Goal: Transaction & Acquisition: Purchase product/service

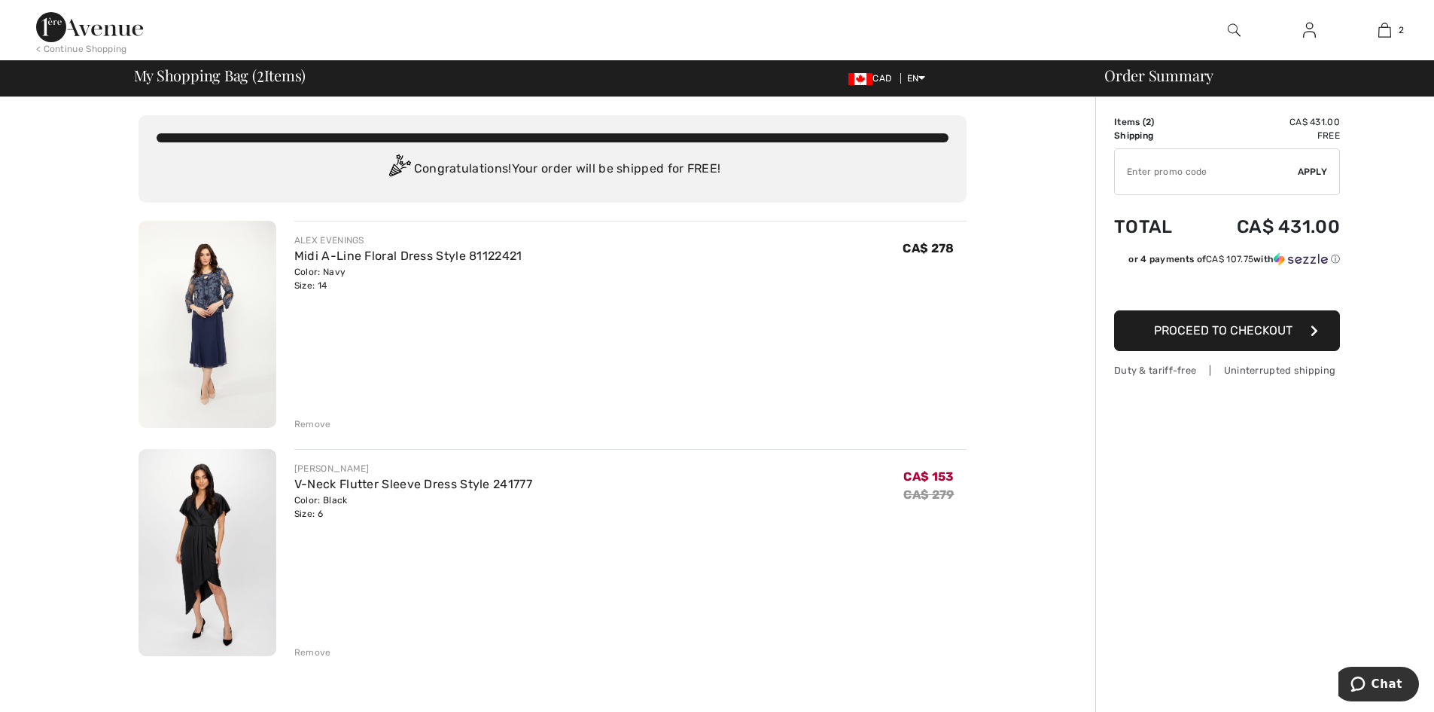
click at [212, 274] on img at bounding box center [208, 324] width 138 height 207
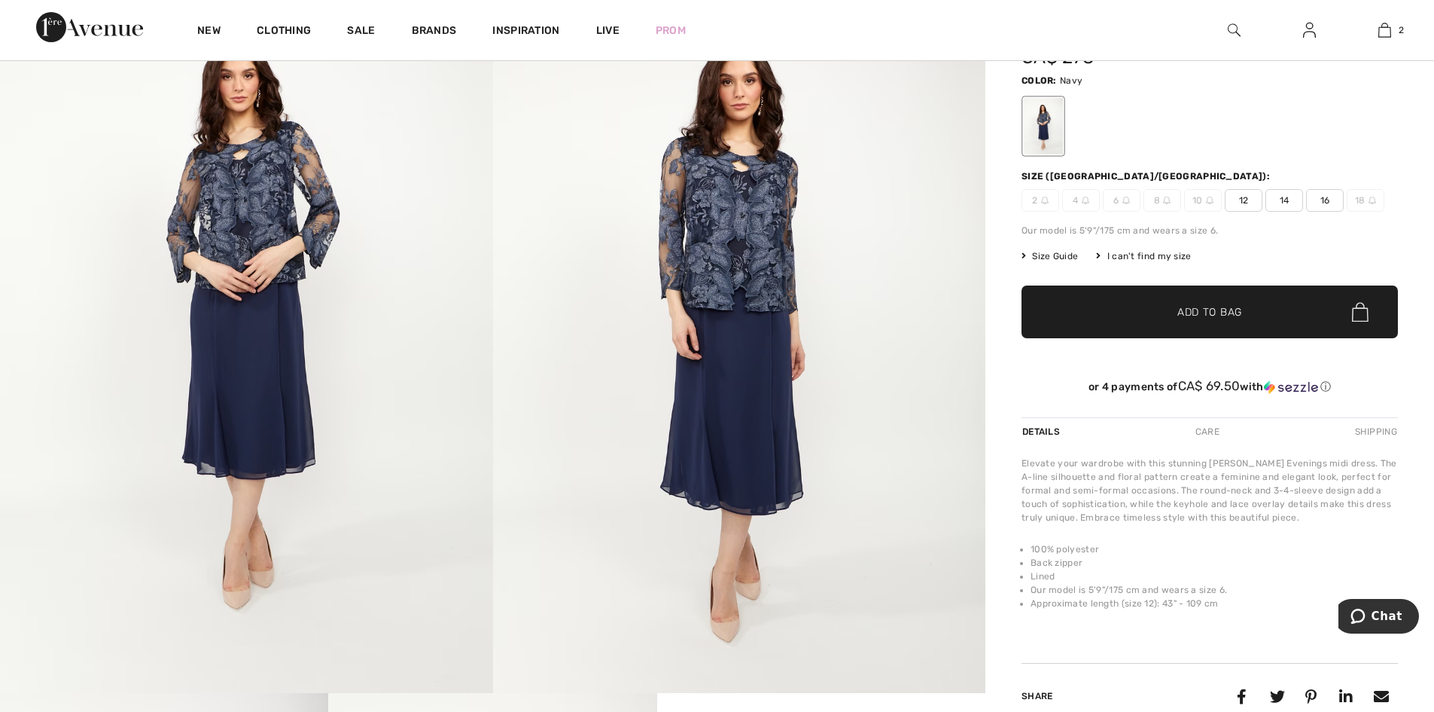
click at [764, 388] on img at bounding box center [739, 322] width 493 height 739
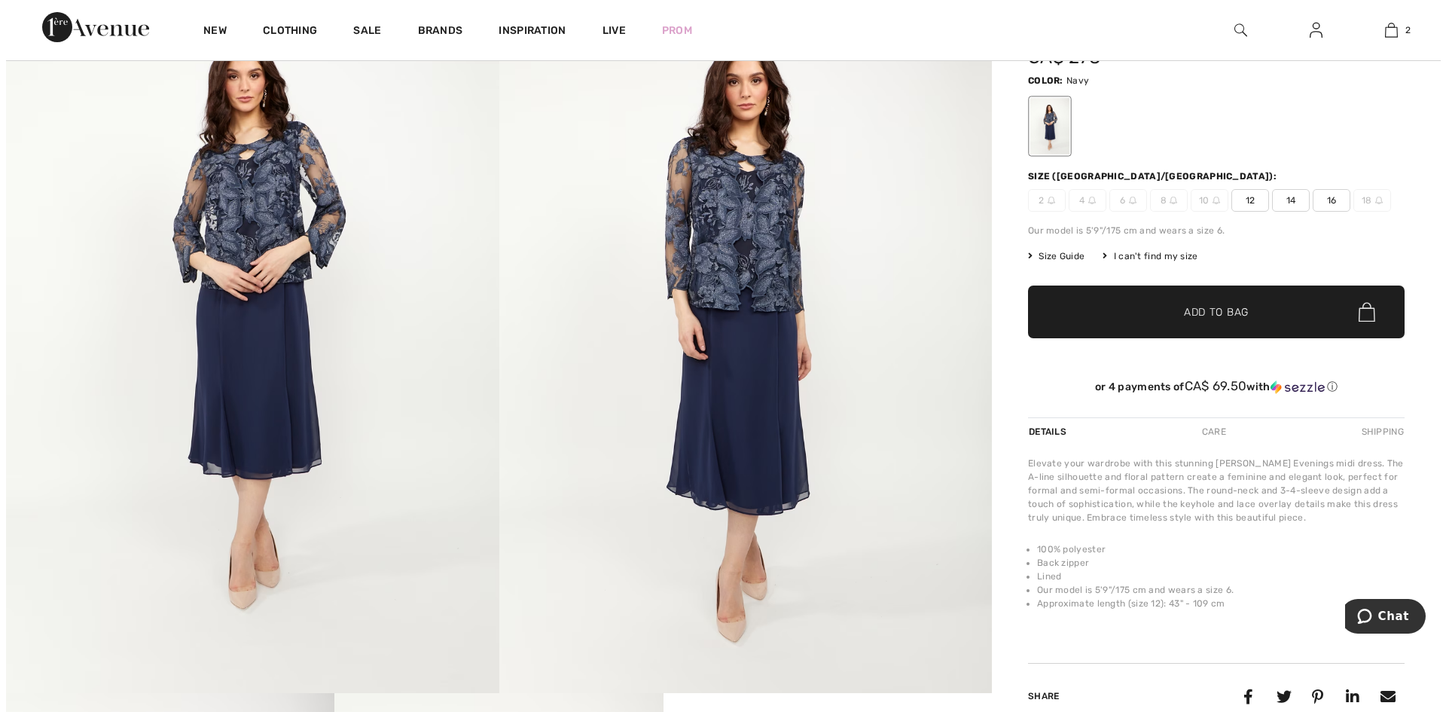
scroll to position [227, 0]
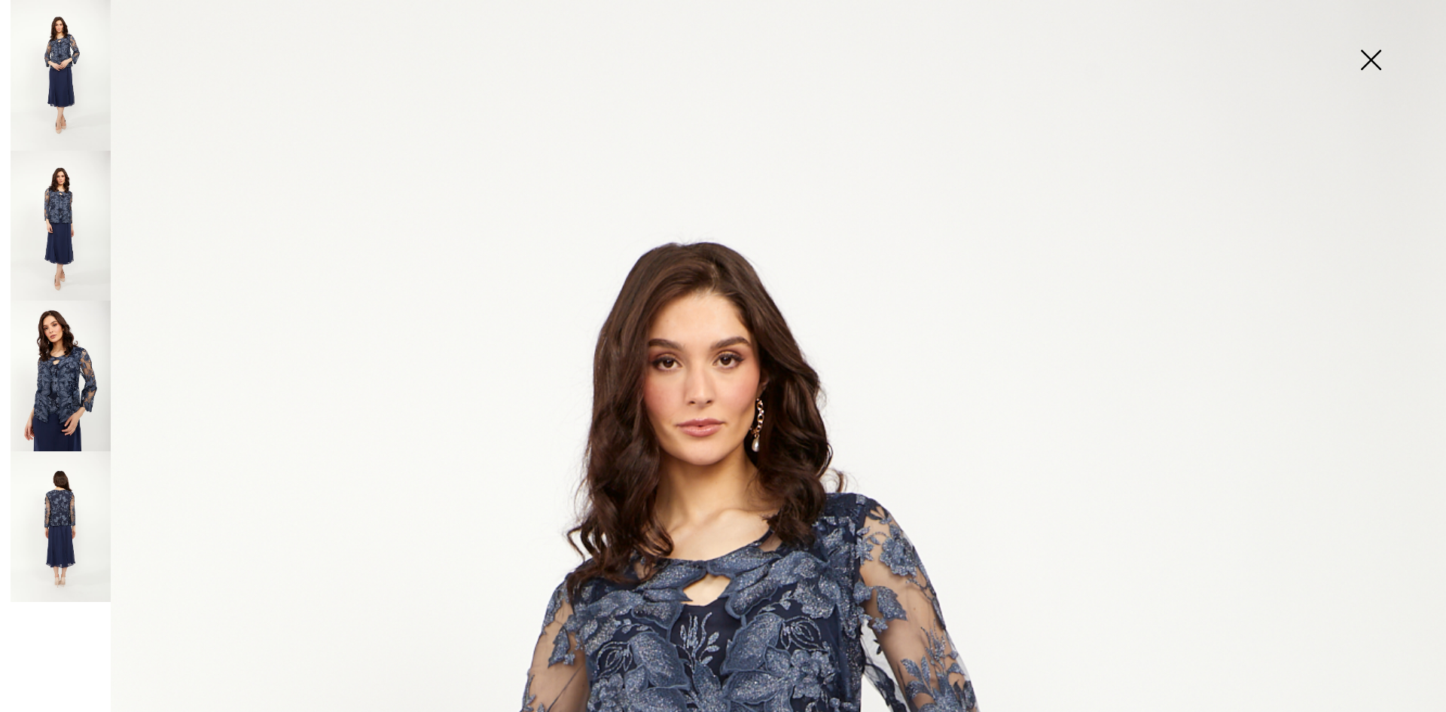
click at [69, 247] on img at bounding box center [61, 226] width 100 height 151
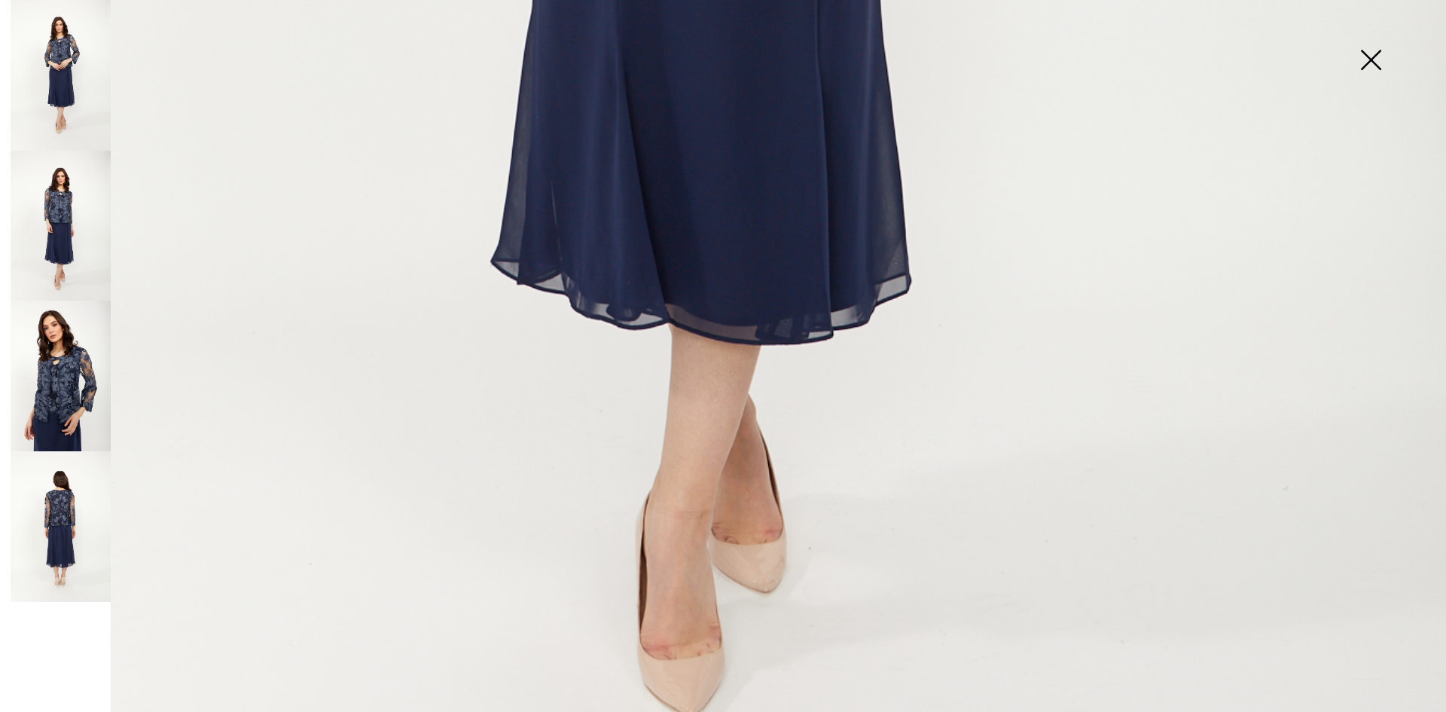
scroll to position [1440, 0]
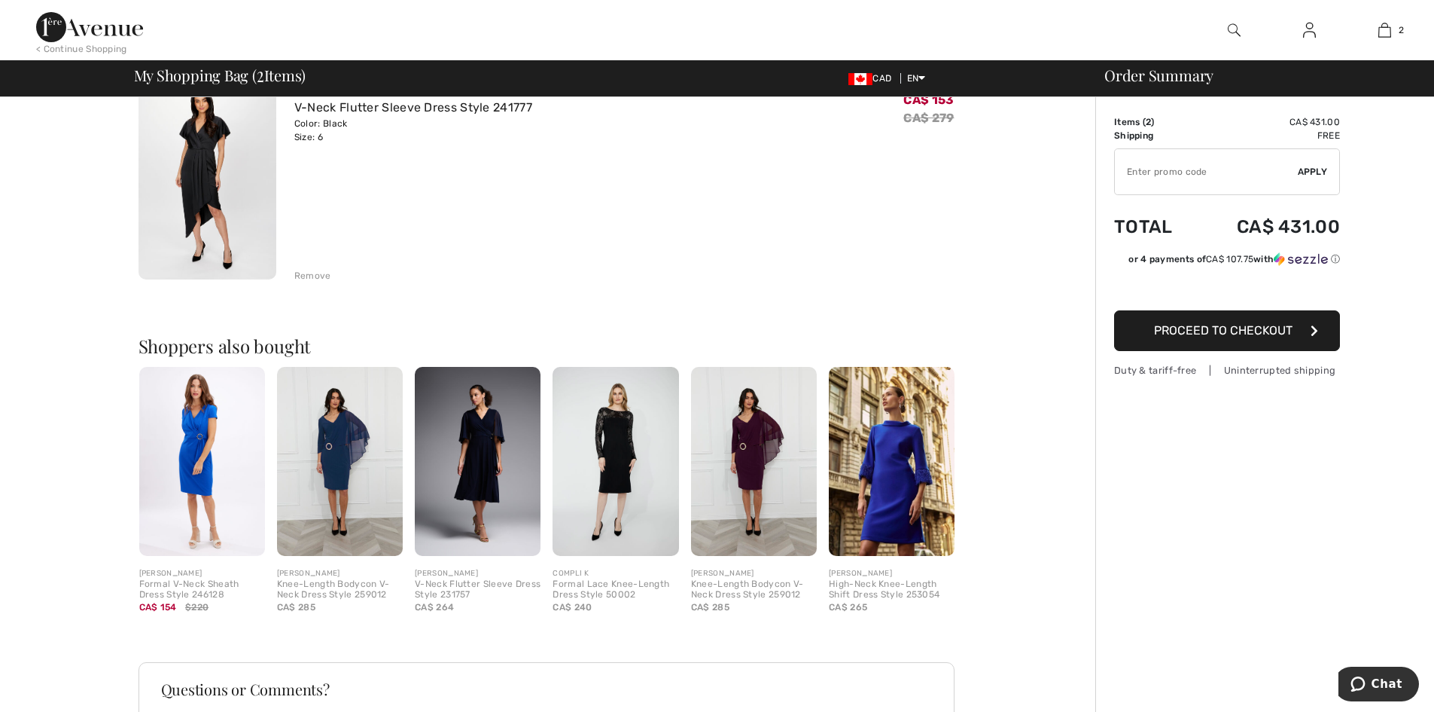
scroll to position [563, 0]
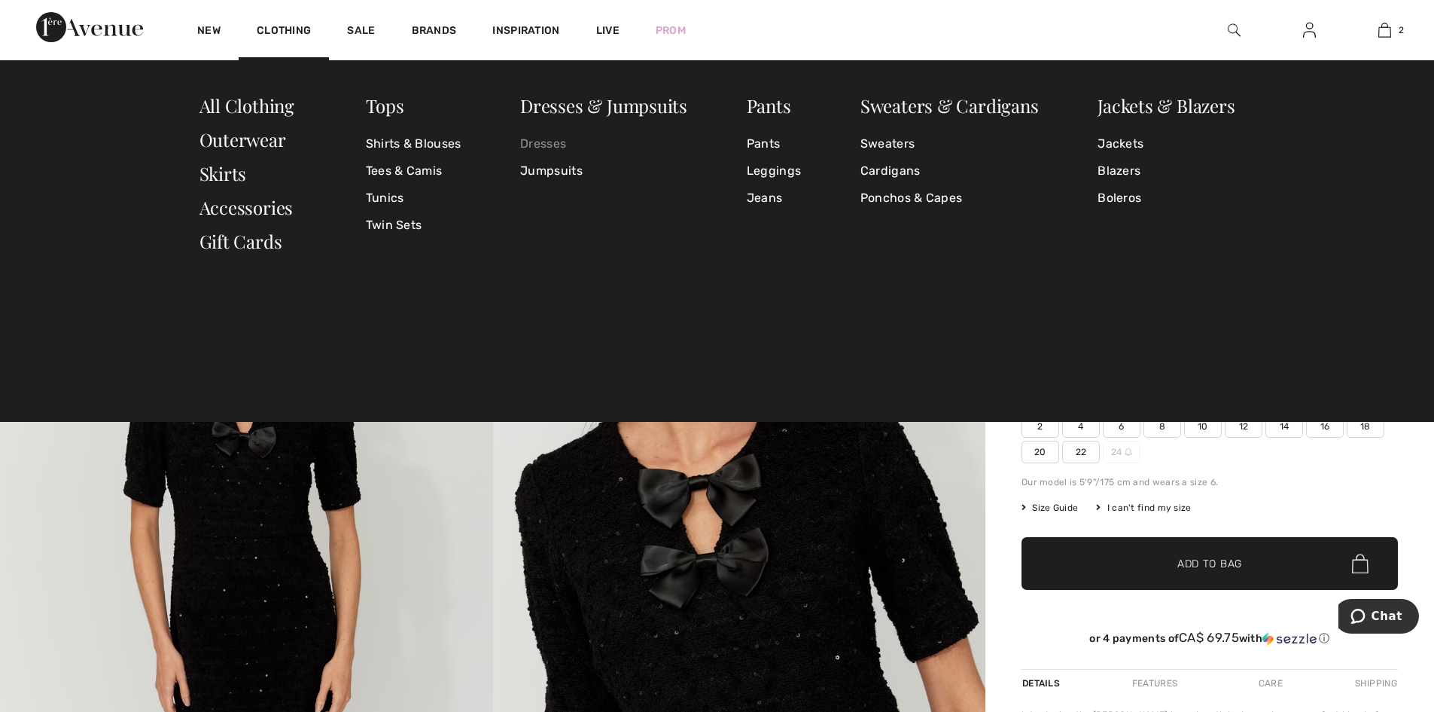
click at [552, 140] on link "Dresses" at bounding box center [603, 143] width 167 height 27
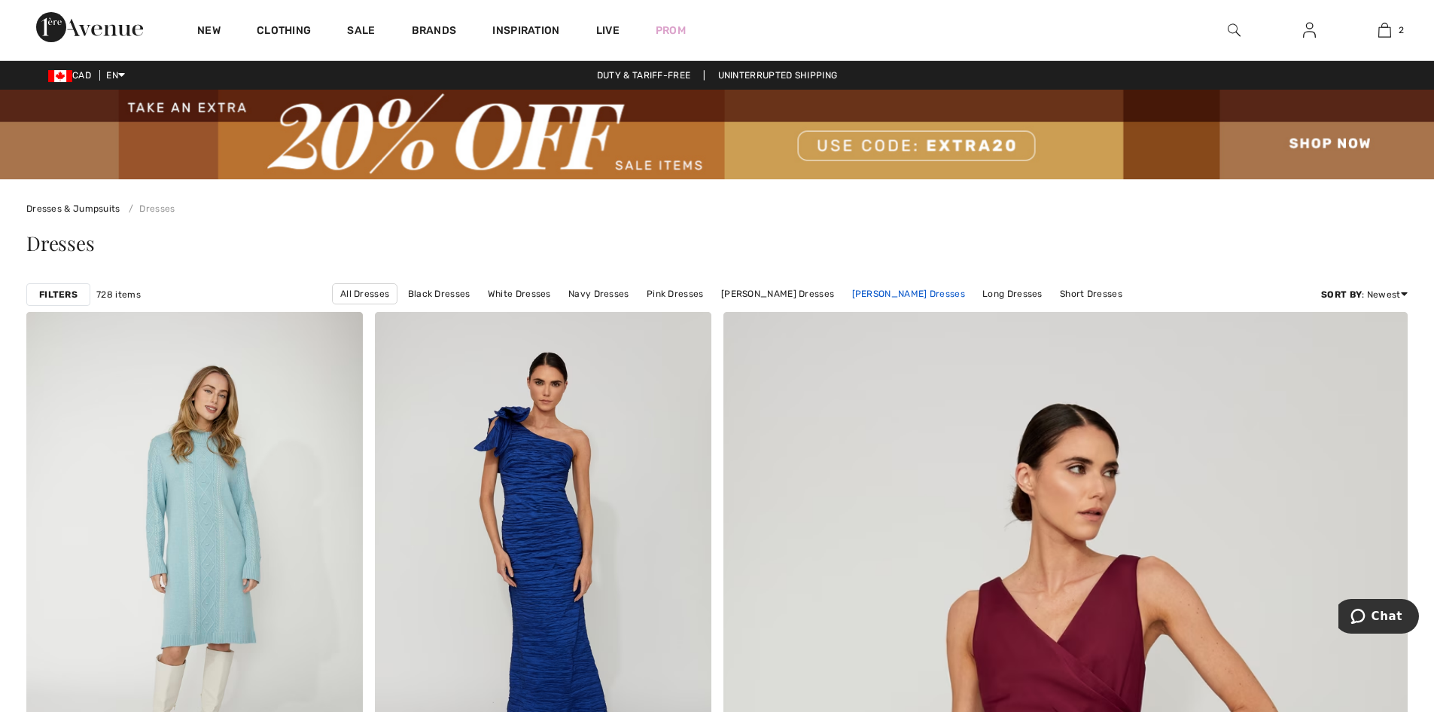
click at [917, 290] on link "[PERSON_NAME] Dresses" at bounding box center [909, 294] width 128 height 20
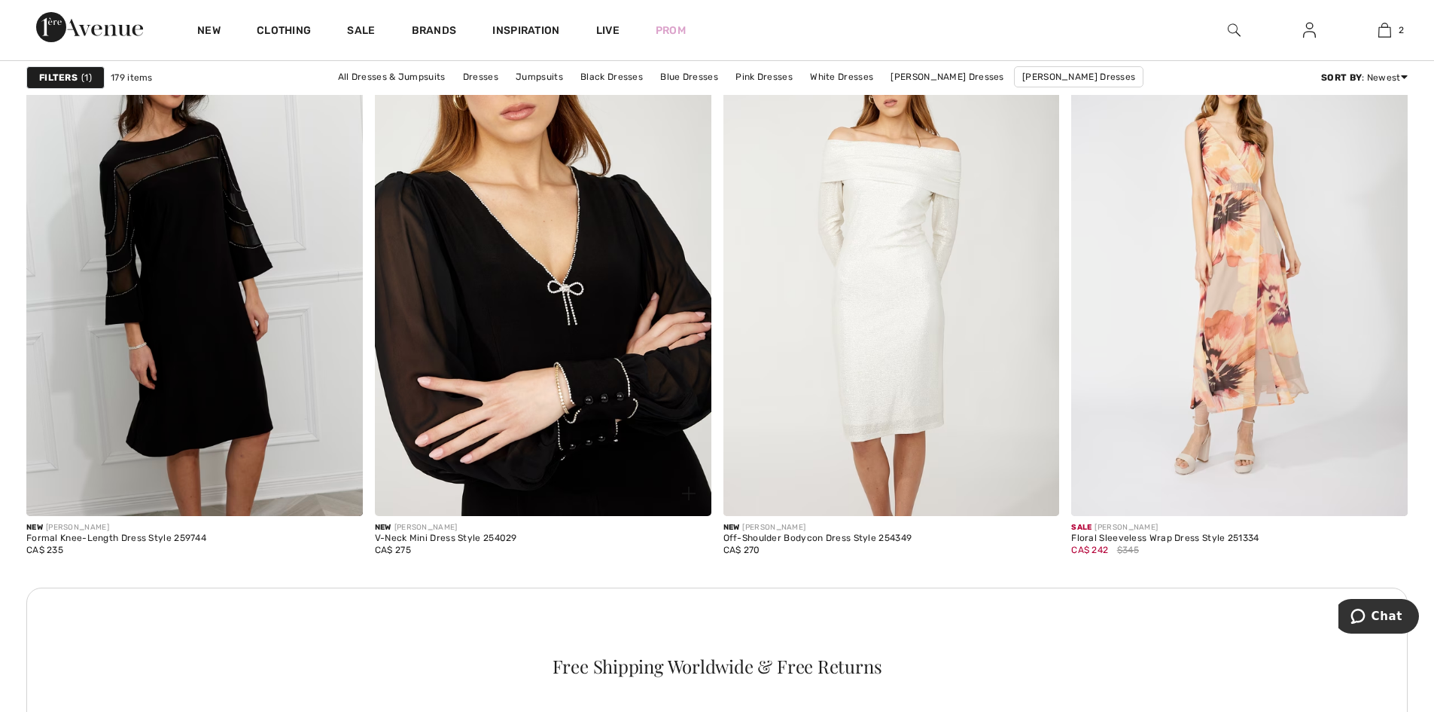
scroll to position [2033, 0]
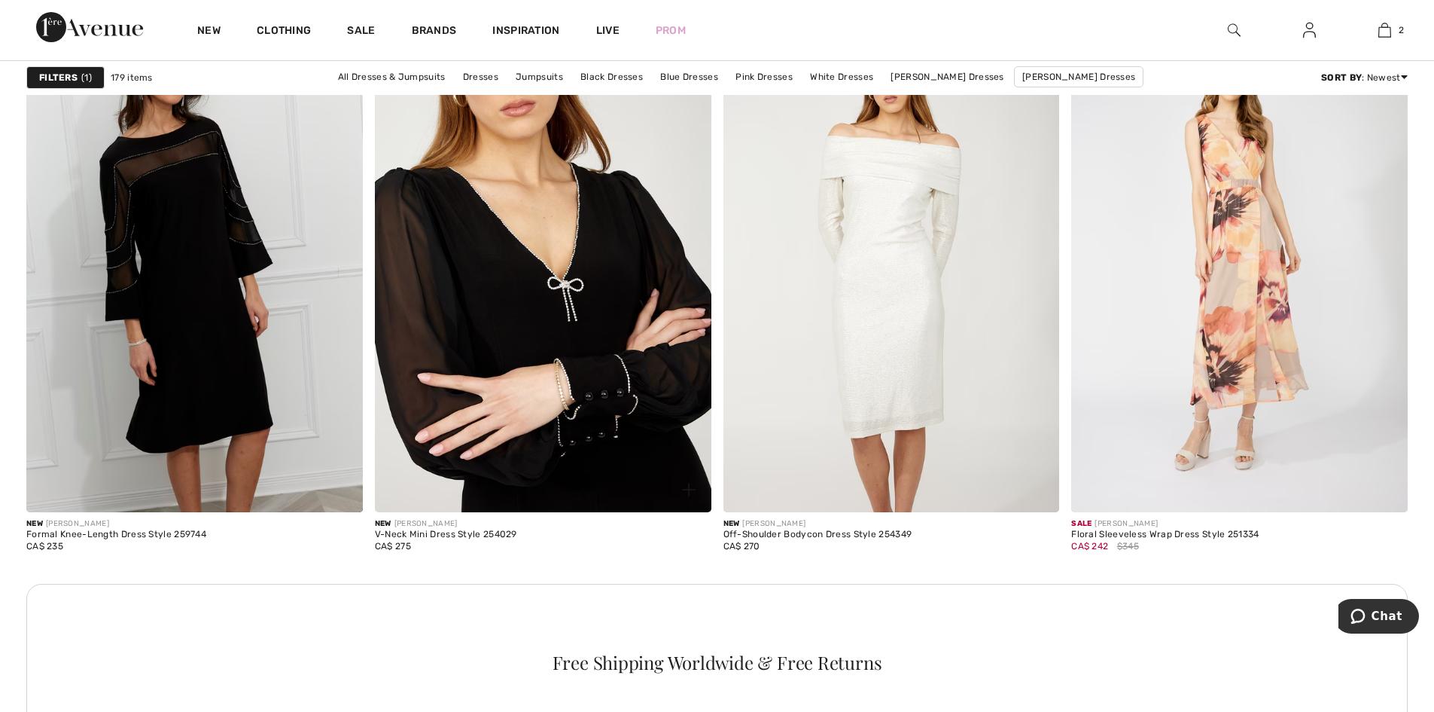
click at [675, 429] on img at bounding box center [543, 259] width 337 height 505
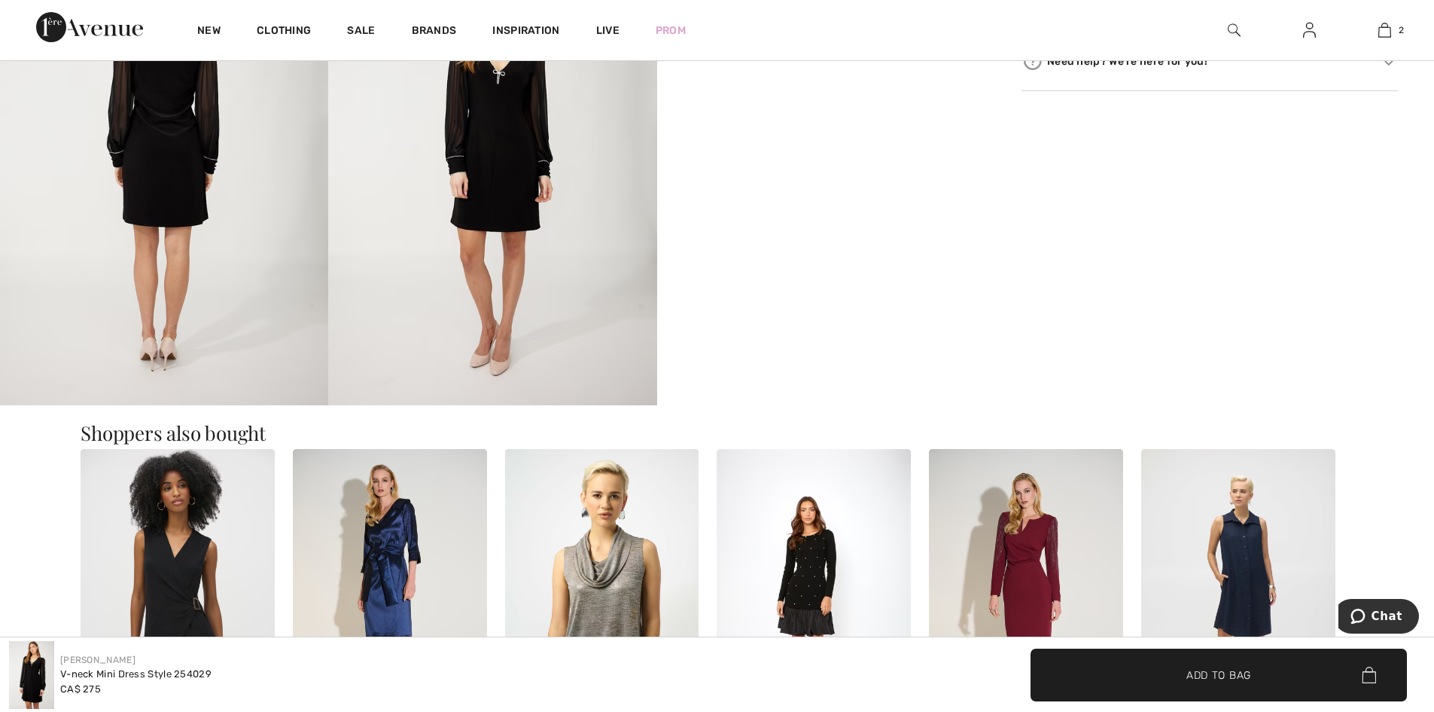
scroll to position [1129, 0]
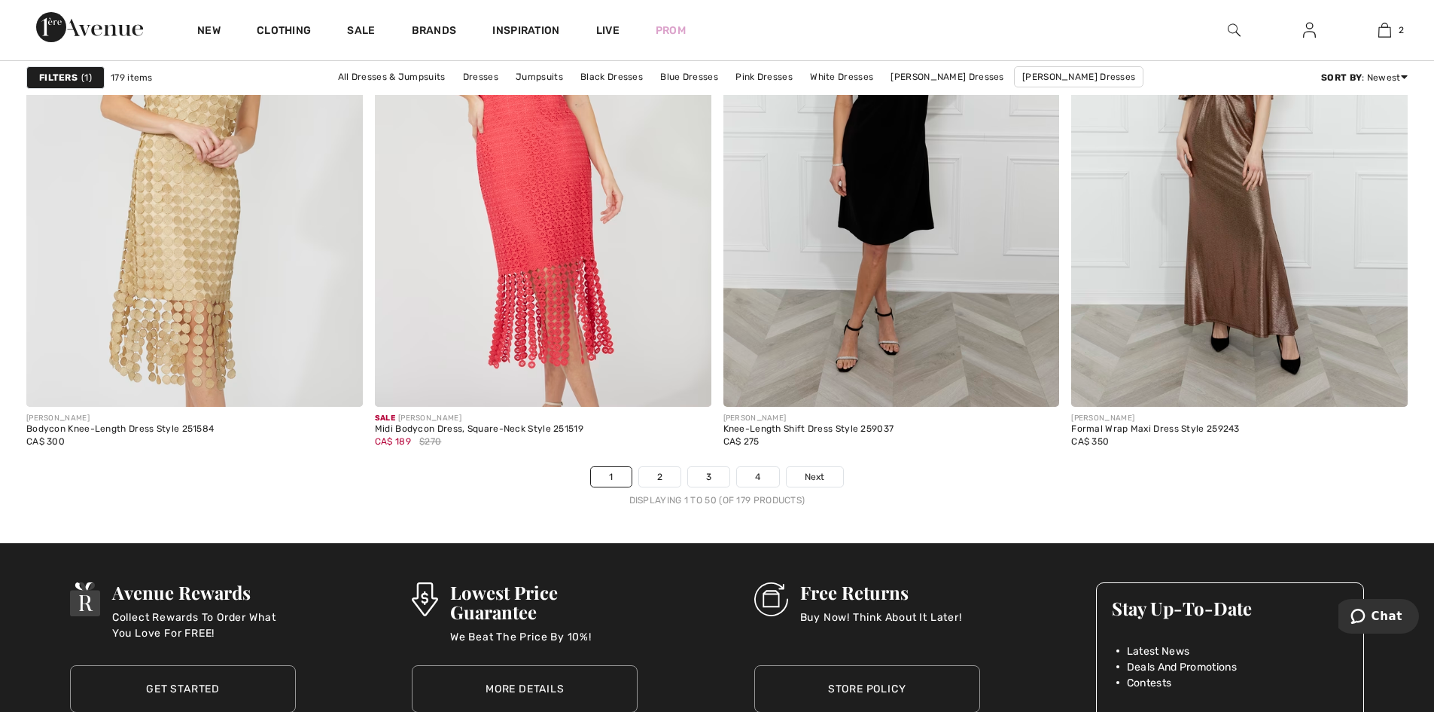
scroll to position [8735, 0]
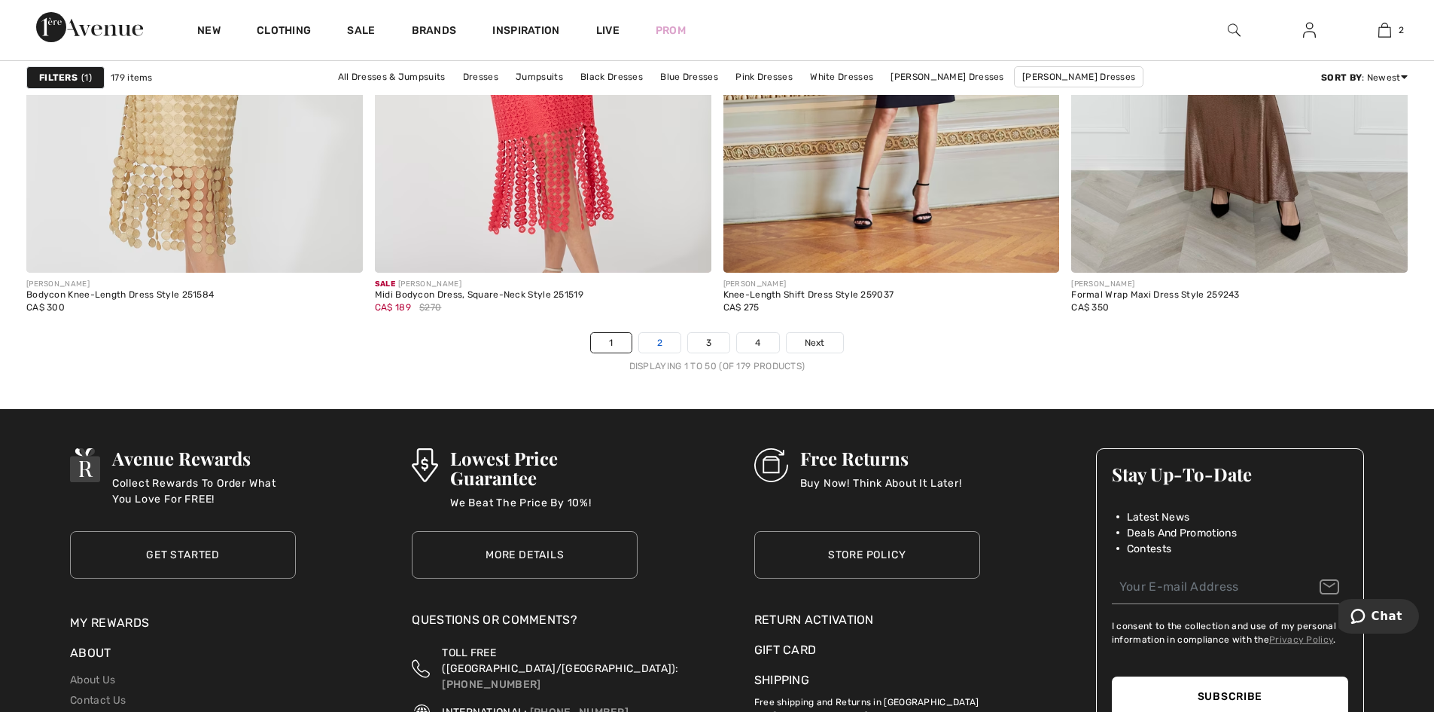
click at [657, 343] on link "2" at bounding box center [659, 343] width 41 height 20
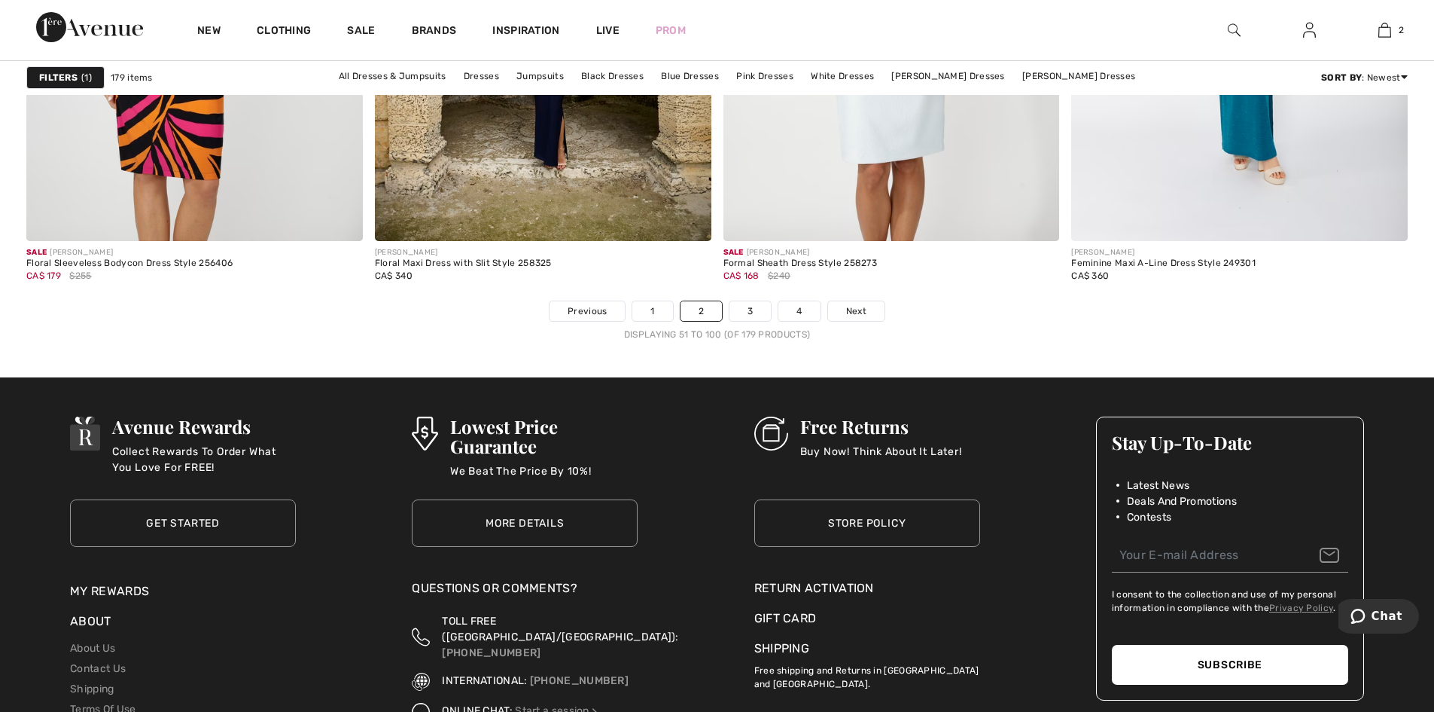
scroll to position [8961, 0]
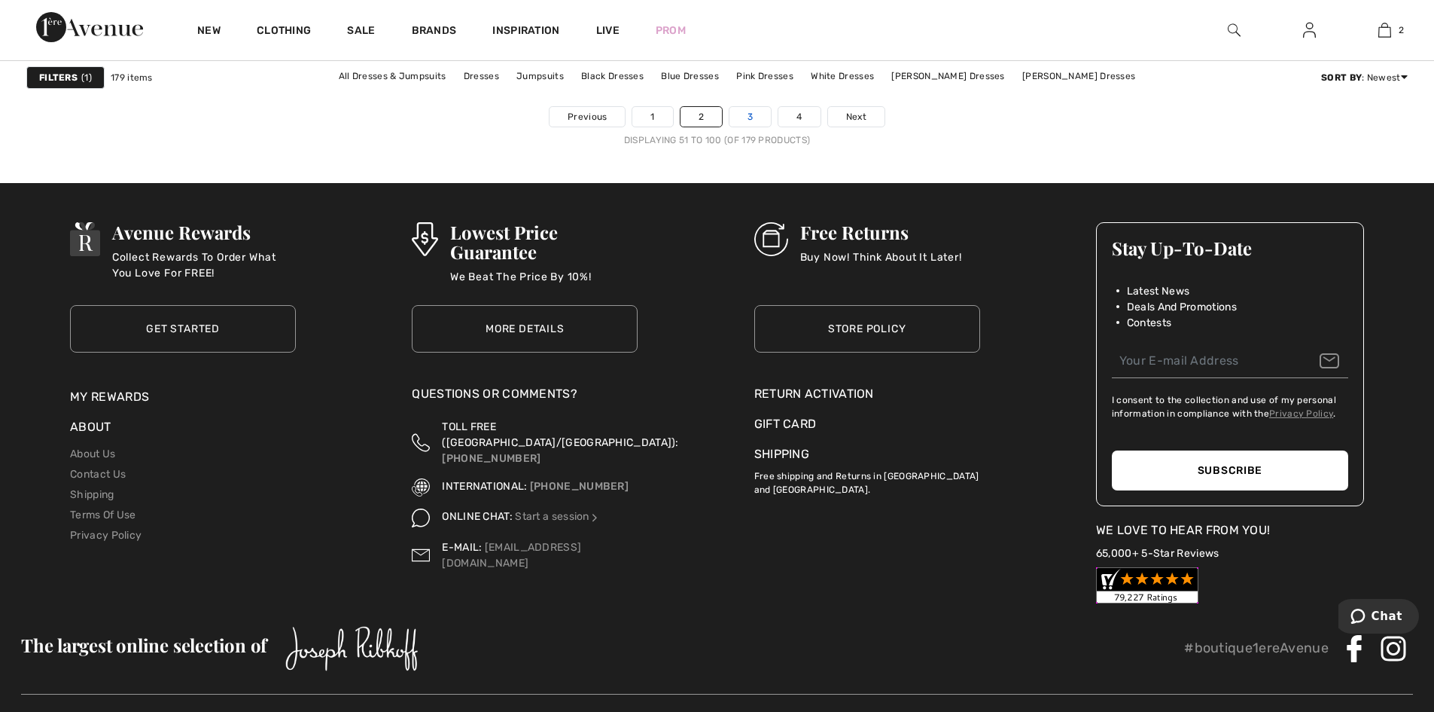
click at [759, 119] on link "3" at bounding box center [750, 117] width 41 height 20
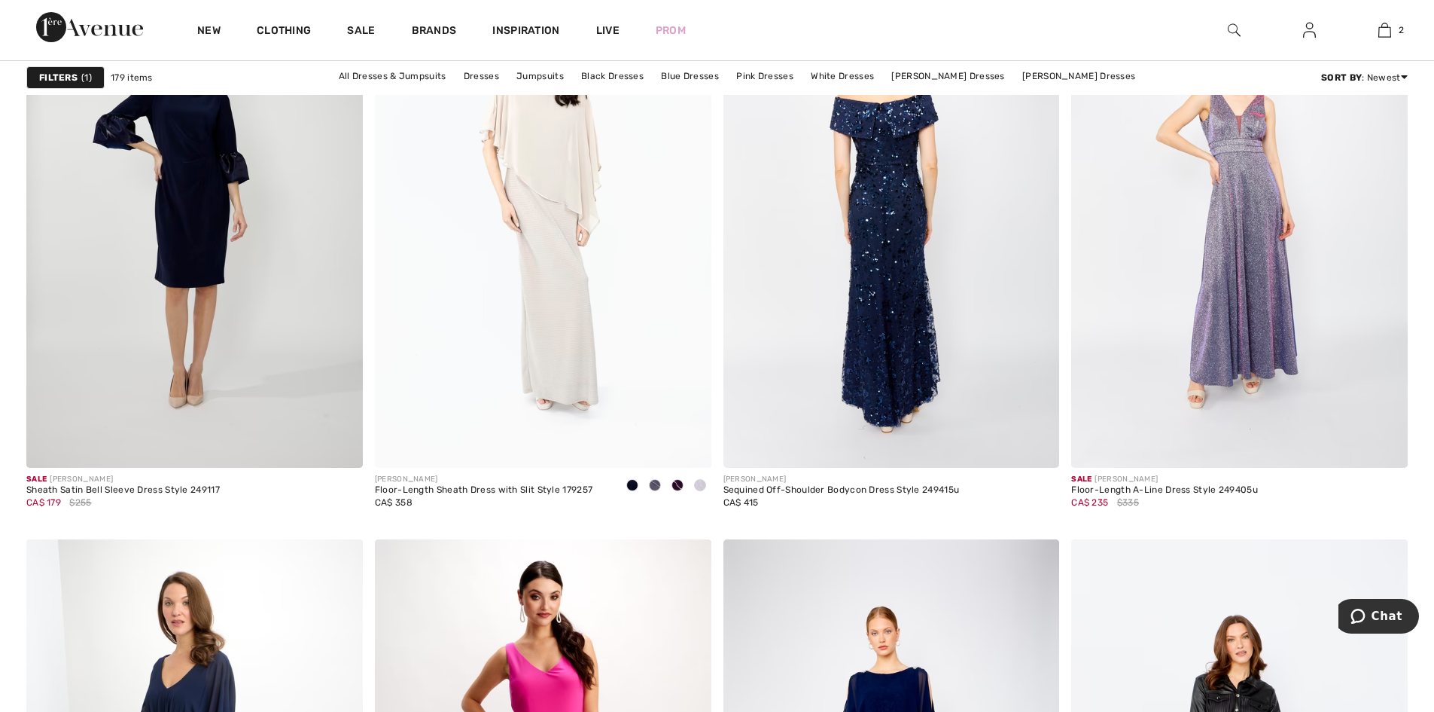
scroll to position [1505, 0]
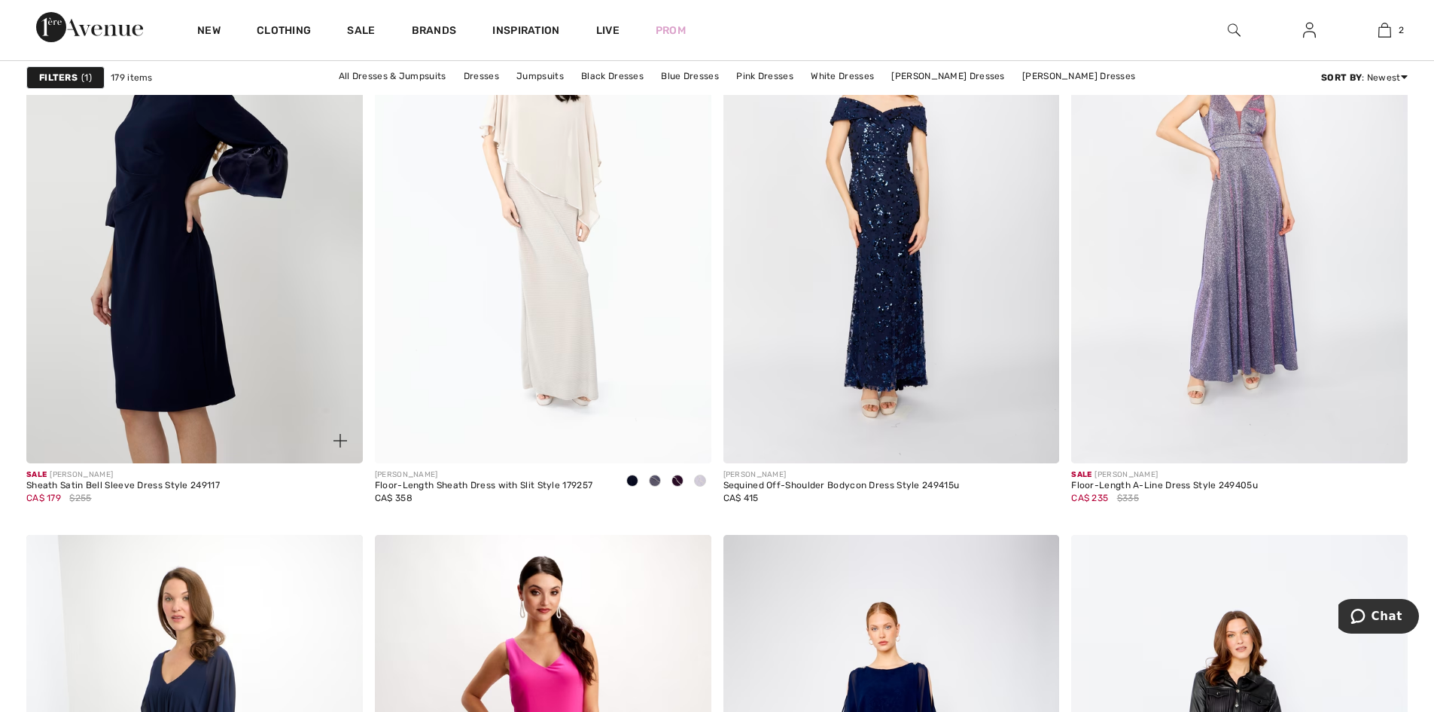
click at [197, 316] on img at bounding box center [194, 211] width 337 height 505
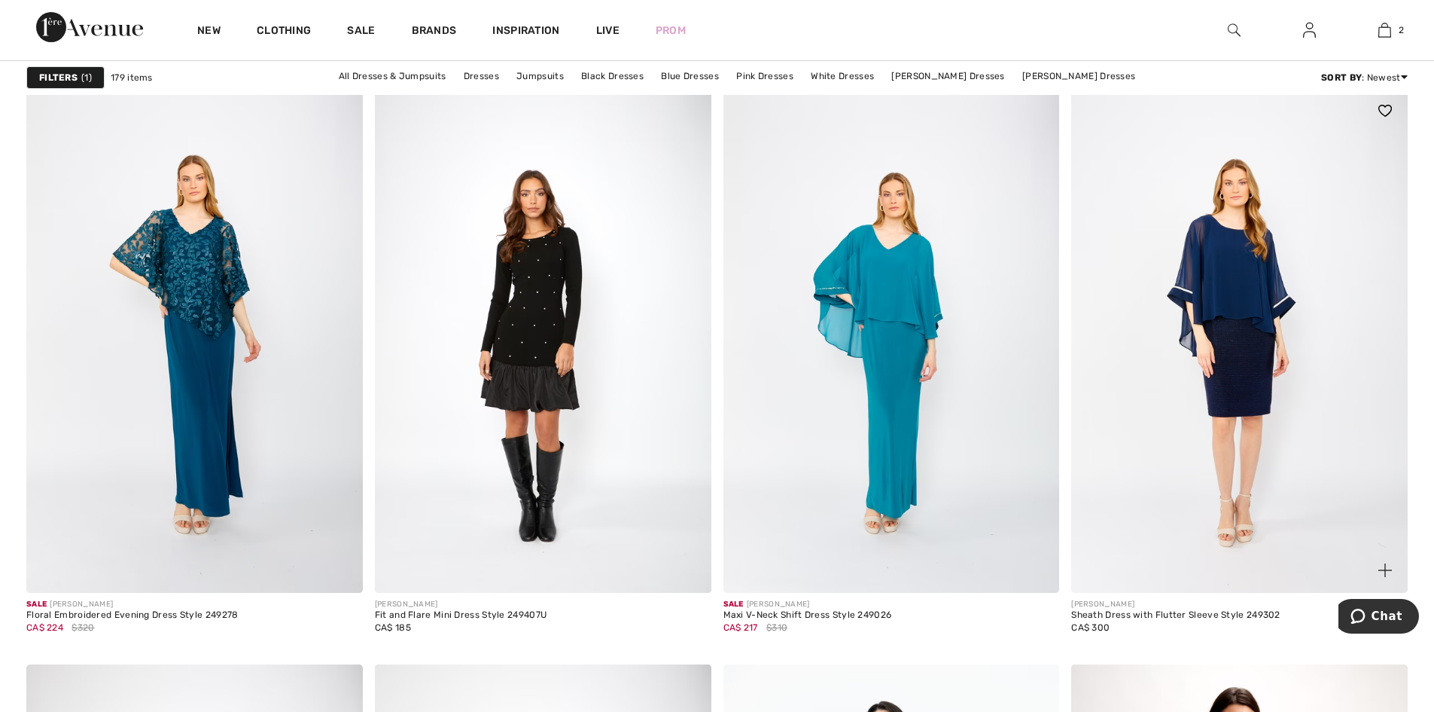
scroll to position [3463, 0]
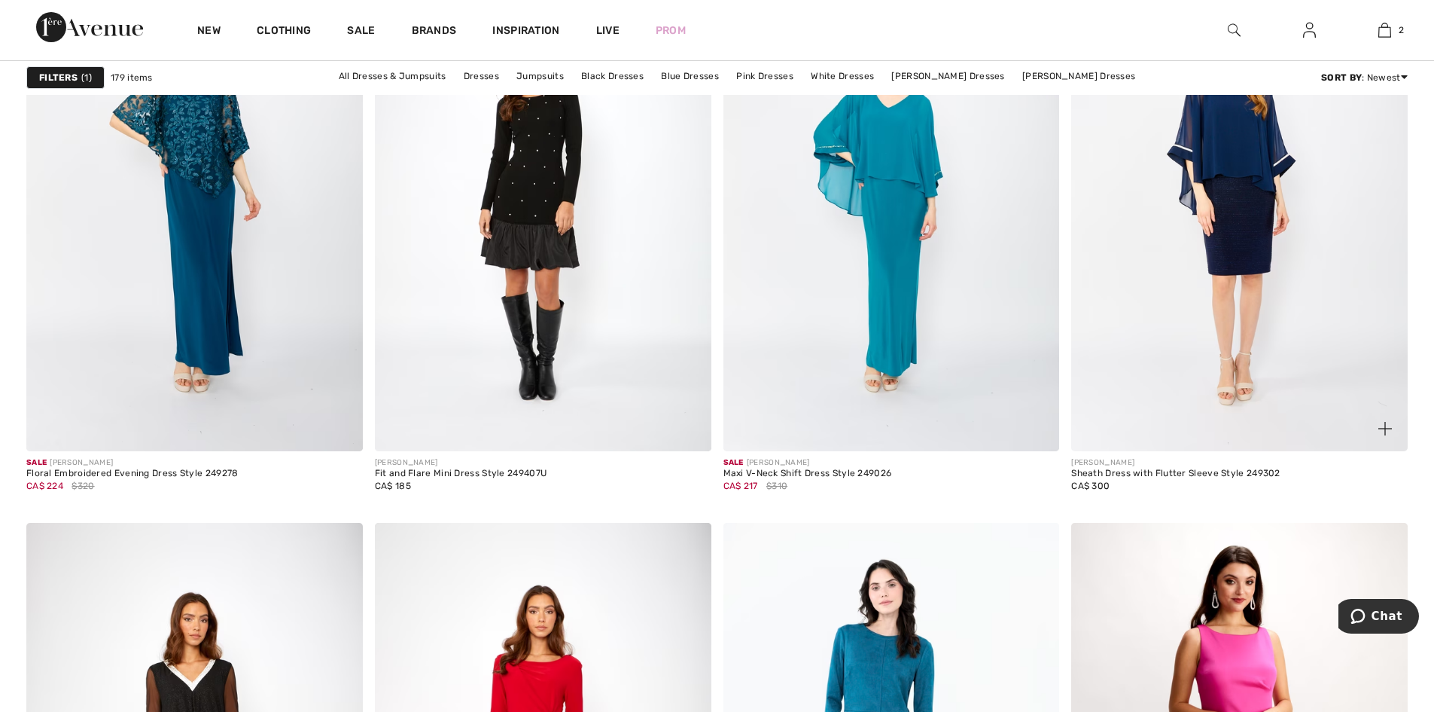
click at [1231, 297] on img at bounding box center [1240, 199] width 337 height 505
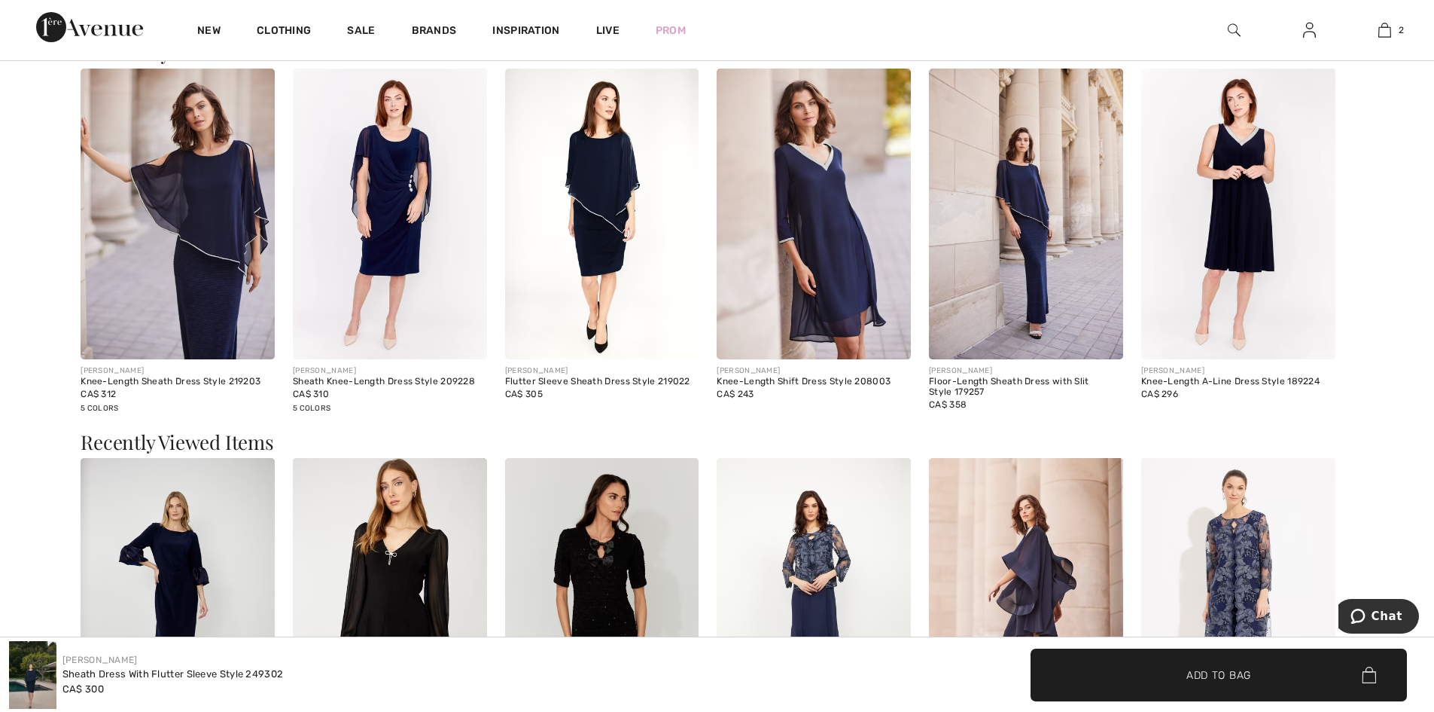
scroll to position [1626, 0]
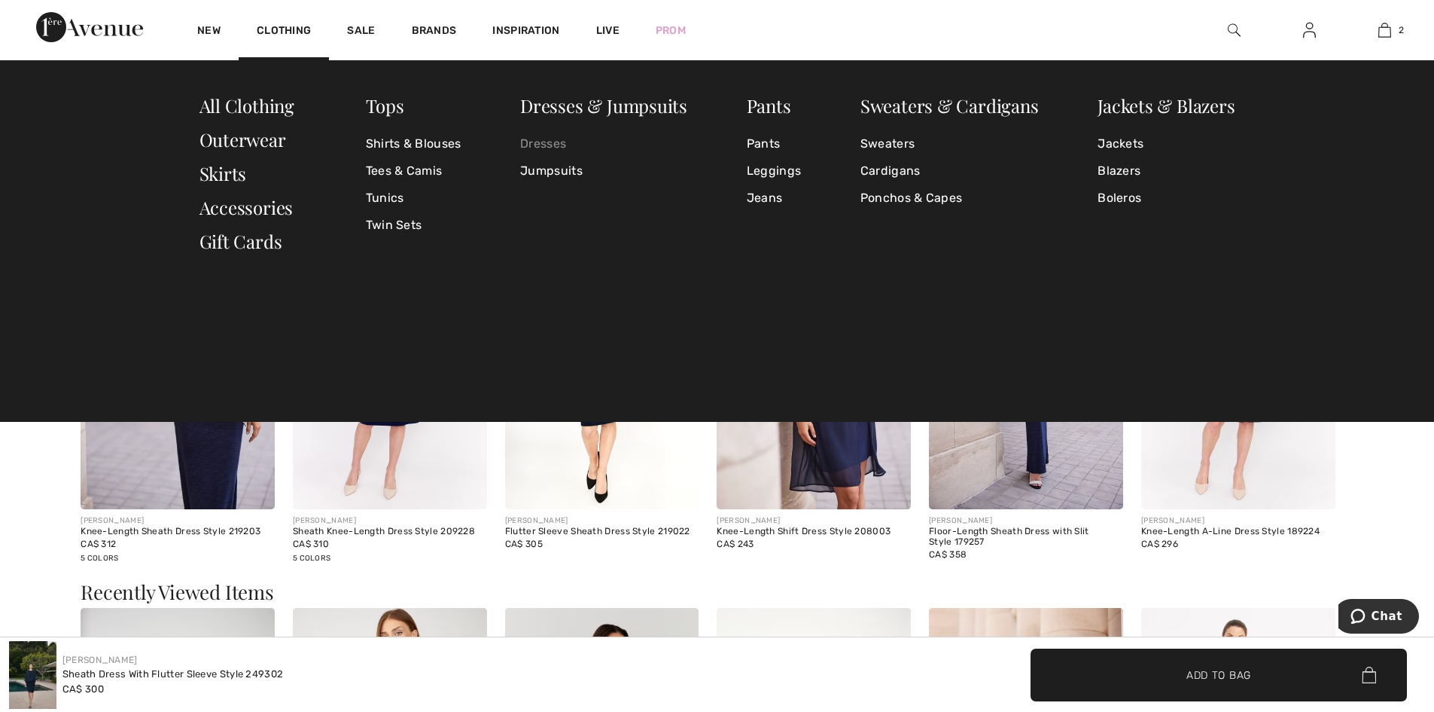
click at [538, 139] on link "Dresses" at bounding box center [603, 143] width 167 height 27
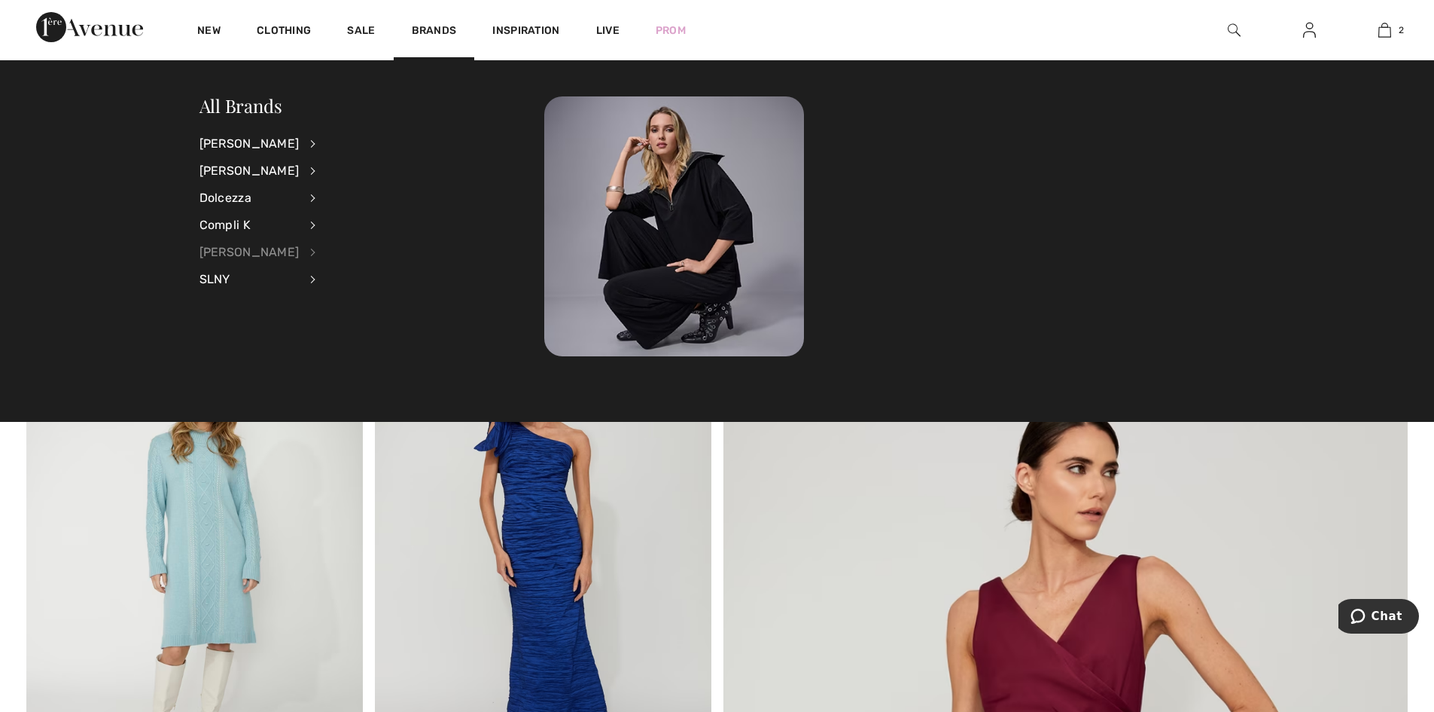
click at [231, 255] on div "[PERSON_NAME]" at bounding box center [250, 252] width 100 height 27
click at [373, 159] on link "Dresses & Jumpsuits" at bounding box center [390, 167] width 111 height 25
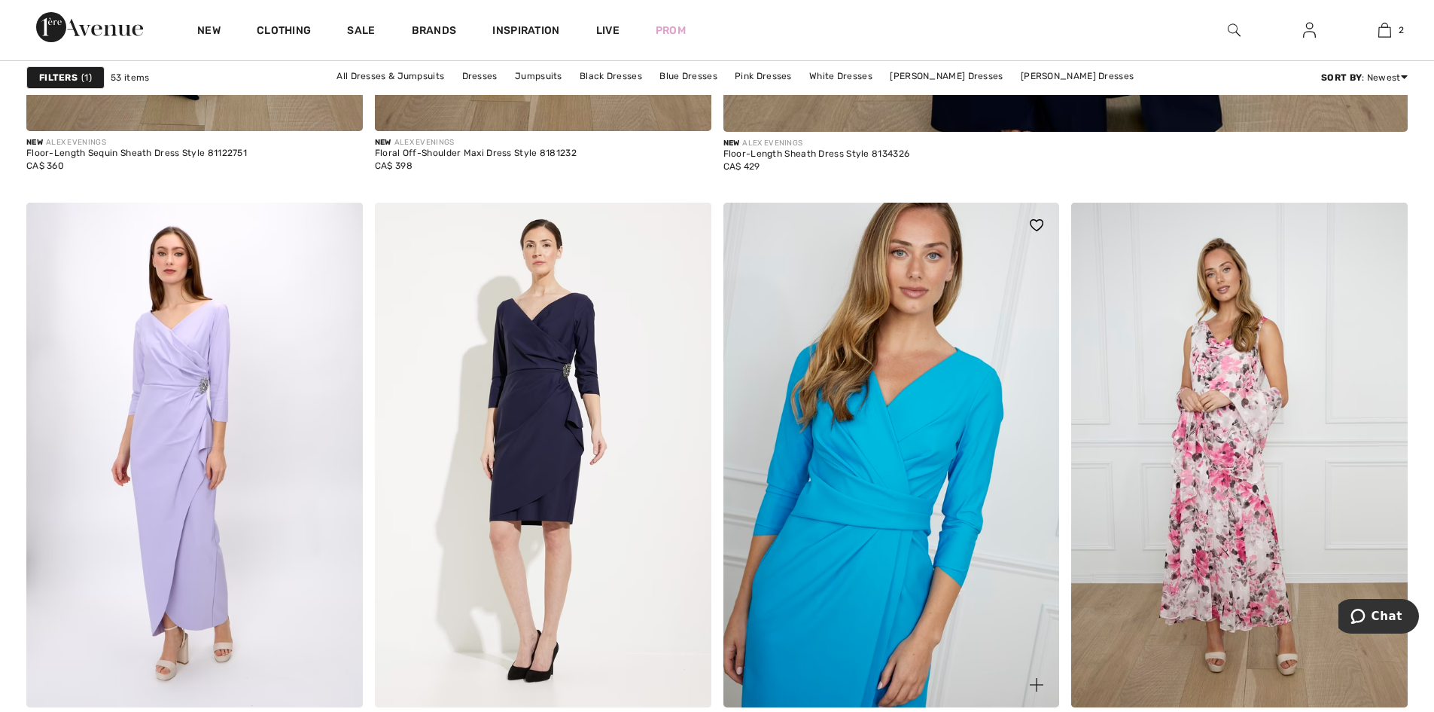
scroll to position [1355, 0]
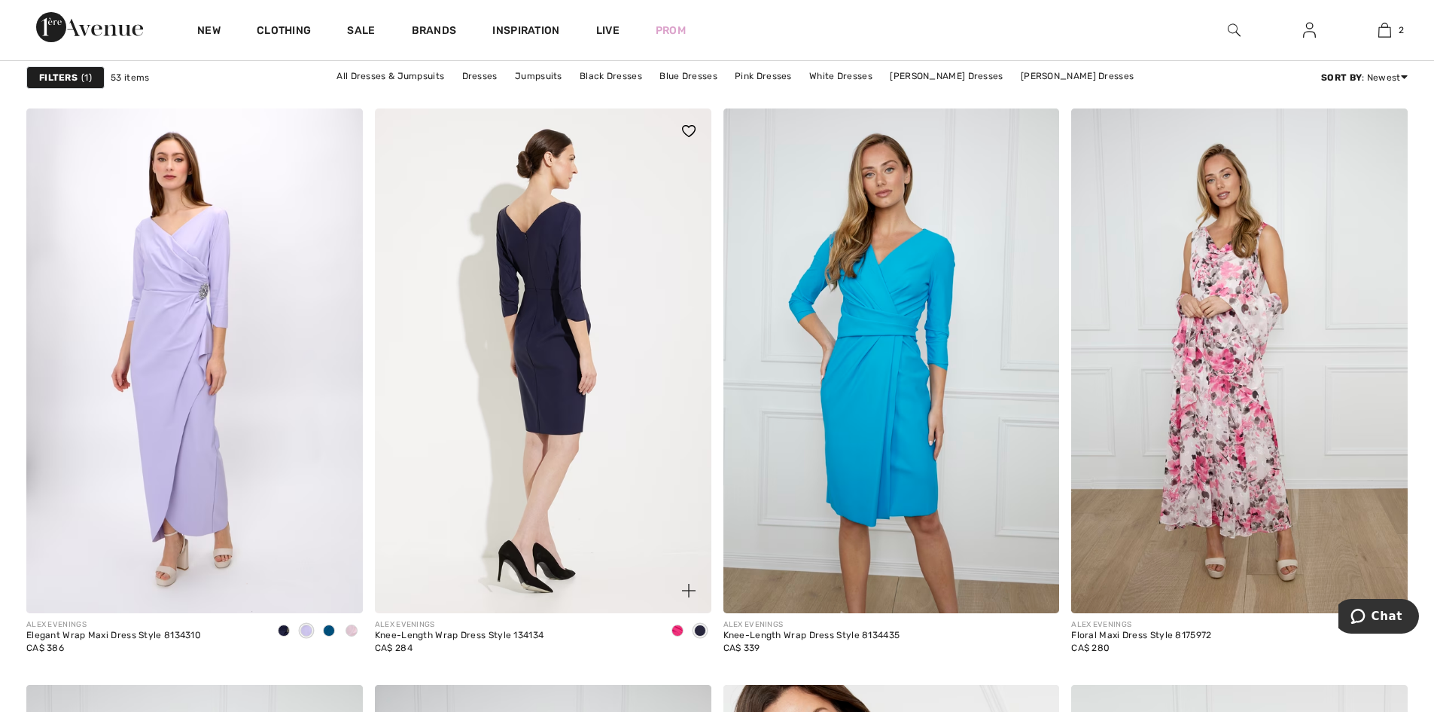
click at [547, 313] on img at bounding box center [543, 360] width 337 height 505
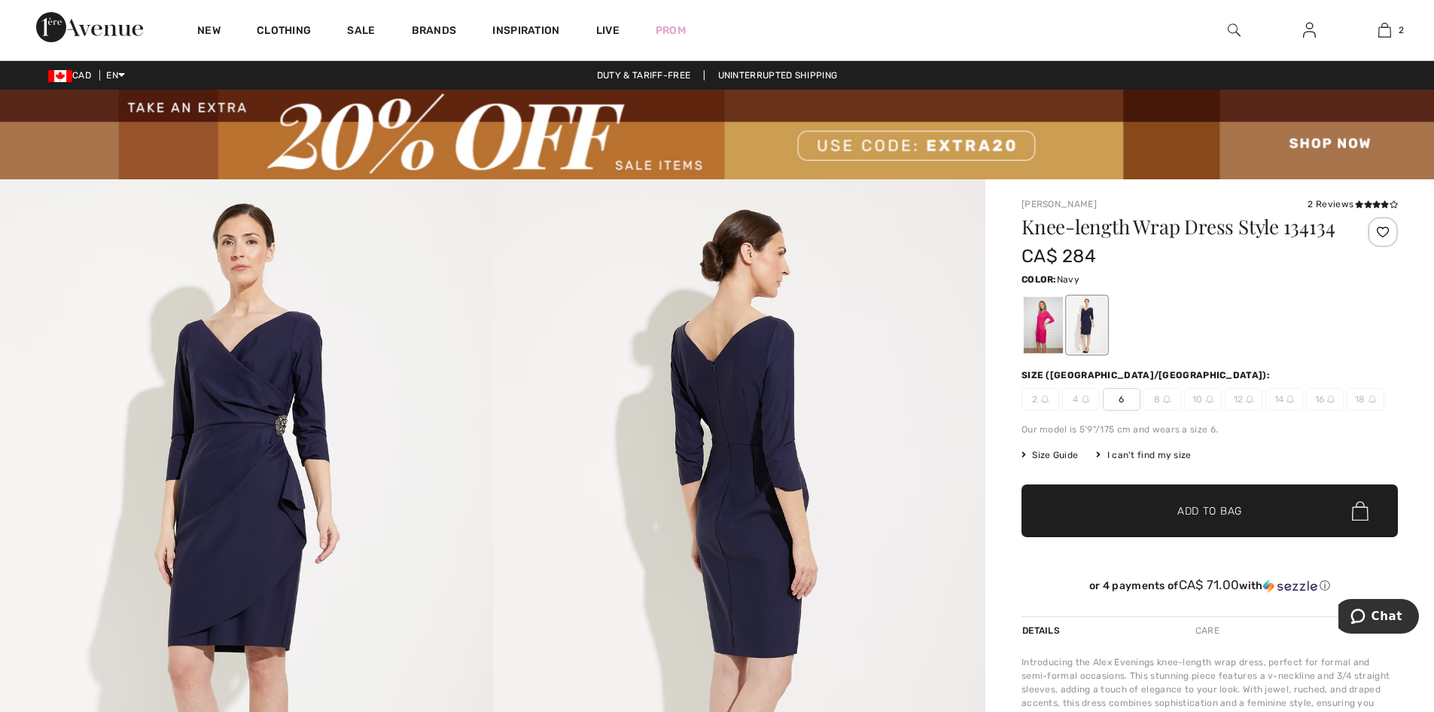
click at [1086, 326] on div at bounding box center [1087, 325] width 39 height 56
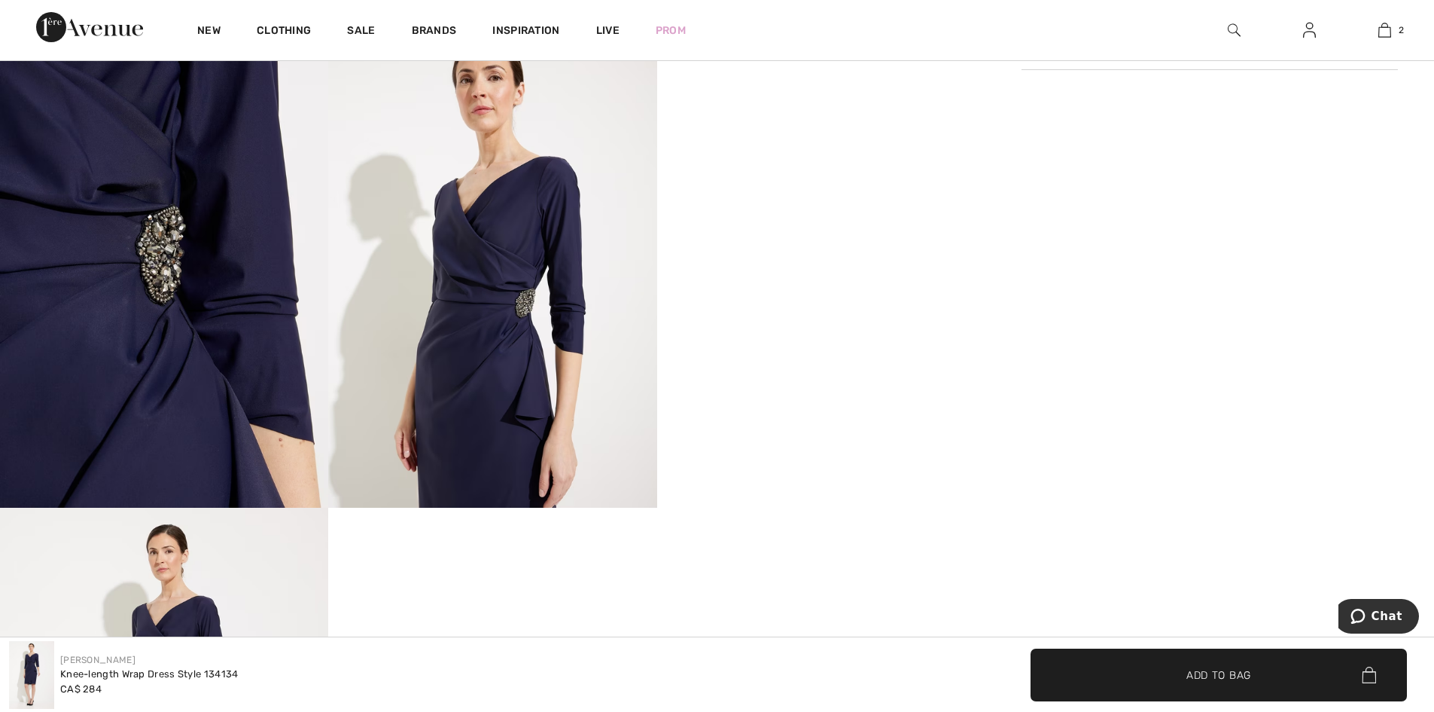
scroll to position [1129, 0]
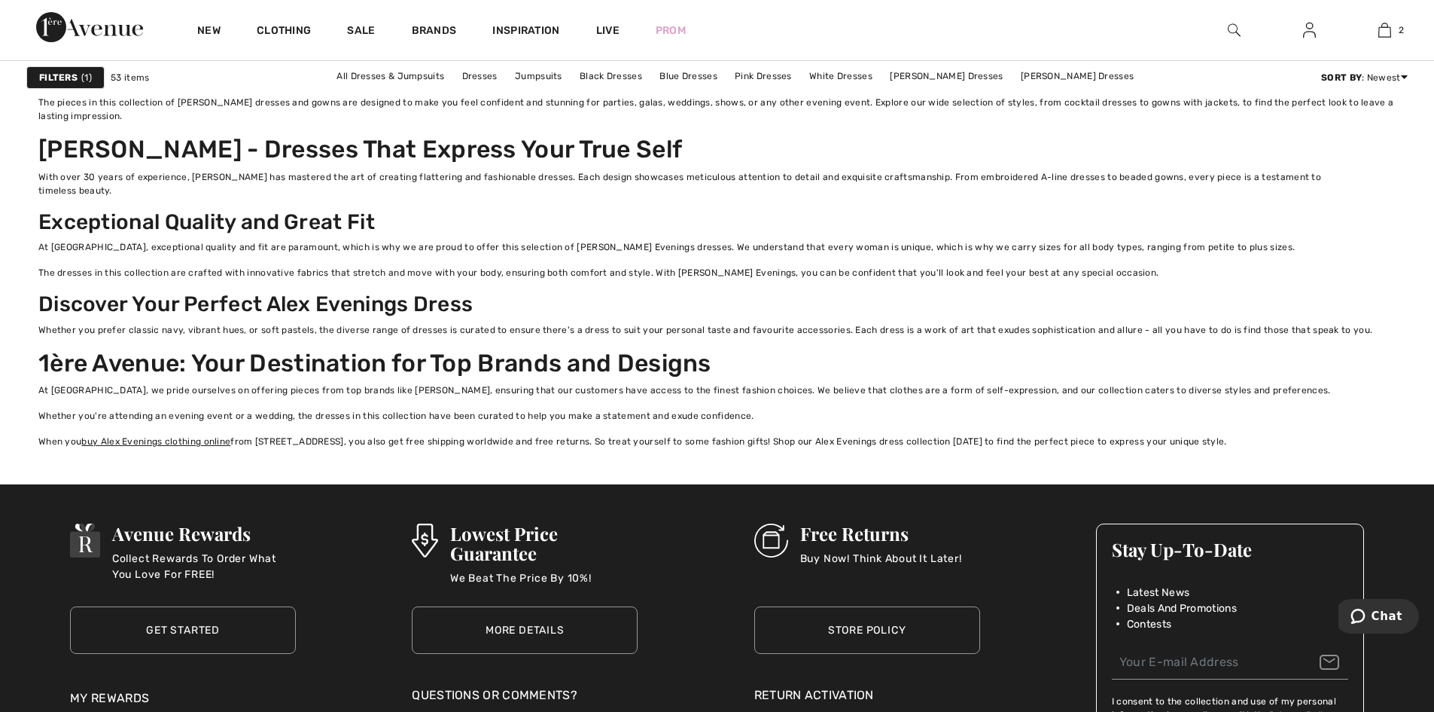
scroll to position [8811, 0]
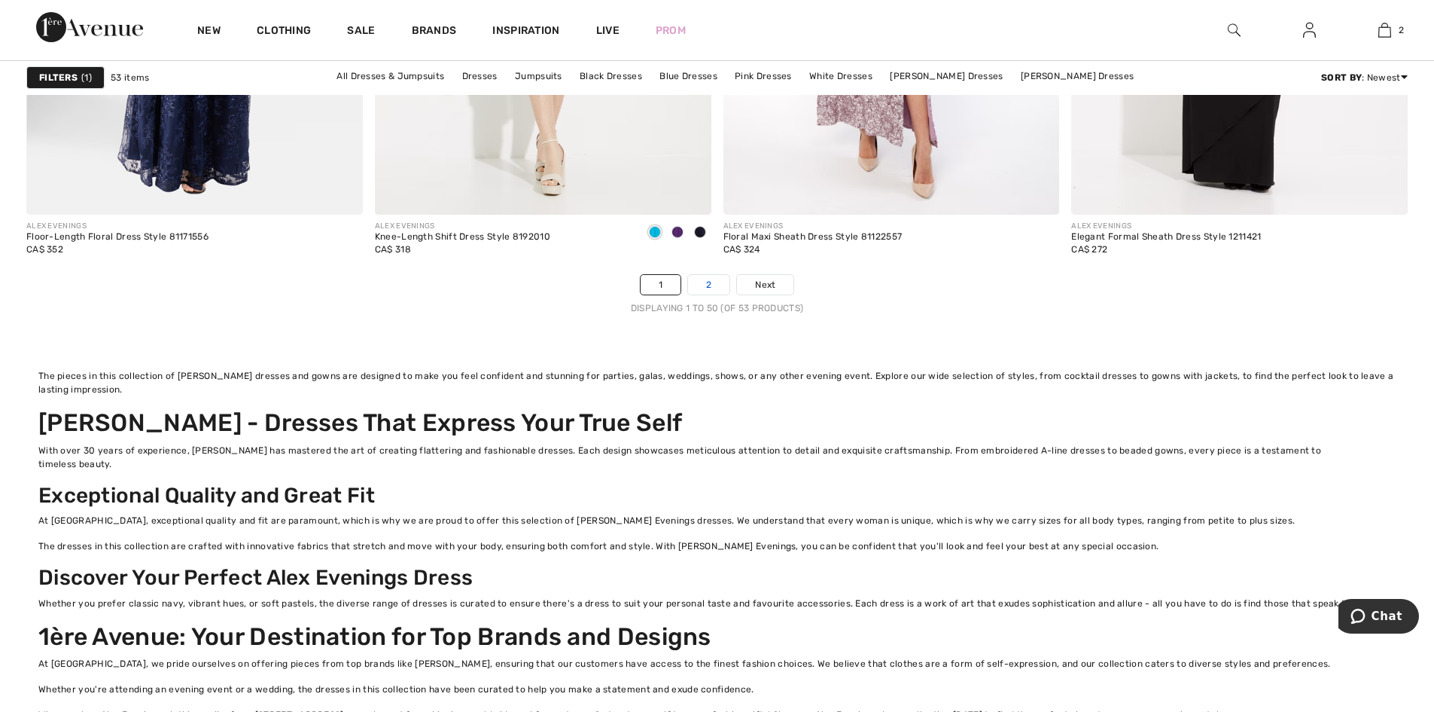
click at [709, 275] on link "2" at bounding box center [708, 285] width 41 height 20
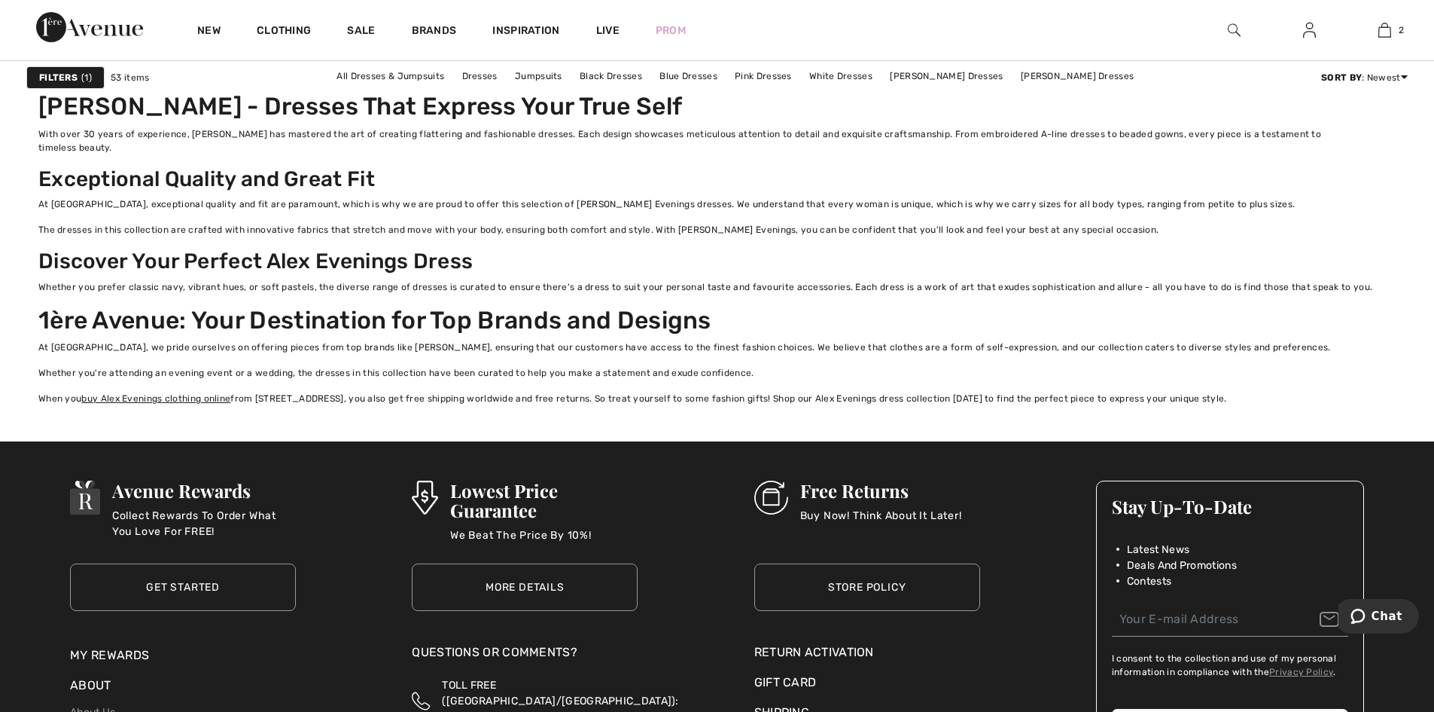
scroll to position [1054, 0]
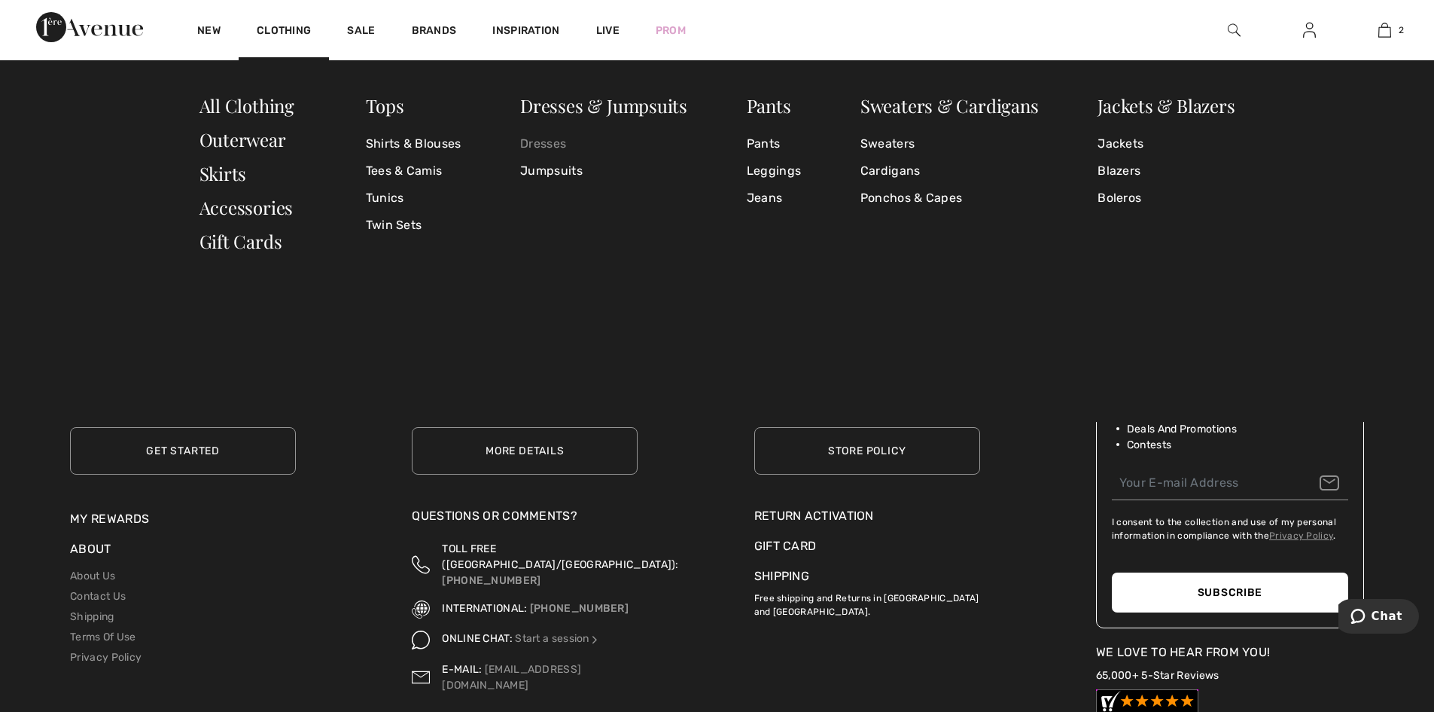
click at [551, 141] on link "Dresses" at bounding box center [603, 143] width 167 height 27
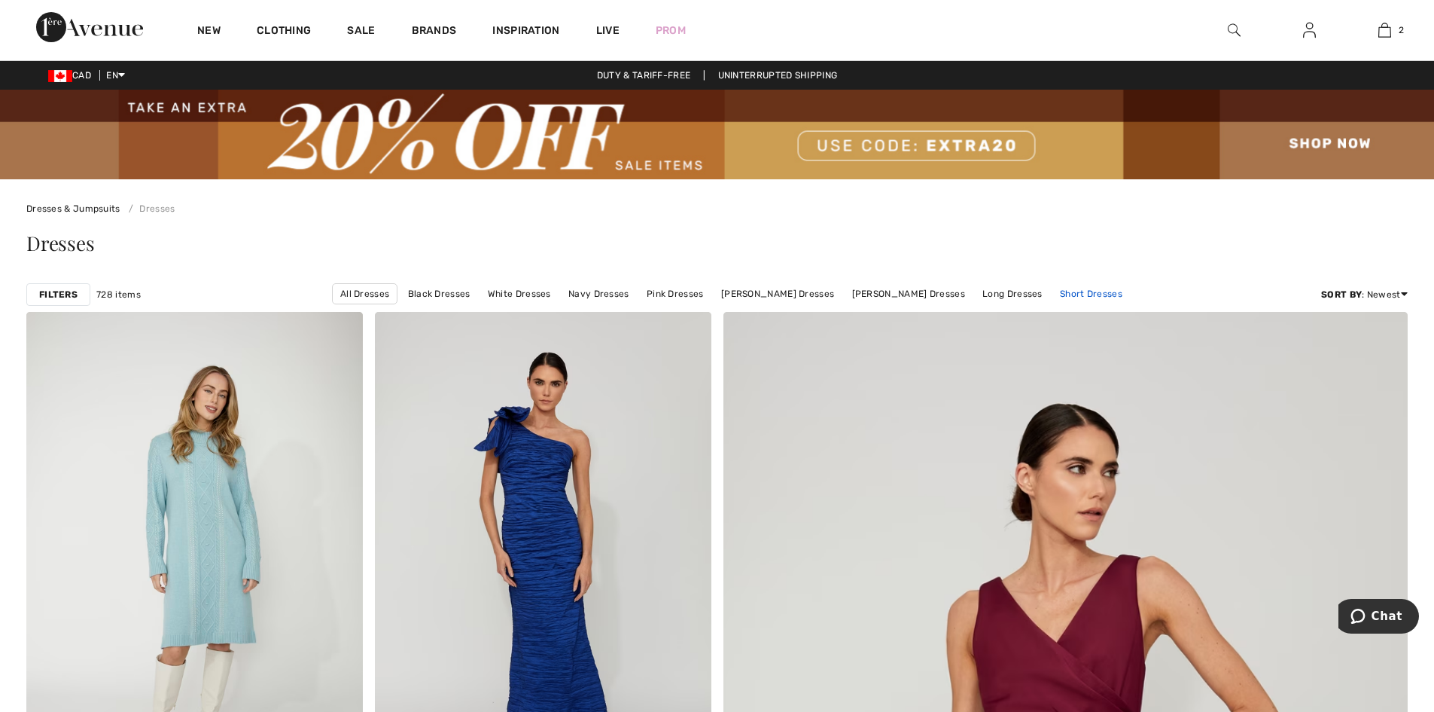
click at [1072, 295] on link "Short Dresses" at bounding box center [1092, 294] width 78 height 20
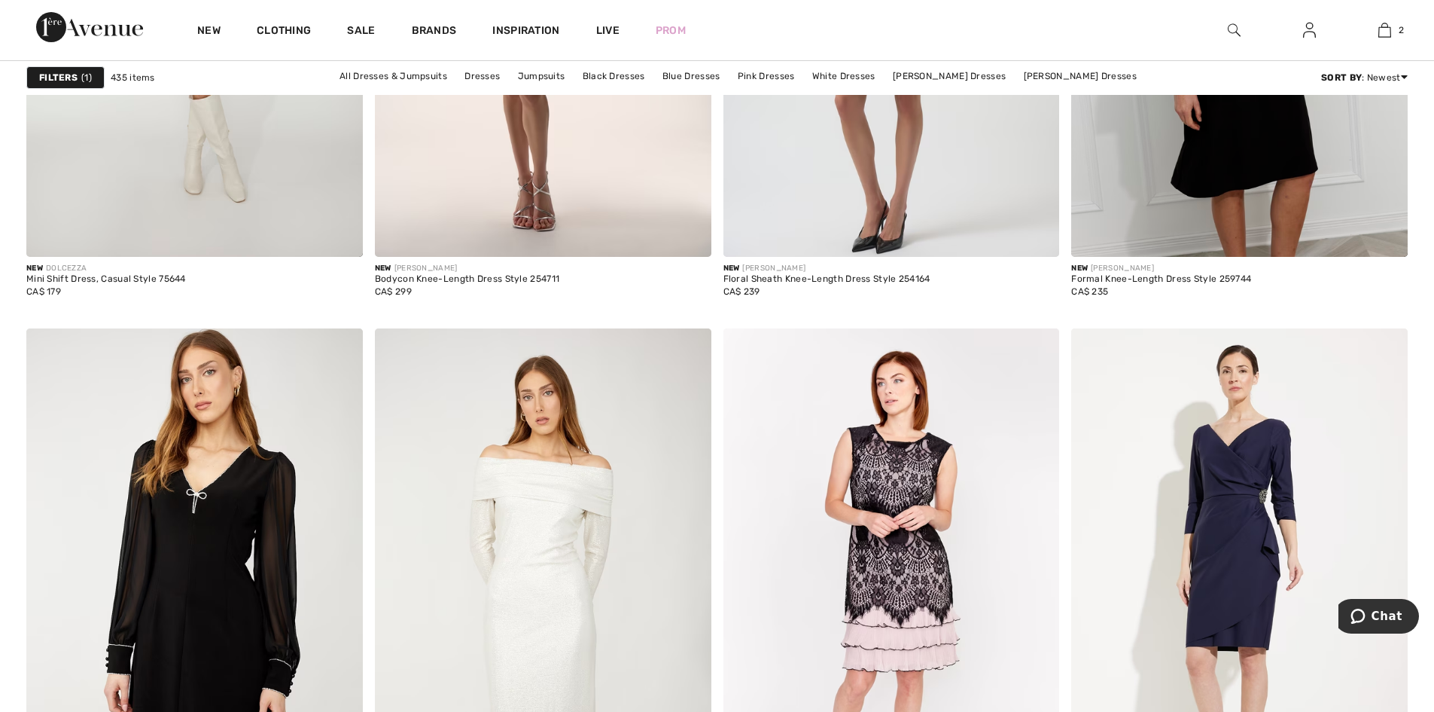
scroll to position [3464, 0]
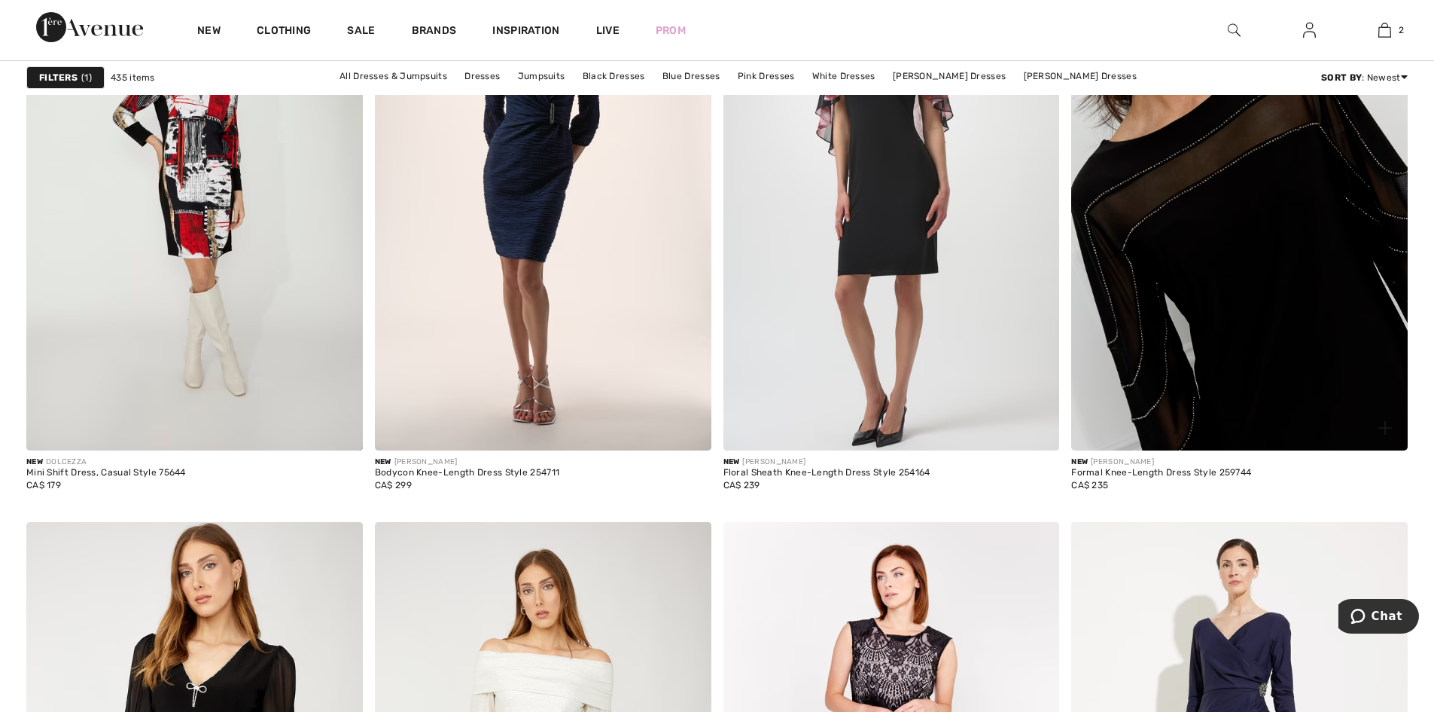
click at [1291, 316] on img at bounding box center [1240, 198] width 337 height 505
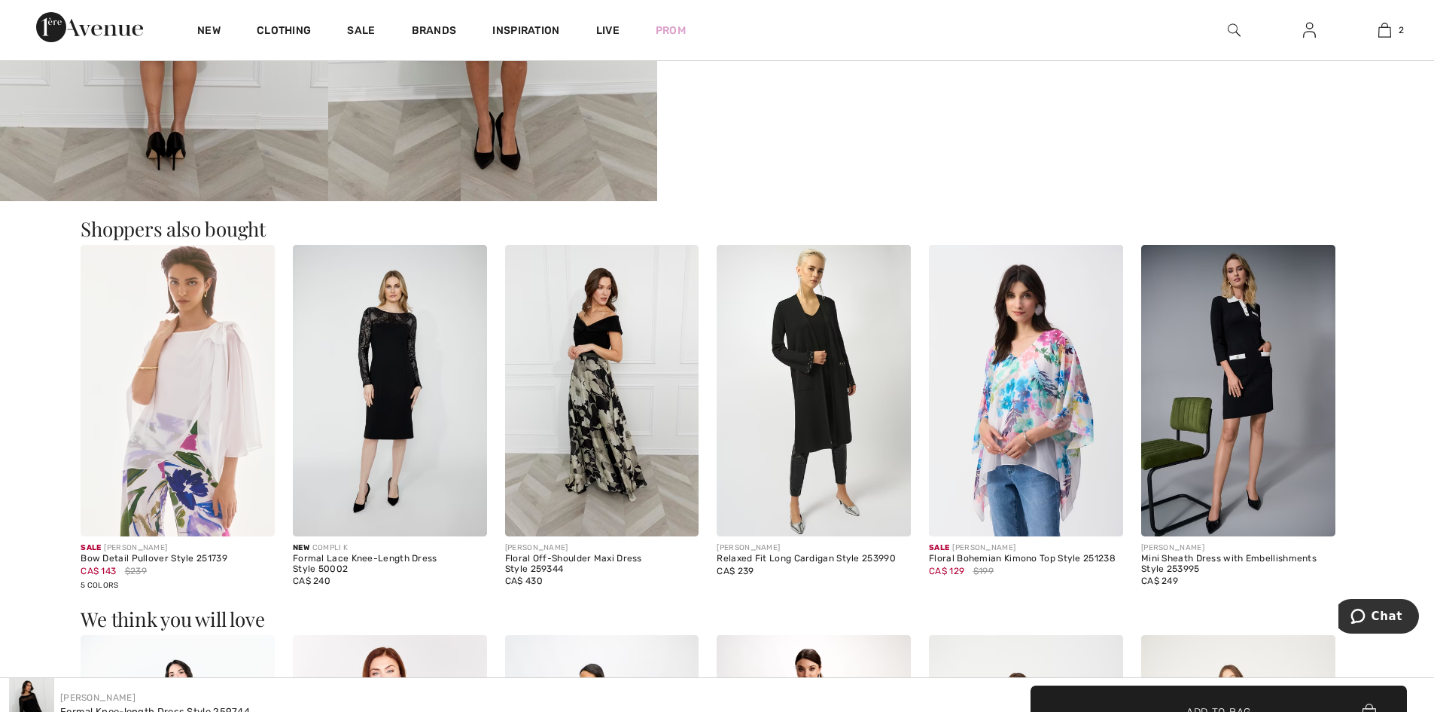
scroll to position [2451, 0]
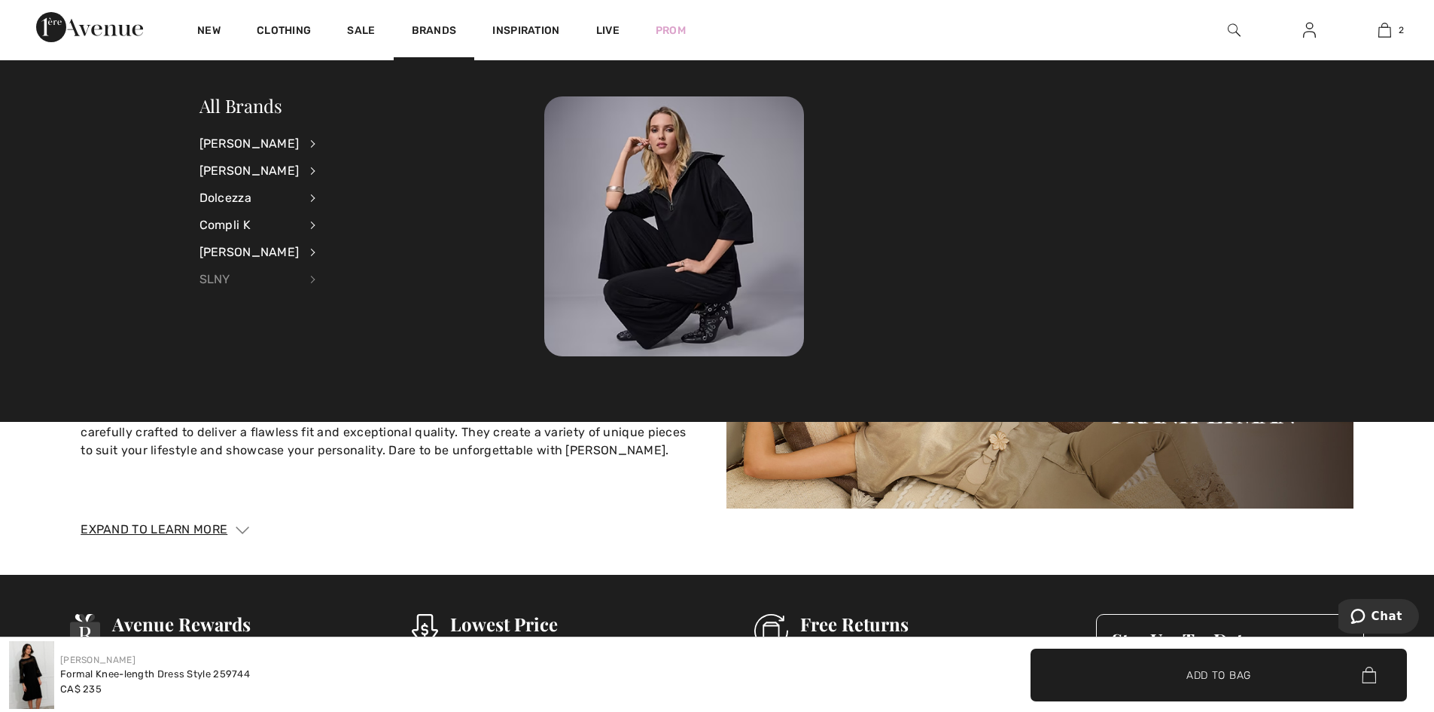
click at [228, 276] on div "SLNY" at bounding box center [250, 279] width 100 height 27
click at [361, 169] on link "Dresses & Jumpsuits" at bounding box center [390, 167] width 111 height 25
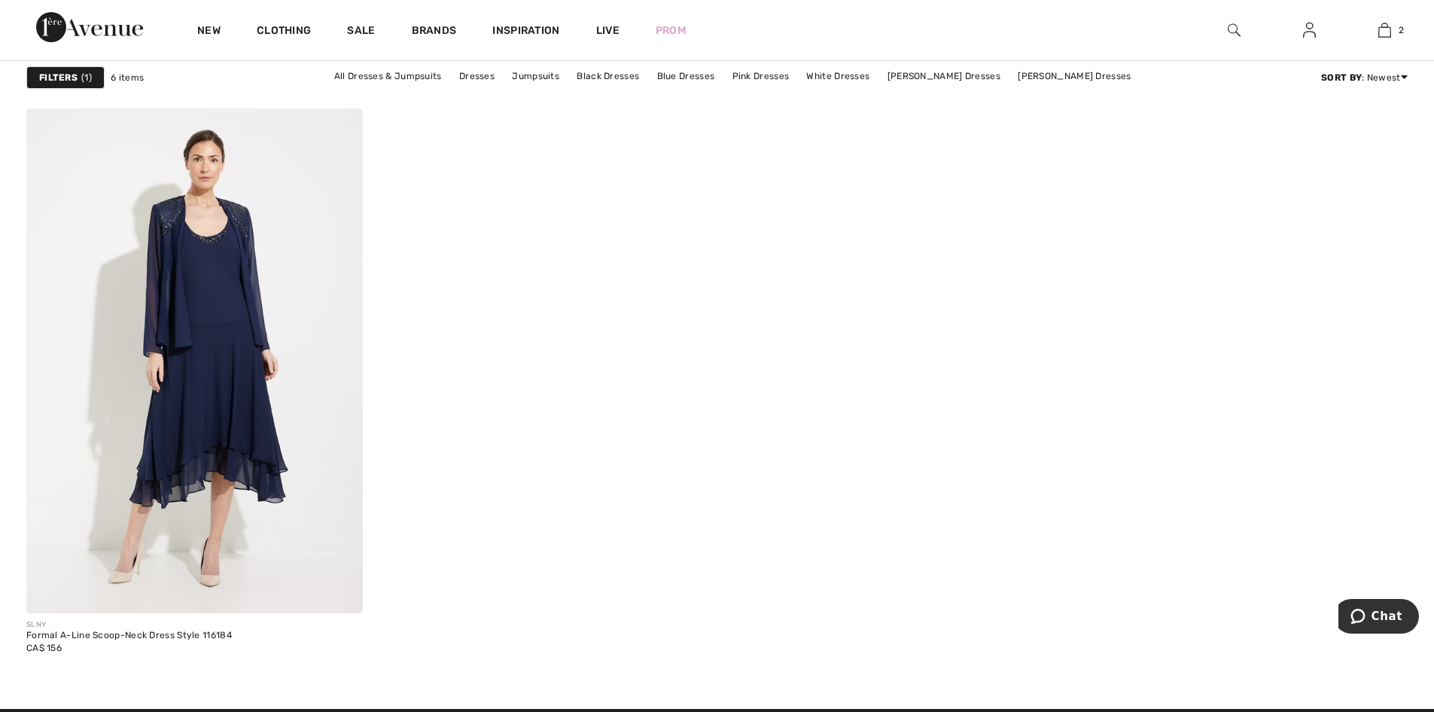
scroll to position [904, 0]
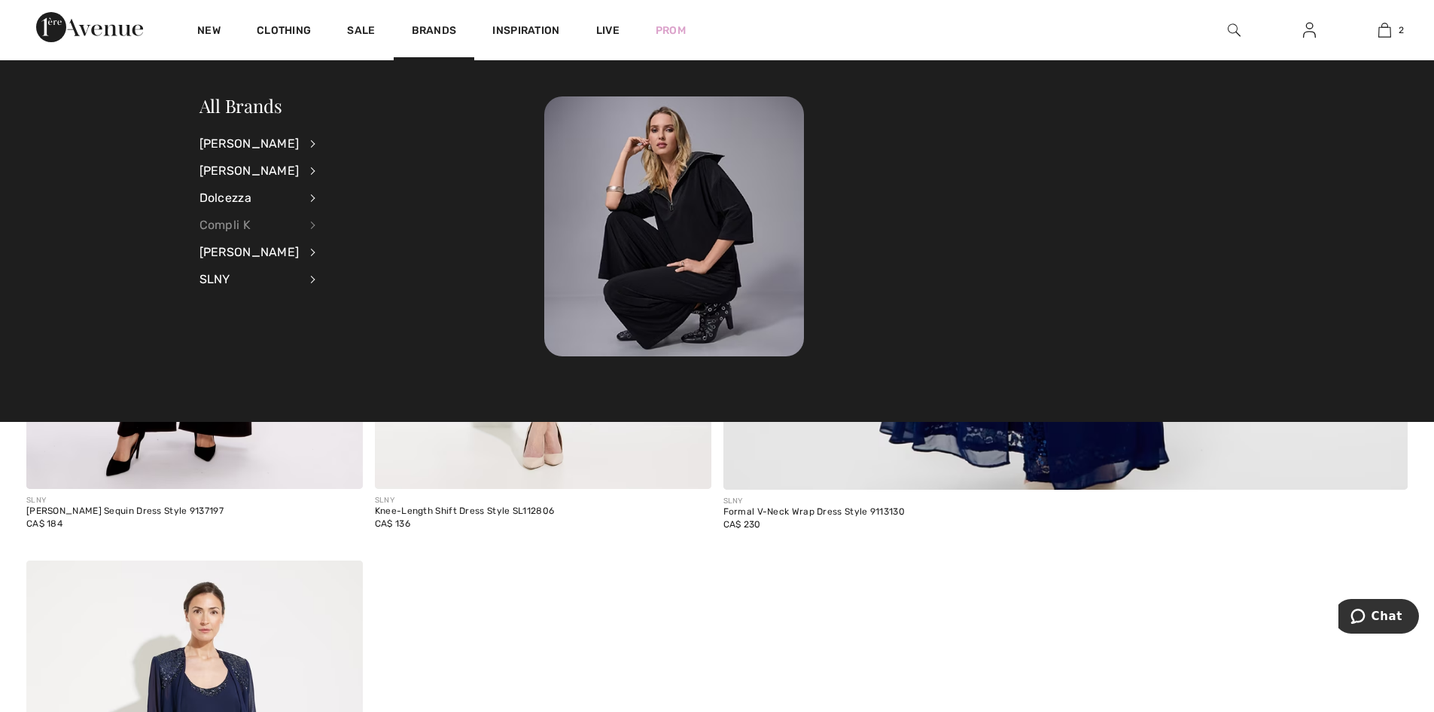
click at [242, 220] on div "Compli K" at bounding box center [250, 225] width 100 height 27
click at [346, 163] on link "Dresses & Jumpsuits" at bounding box center [393, 167] width 117 height 25
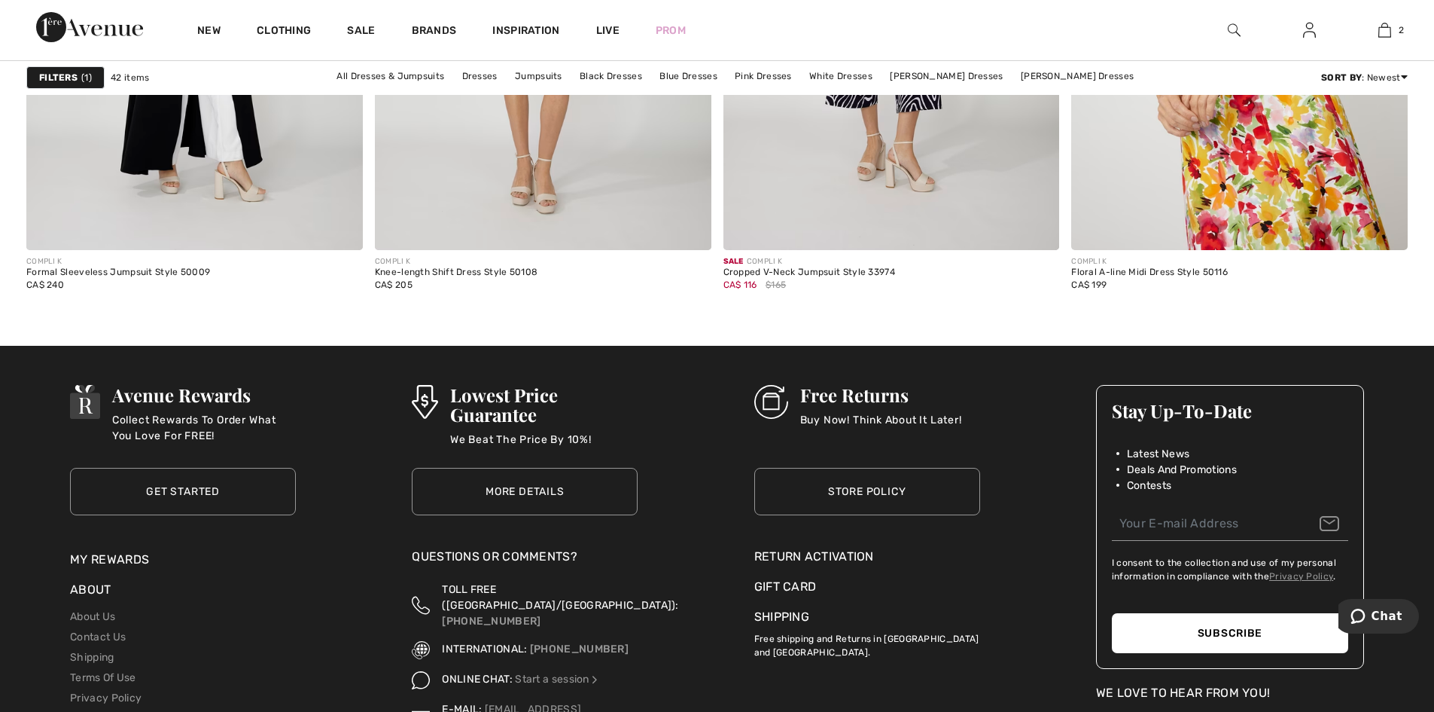
scroll to position [7828, 0]
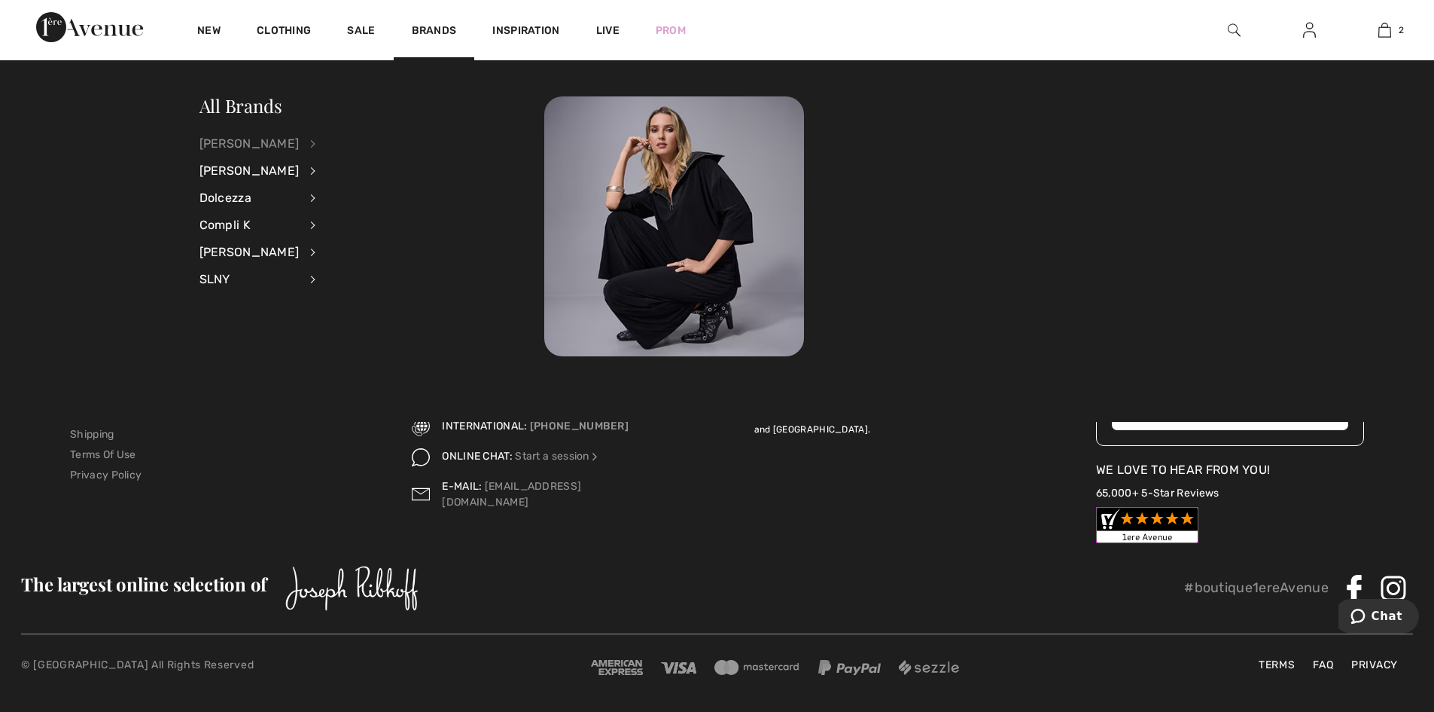
click at [231, 142] on div "[PERSON_NAME]" at bounding box center [250, 143] width 100 height 27
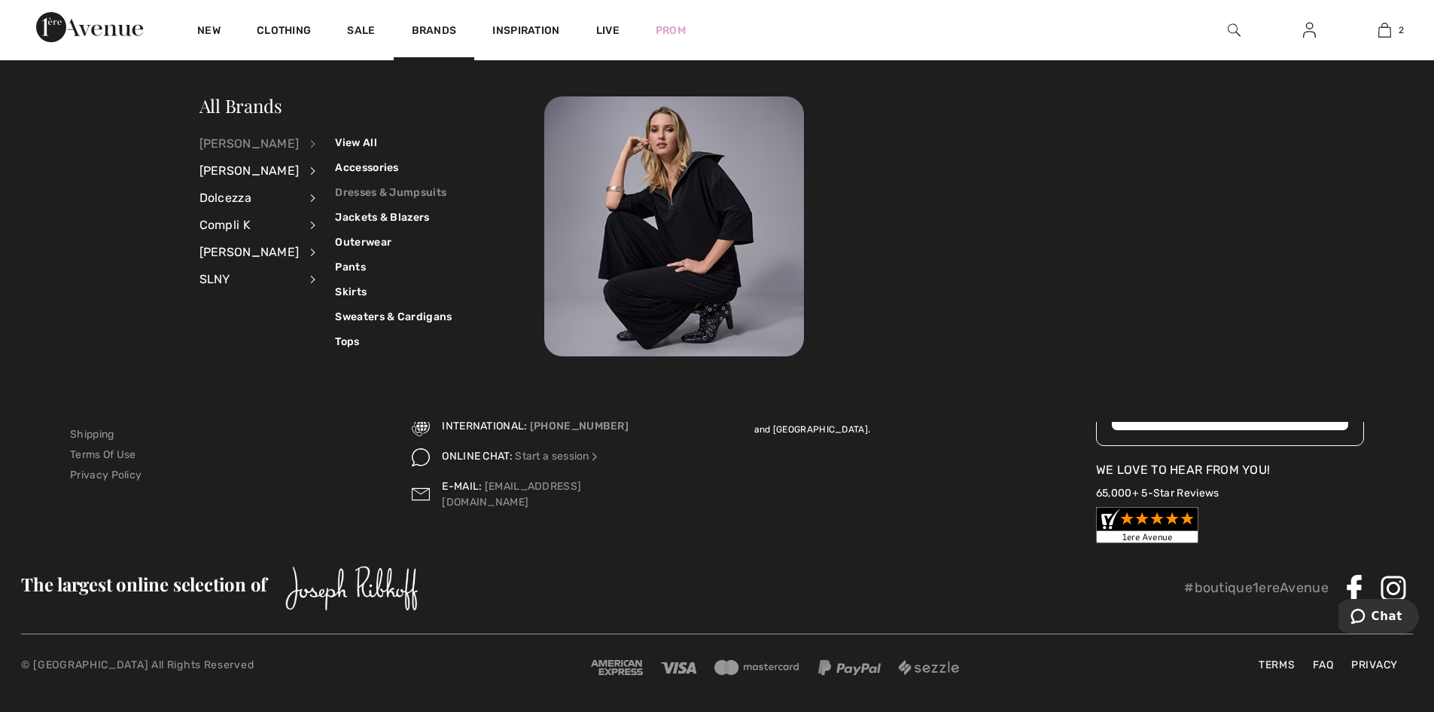
click at [351, 194] on link "Dresses & Jumpsuits" at bounding box center [393, 192] width 117 height 25
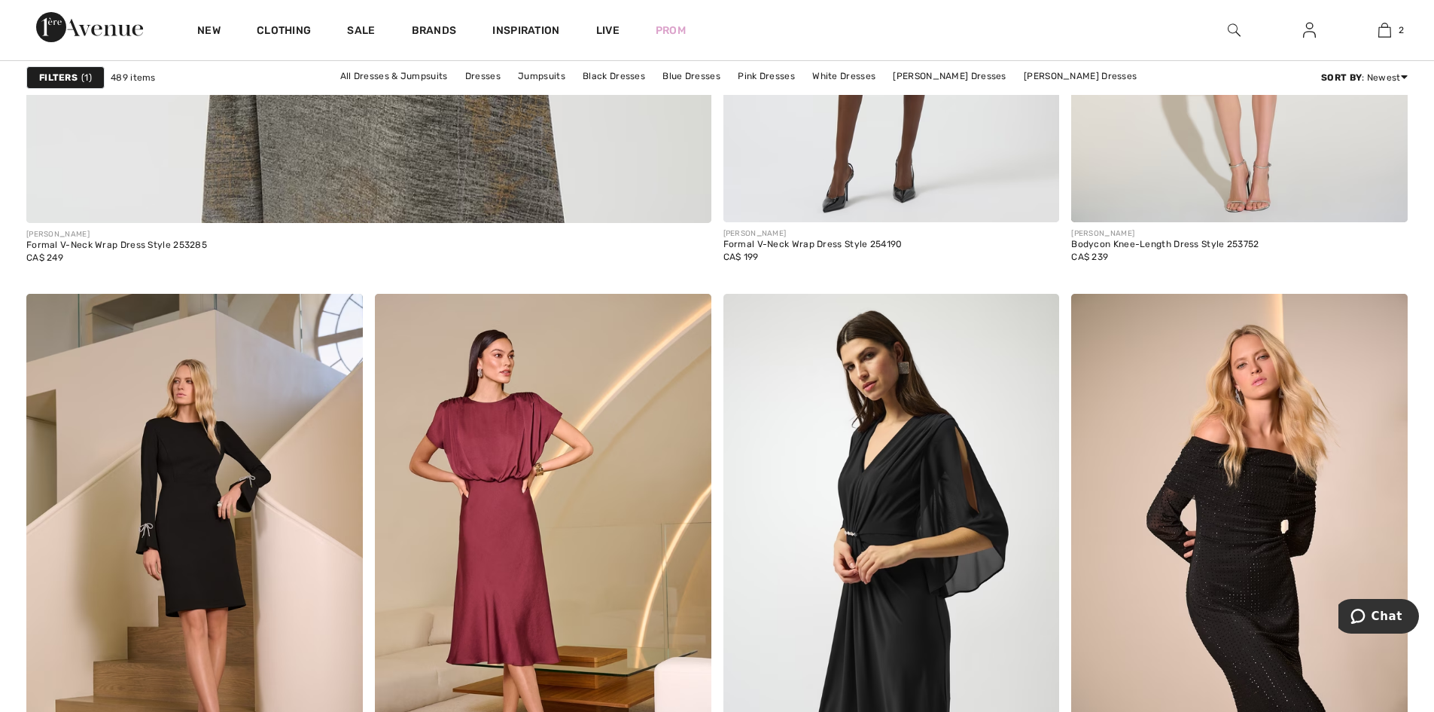
scroll to position [5873, 0]
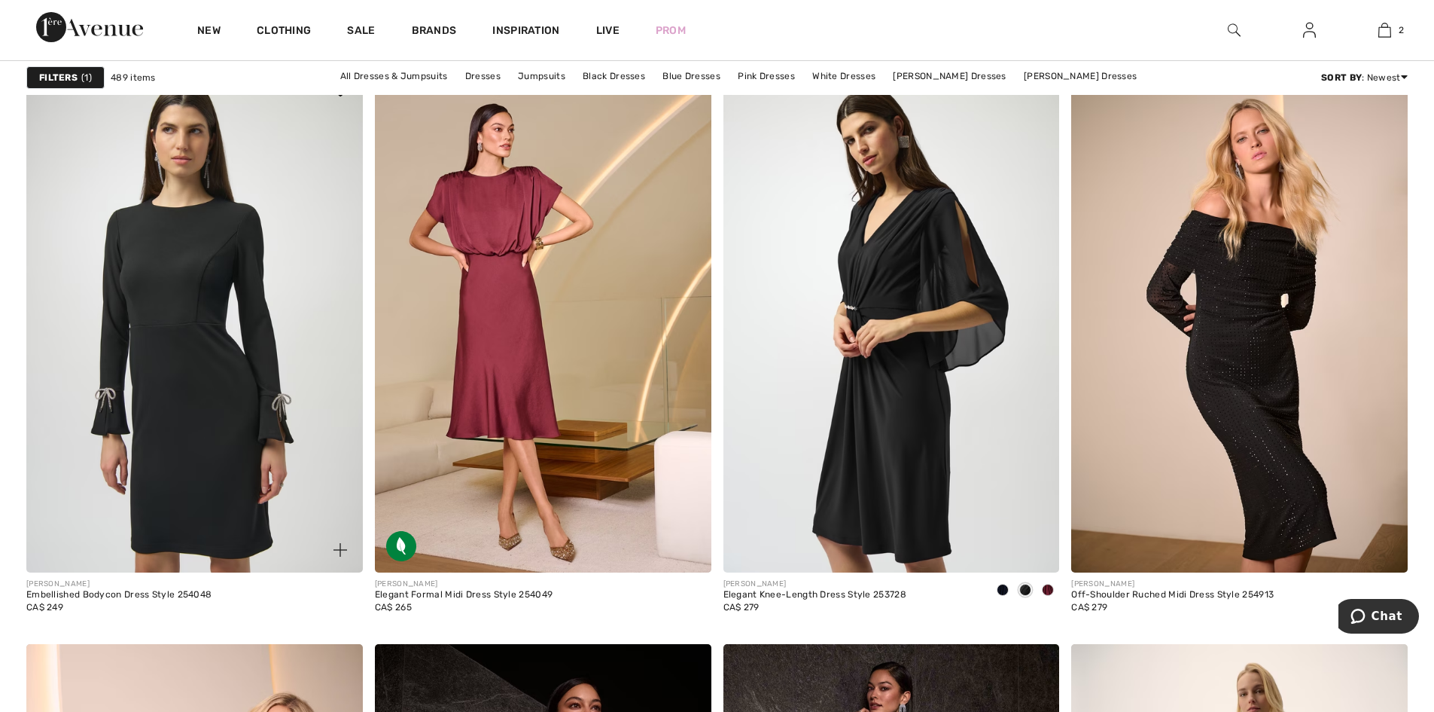
click at [164, 275] on img at bounding box center [194, 320] width 337 height 505
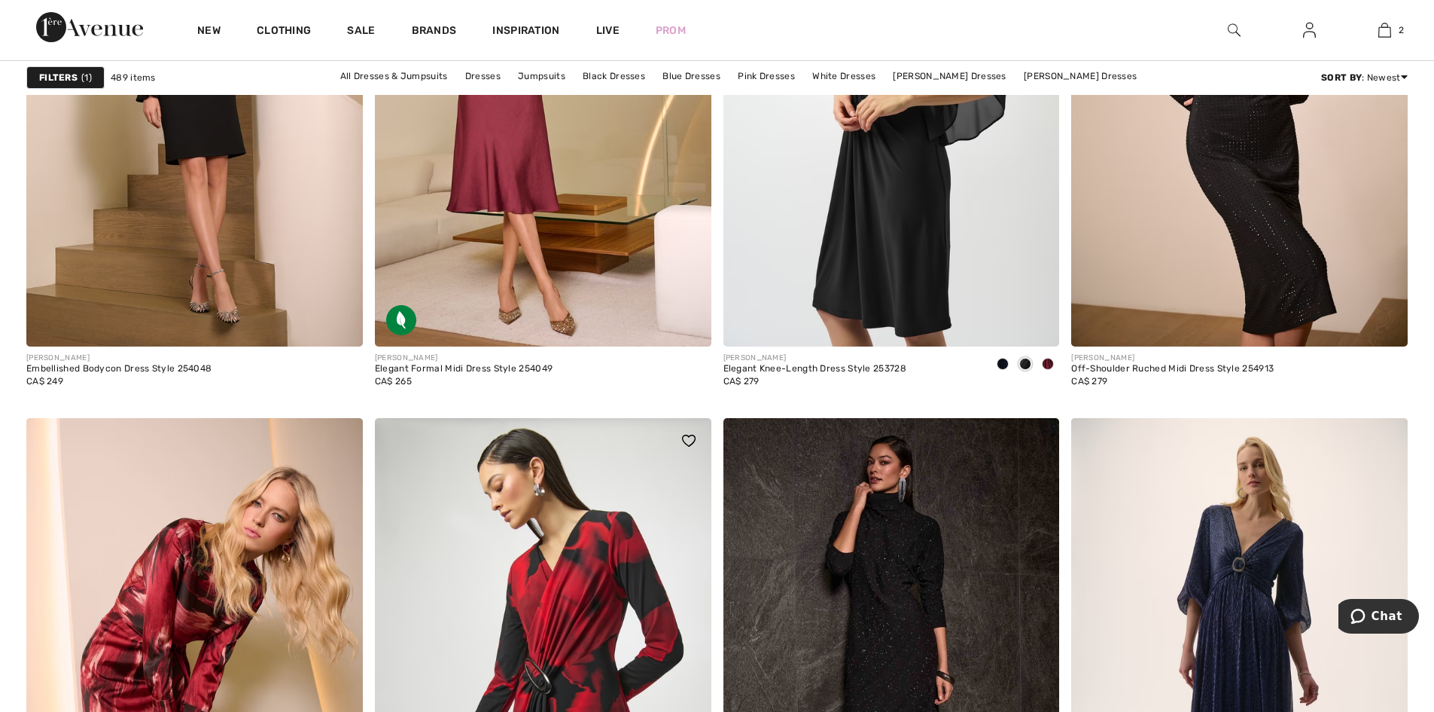
scroll to position [6400, 0]
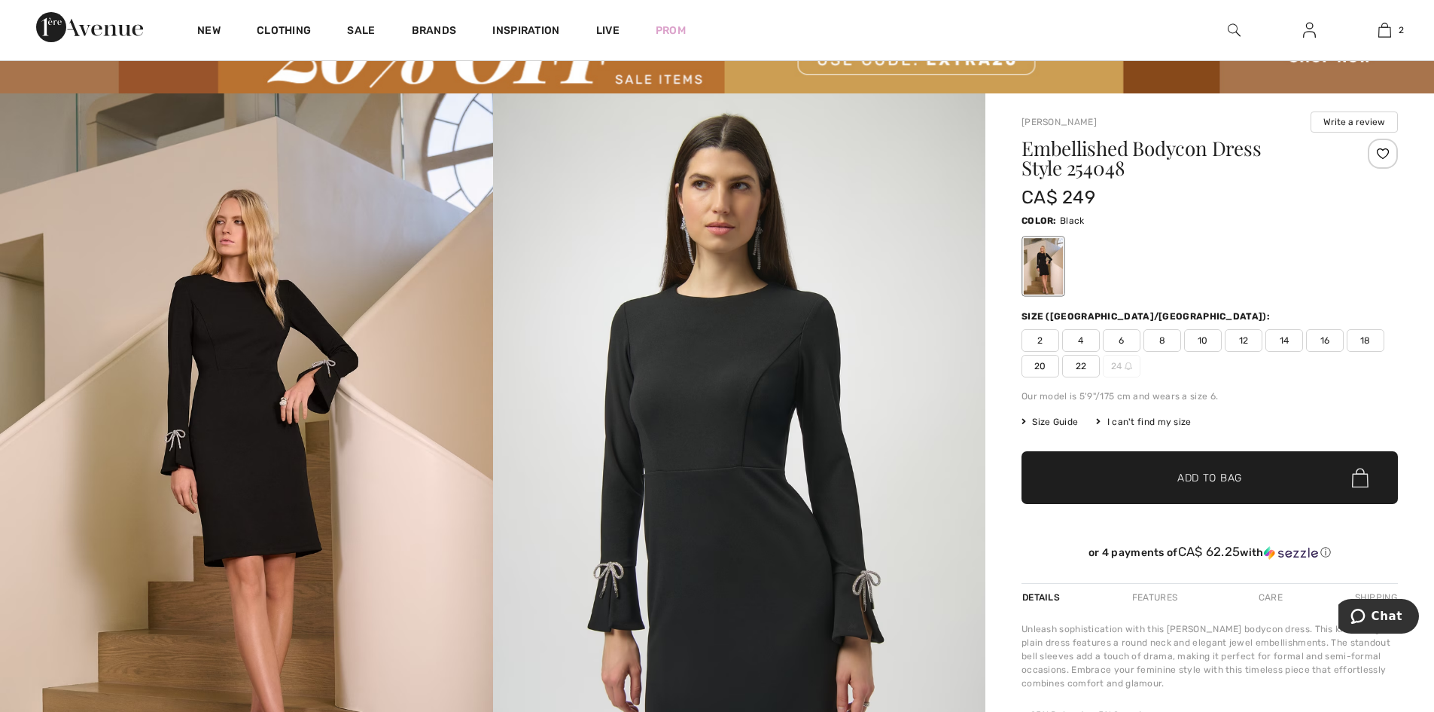
scroll to position [226, 0]
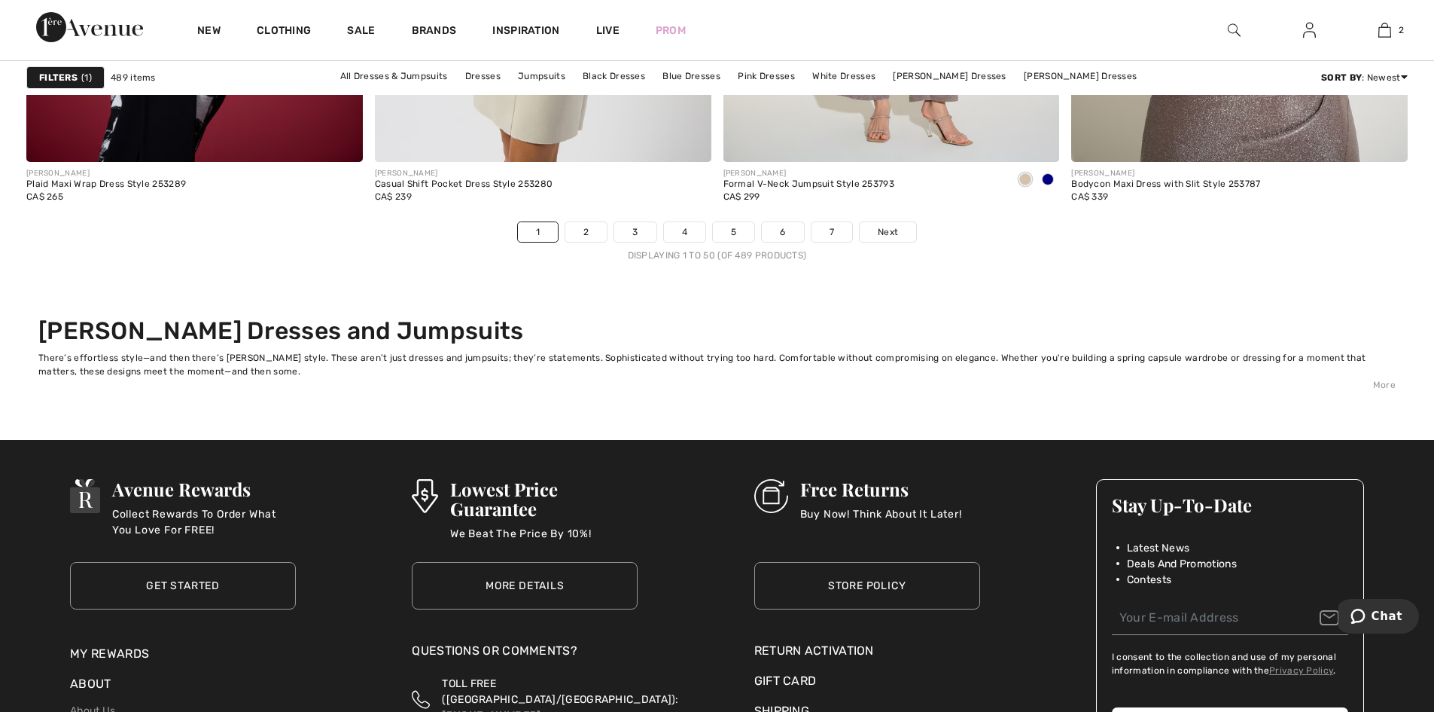
scroll to position [8960, 0]
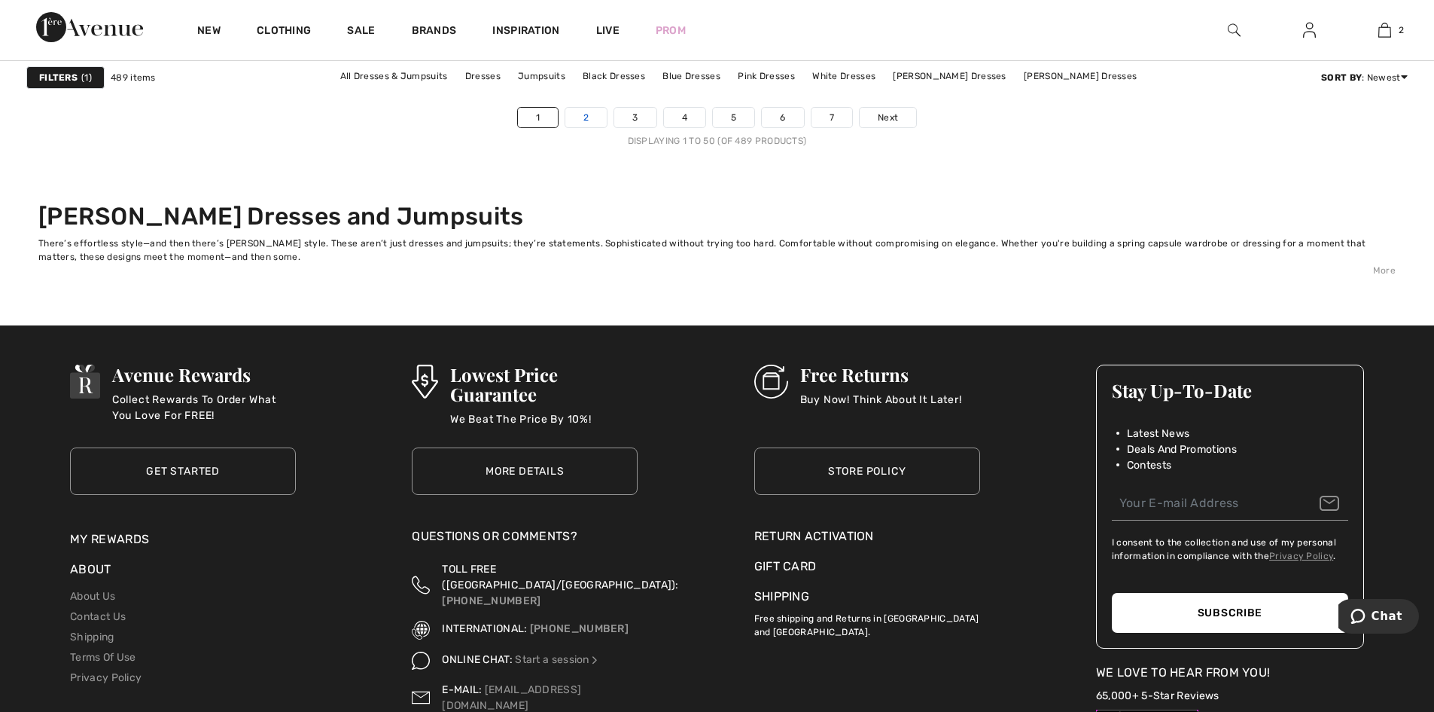
click at [587, 119] on link "2" at bounding box center [586, 118] width 41 height 20
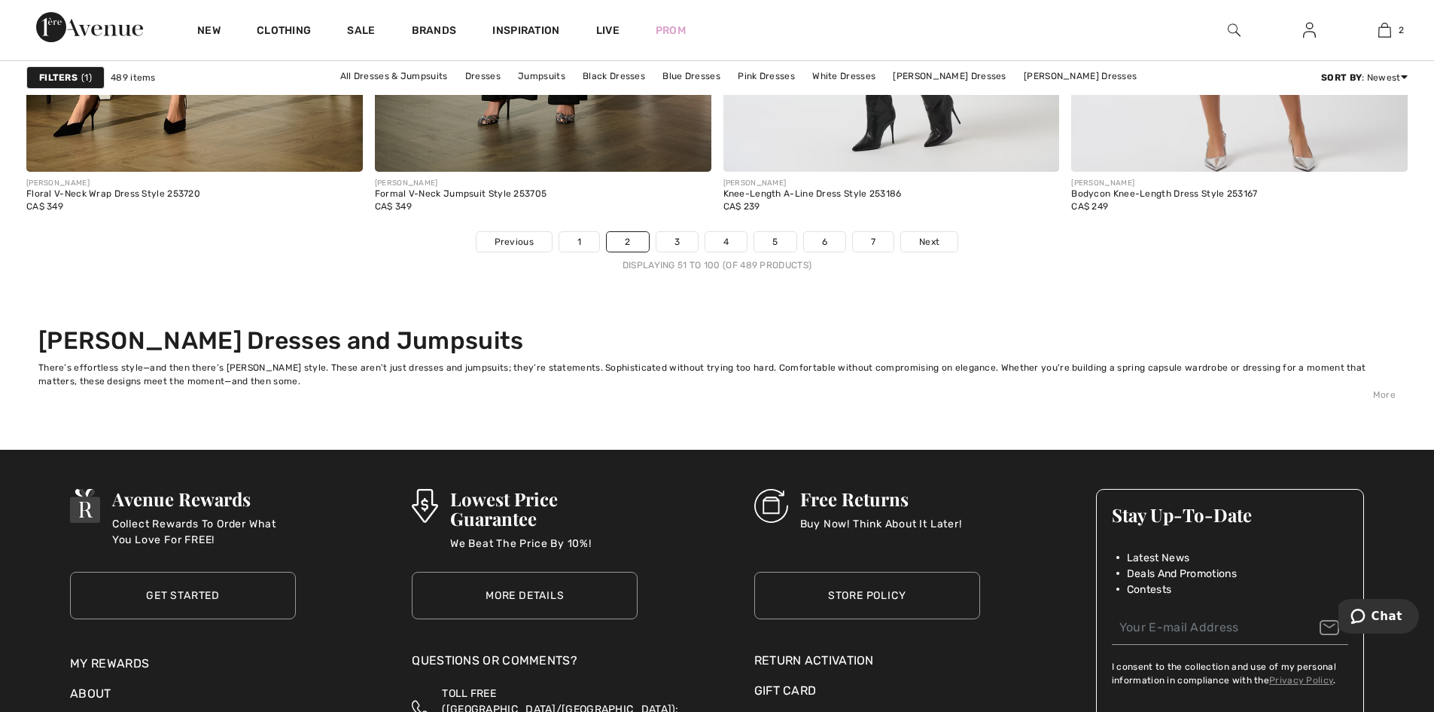
scroll to position [8659, 0]
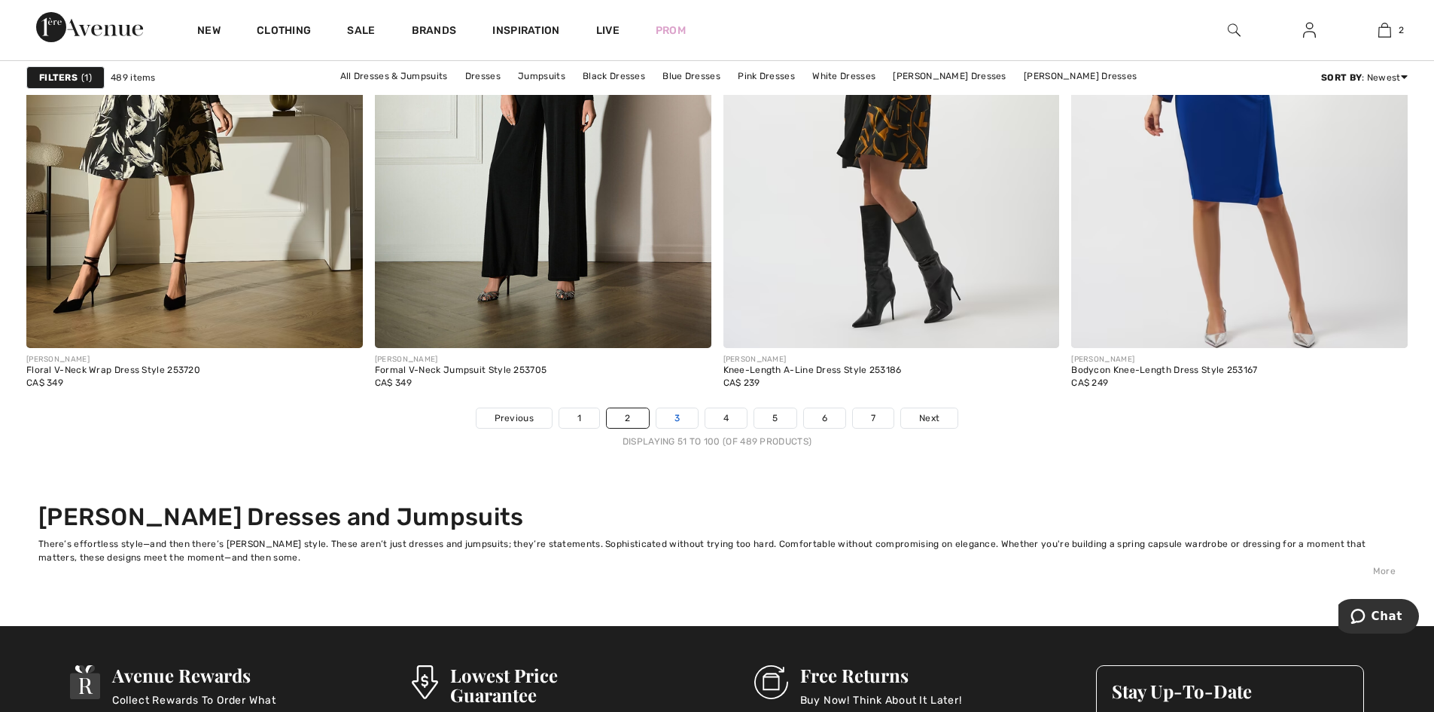
click at [674, 419] on link "3" at bounding box center [677, 418] width 41 height 20
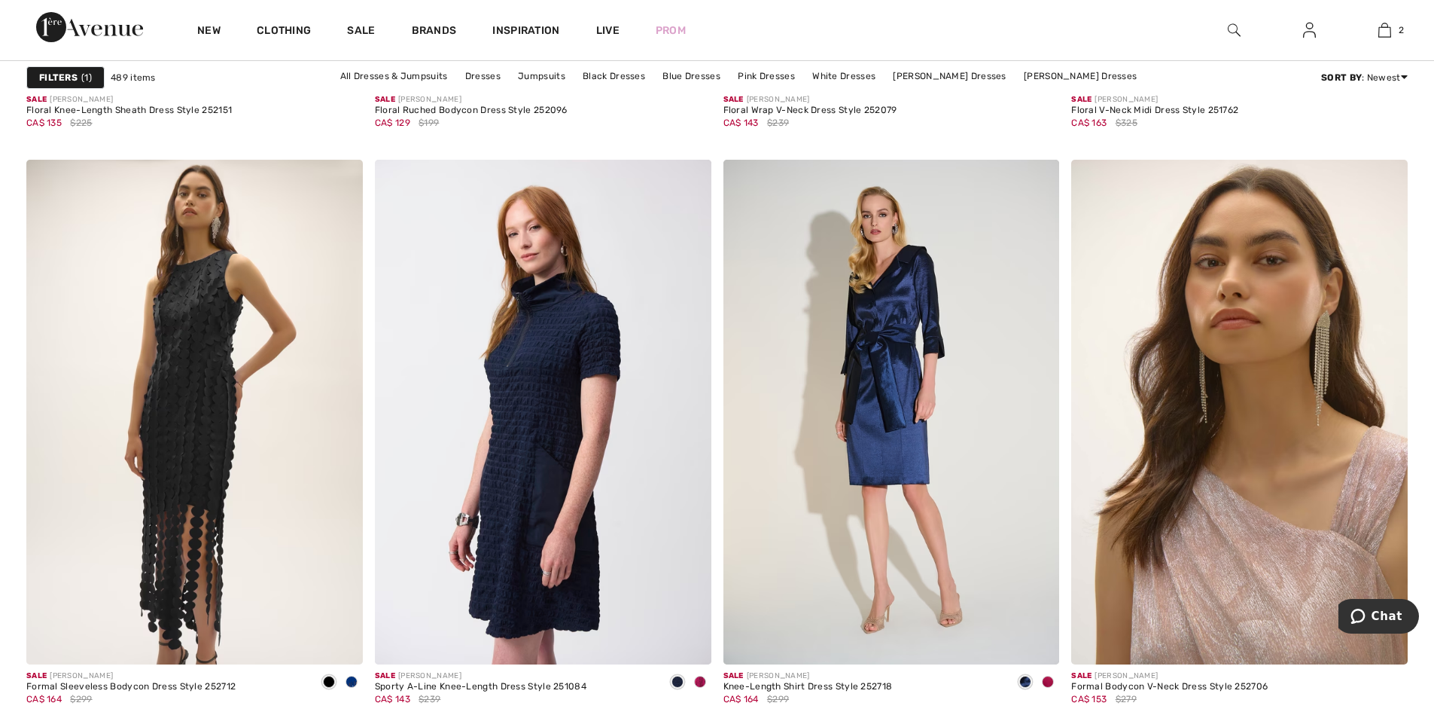
scroll to position [8358, 0]
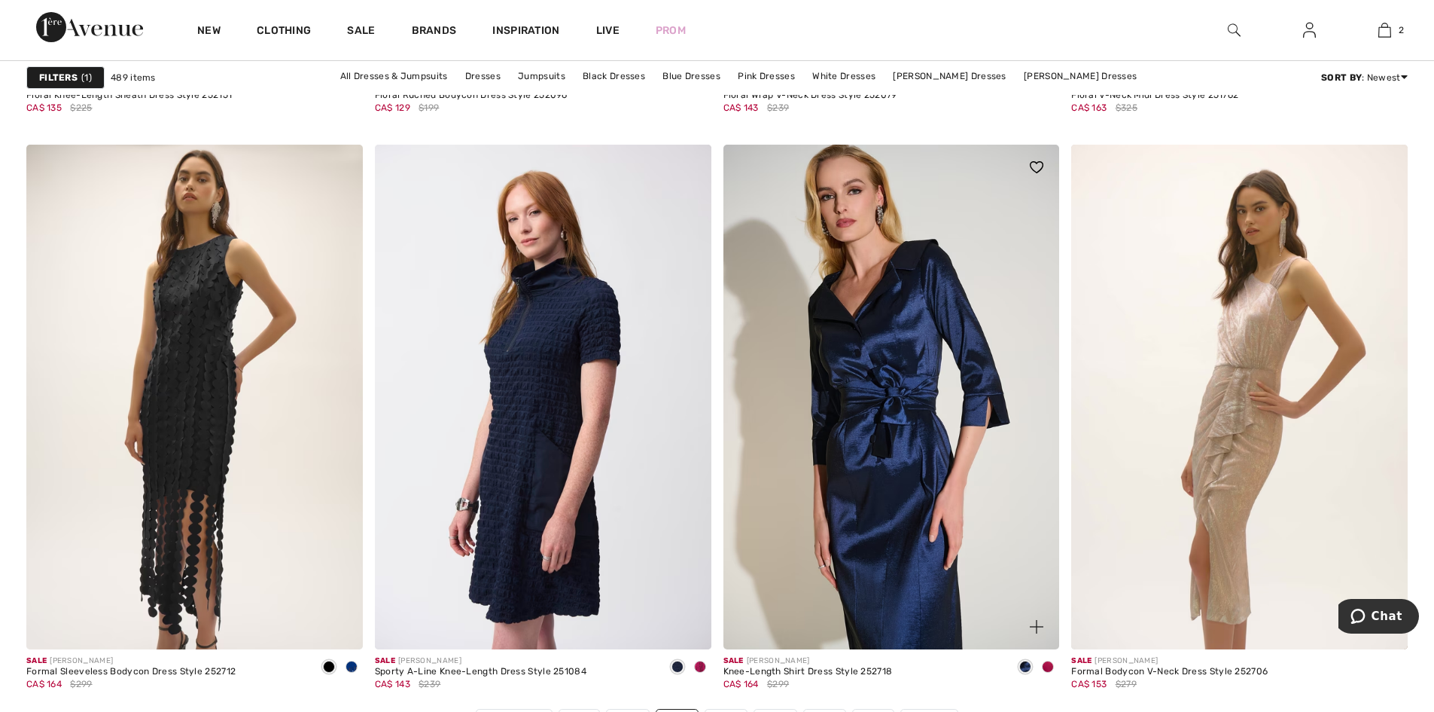
click at [894, 396] on img at bounding box center [892, 397] width 337 height 505
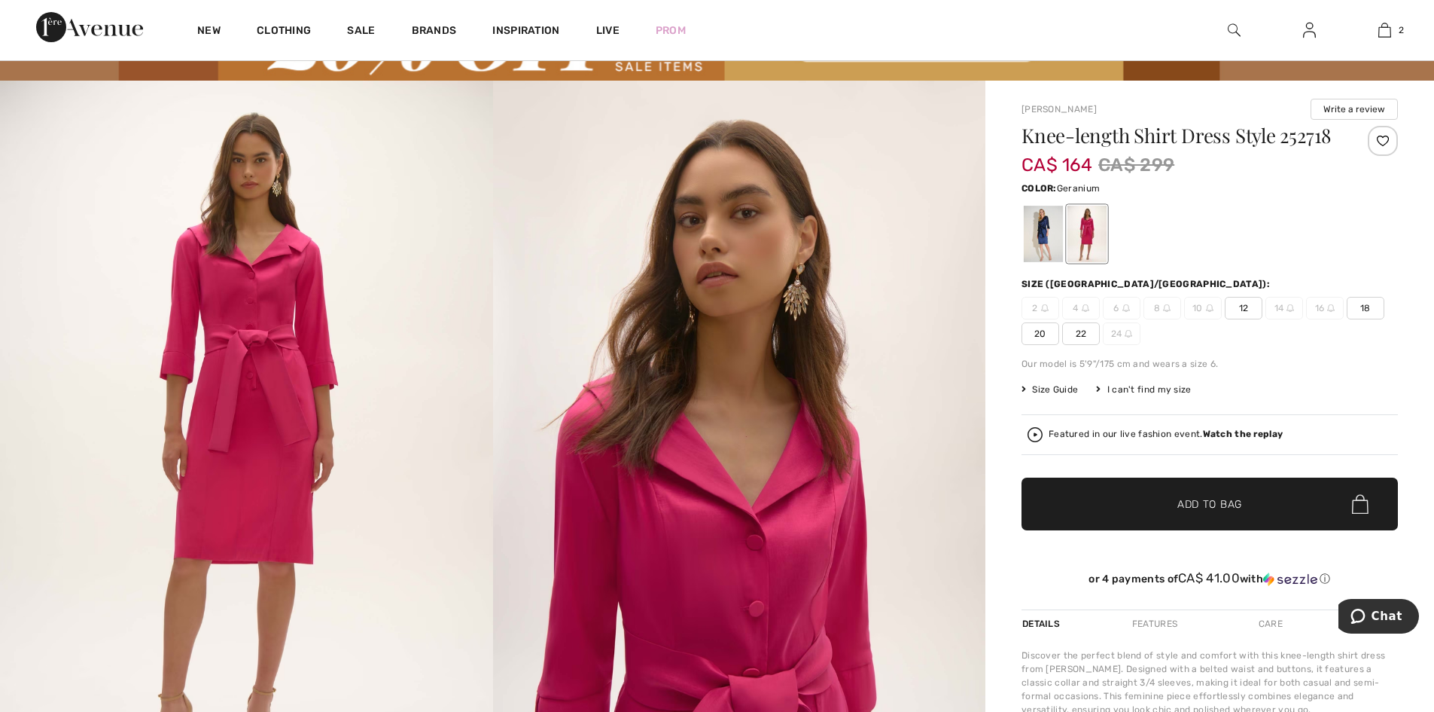
scroll to position [226, 0]
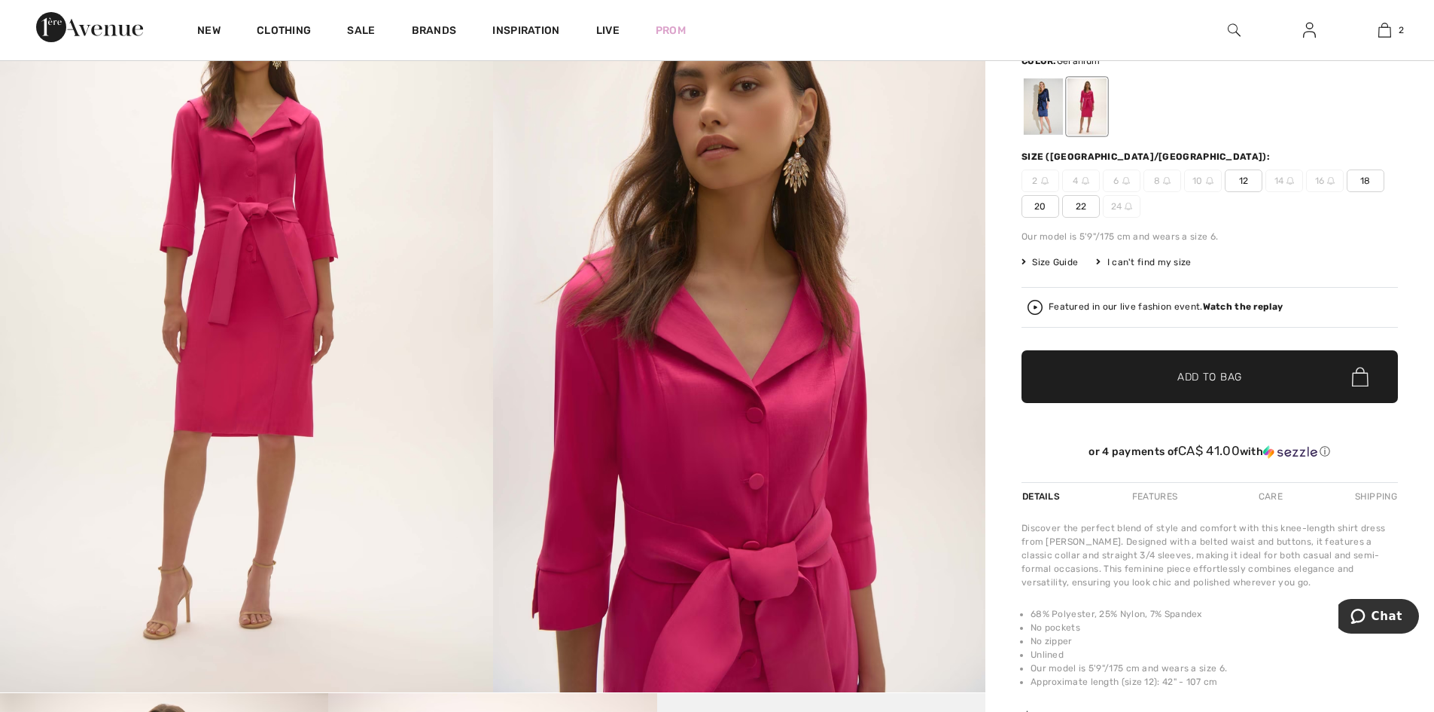
click at [1241, 182] on span "12" at bounding box center [1244, 180] width 38 height 23
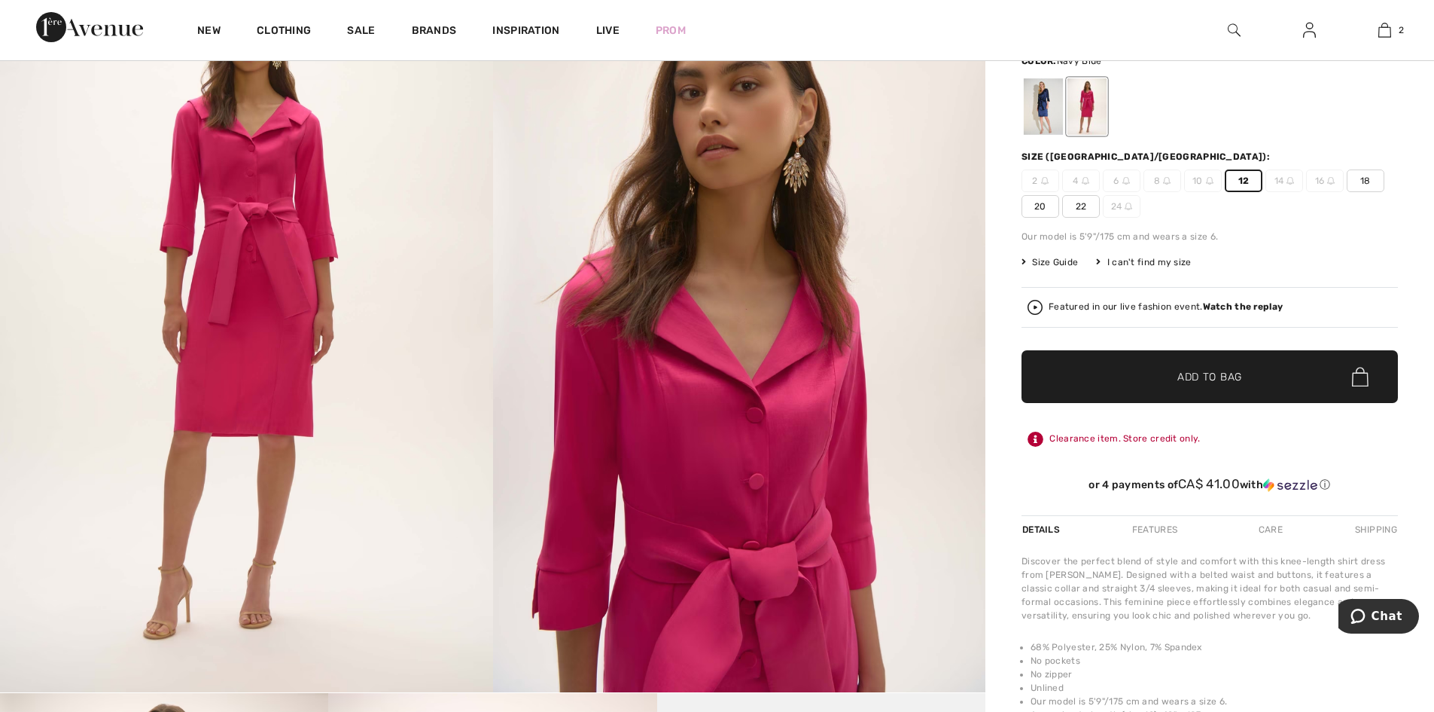
click at [1041, 112] on div at bounding box center [1043, 106] width 39 height 56
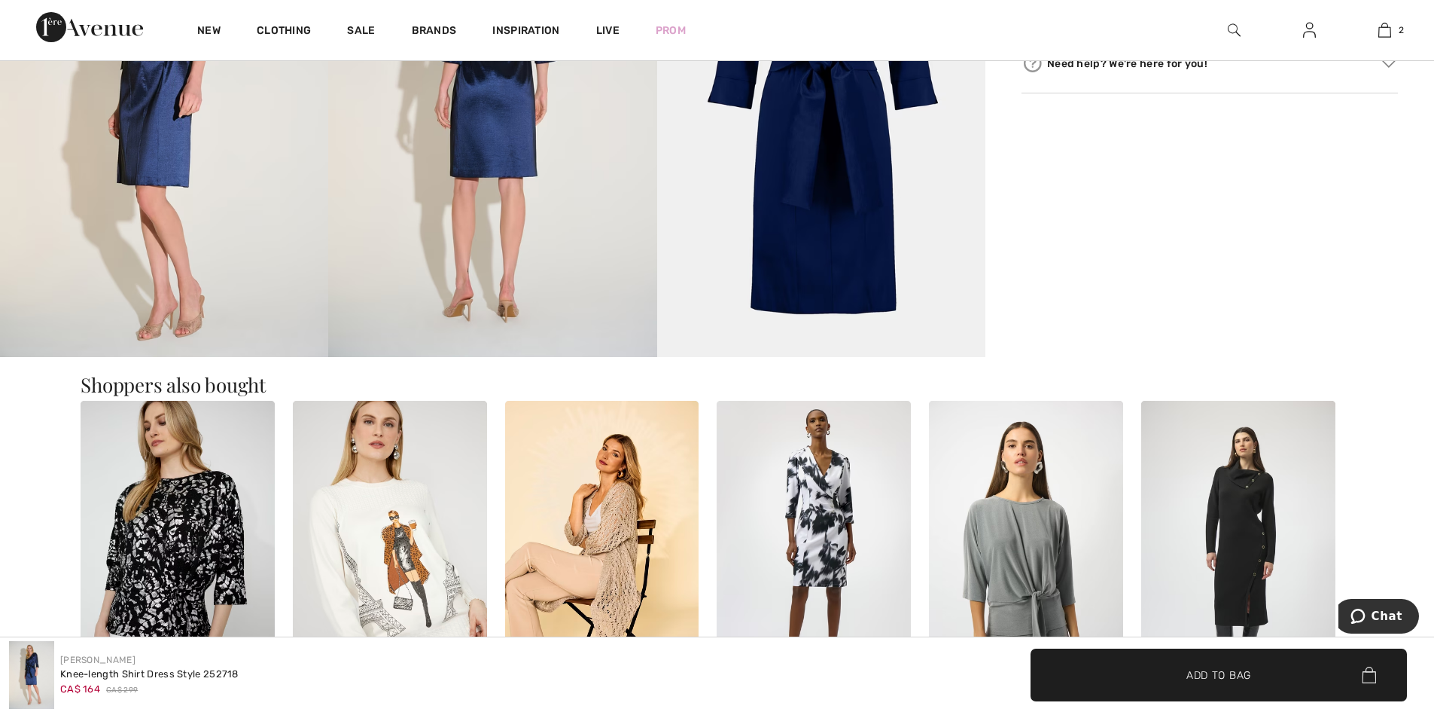
scroll to position [1205, 0]
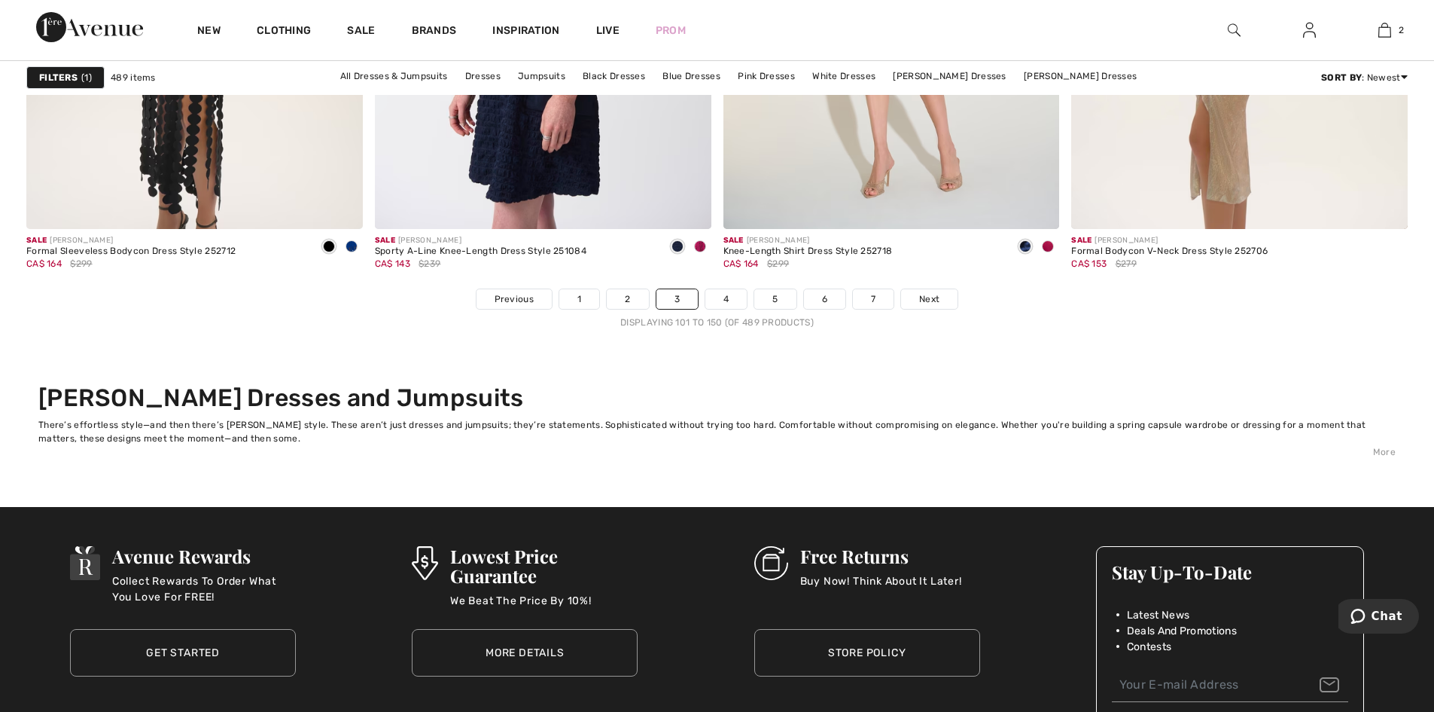
scroll to position [8961, 0]
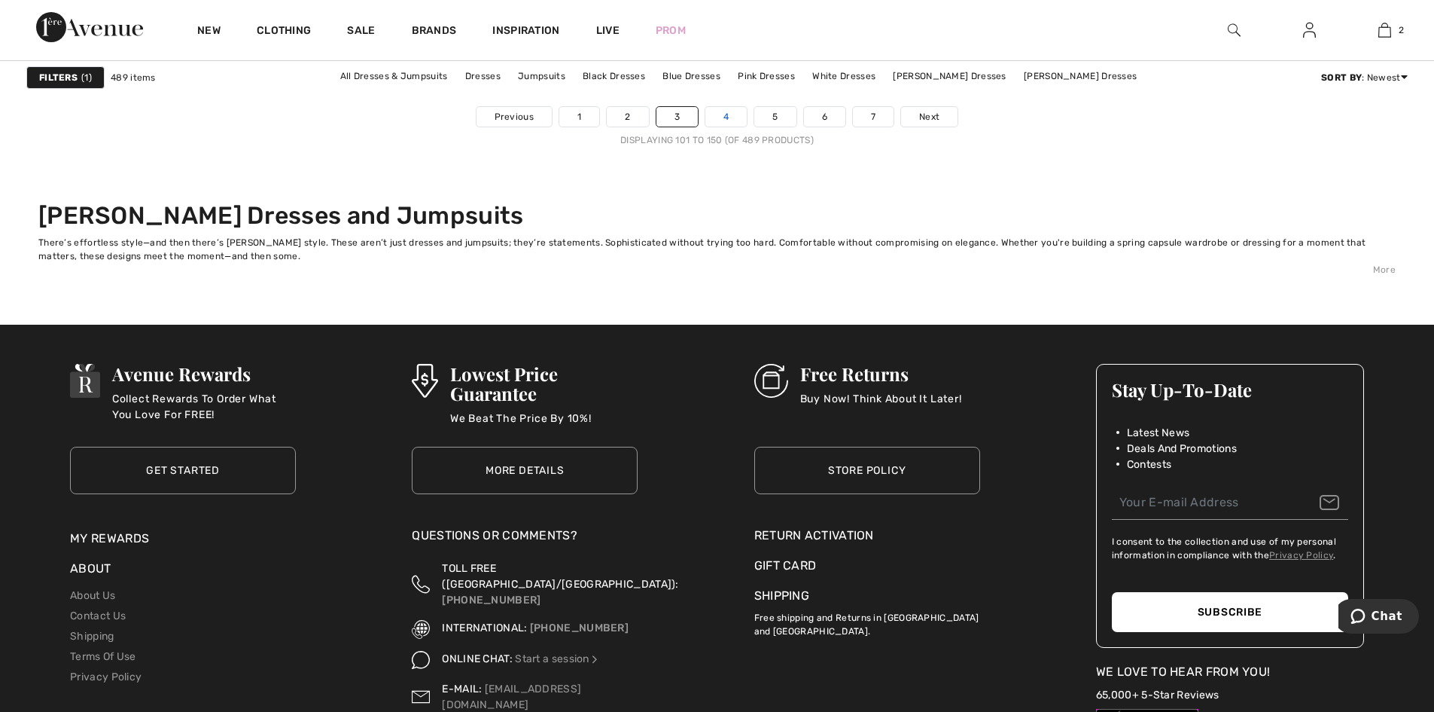
click at [728, 117] on link "4" at bounding box center [726, 117] width 41 height 20
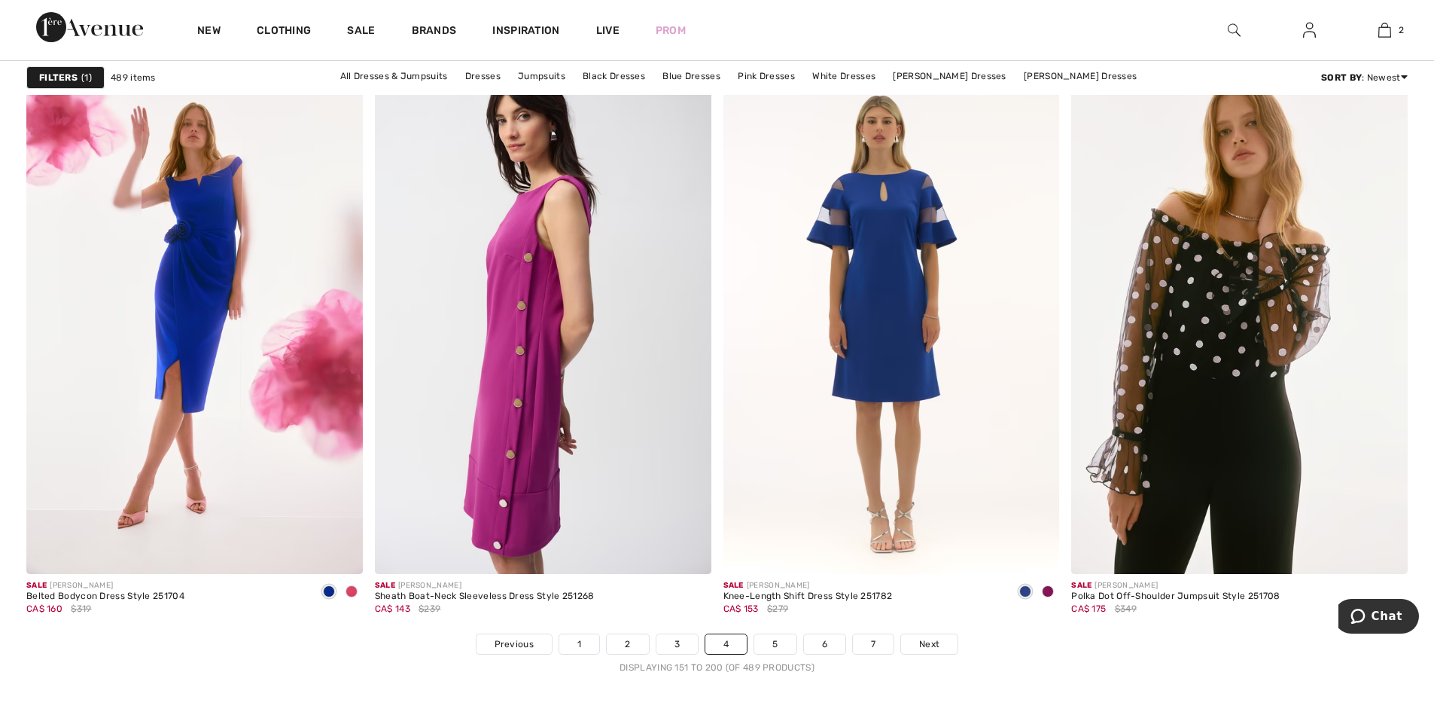
scroll to position [8659, 0]
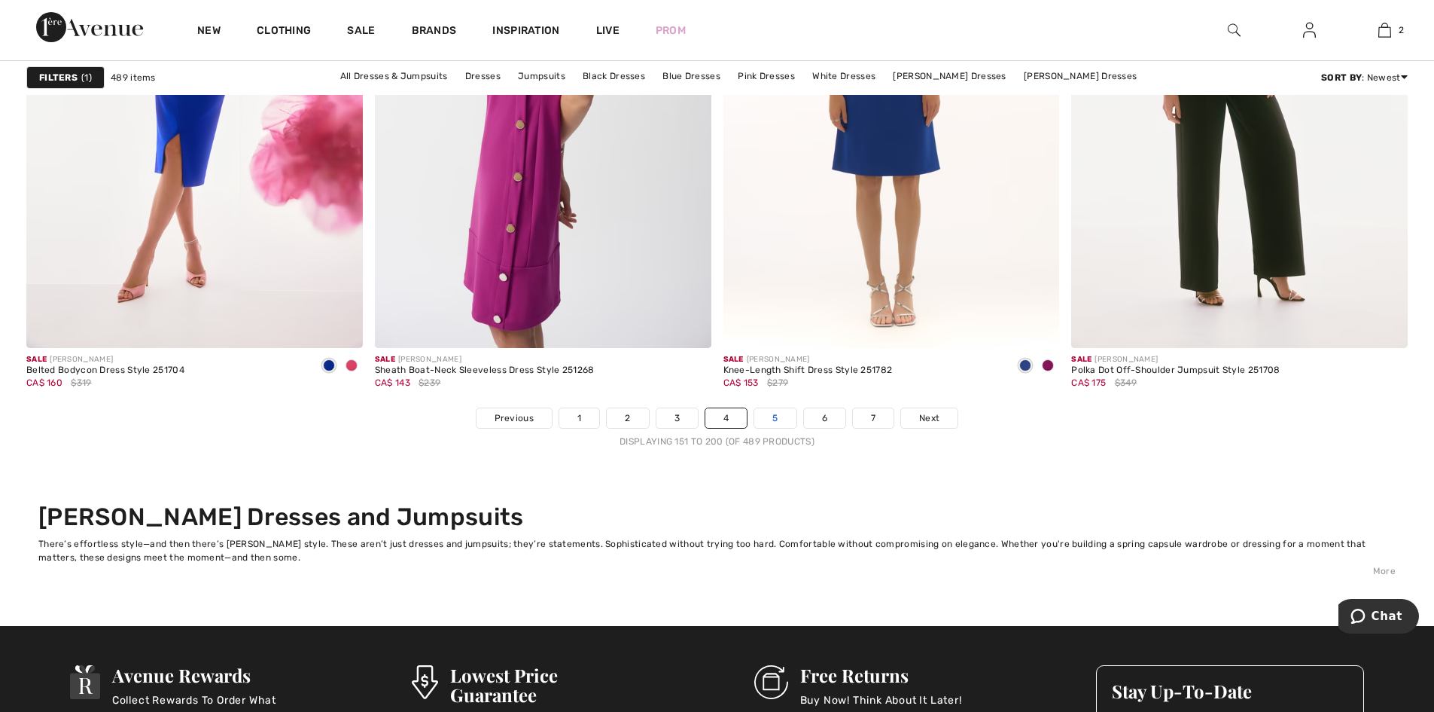
click at [776, 418] on link "5" at bounding box center [775, 418] width 41 height 20
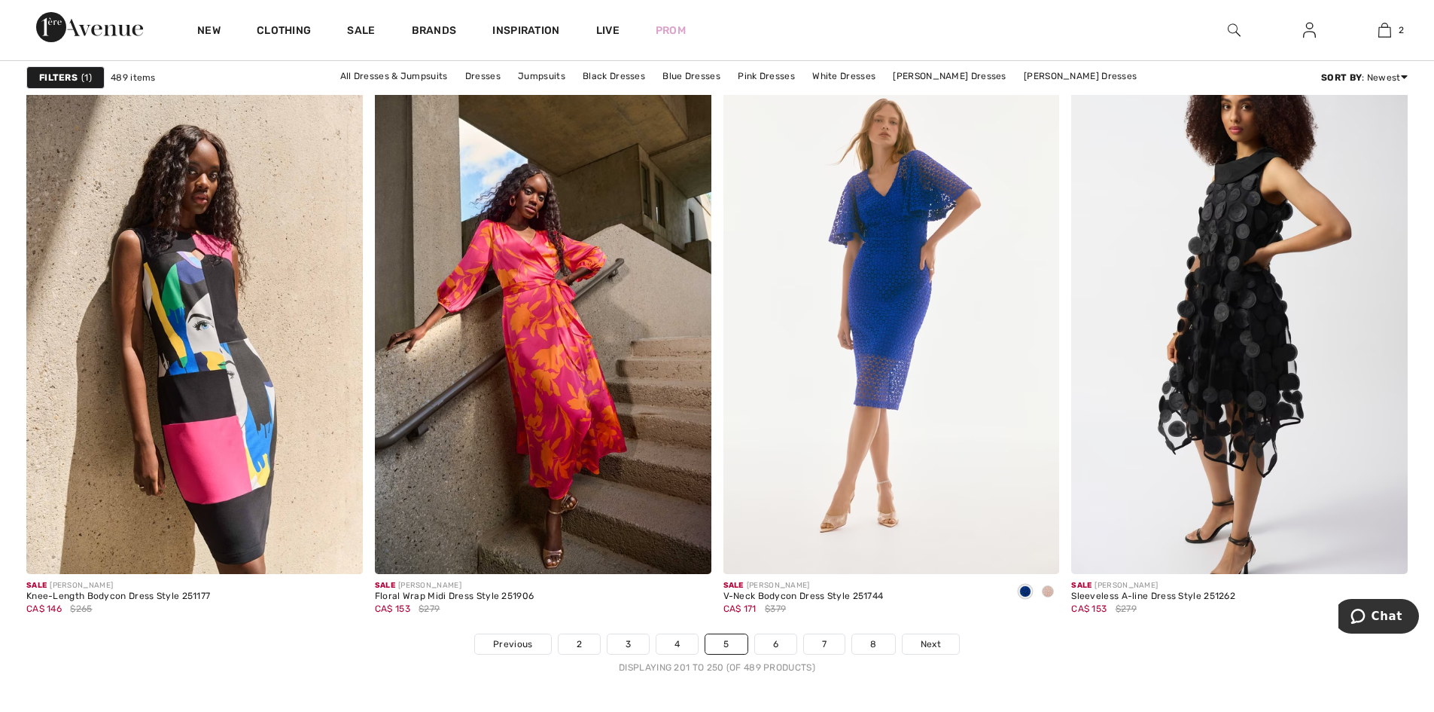
scroll to position [8659, 0]
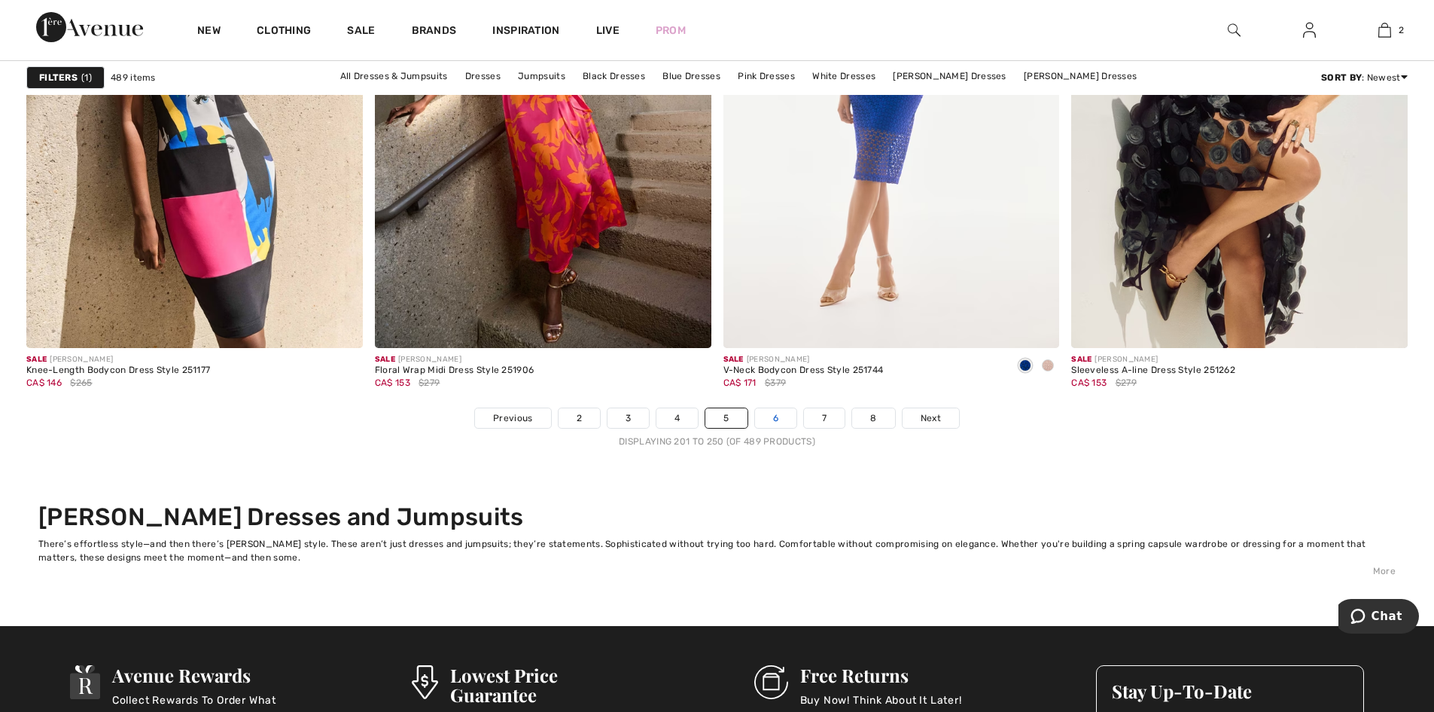
click at [774, 422] on link "6" at bounding box center [775, 418] width 41 height 20
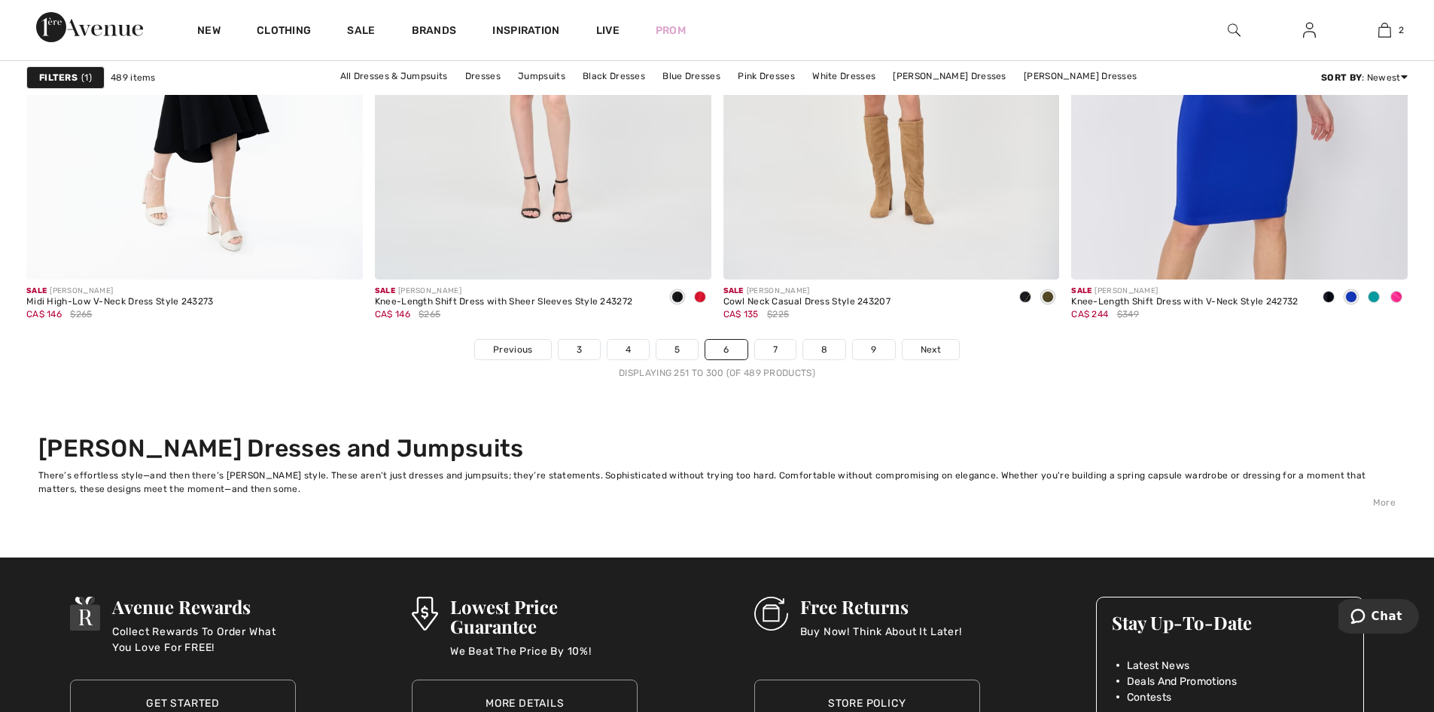
scroll to position [8734, 0]
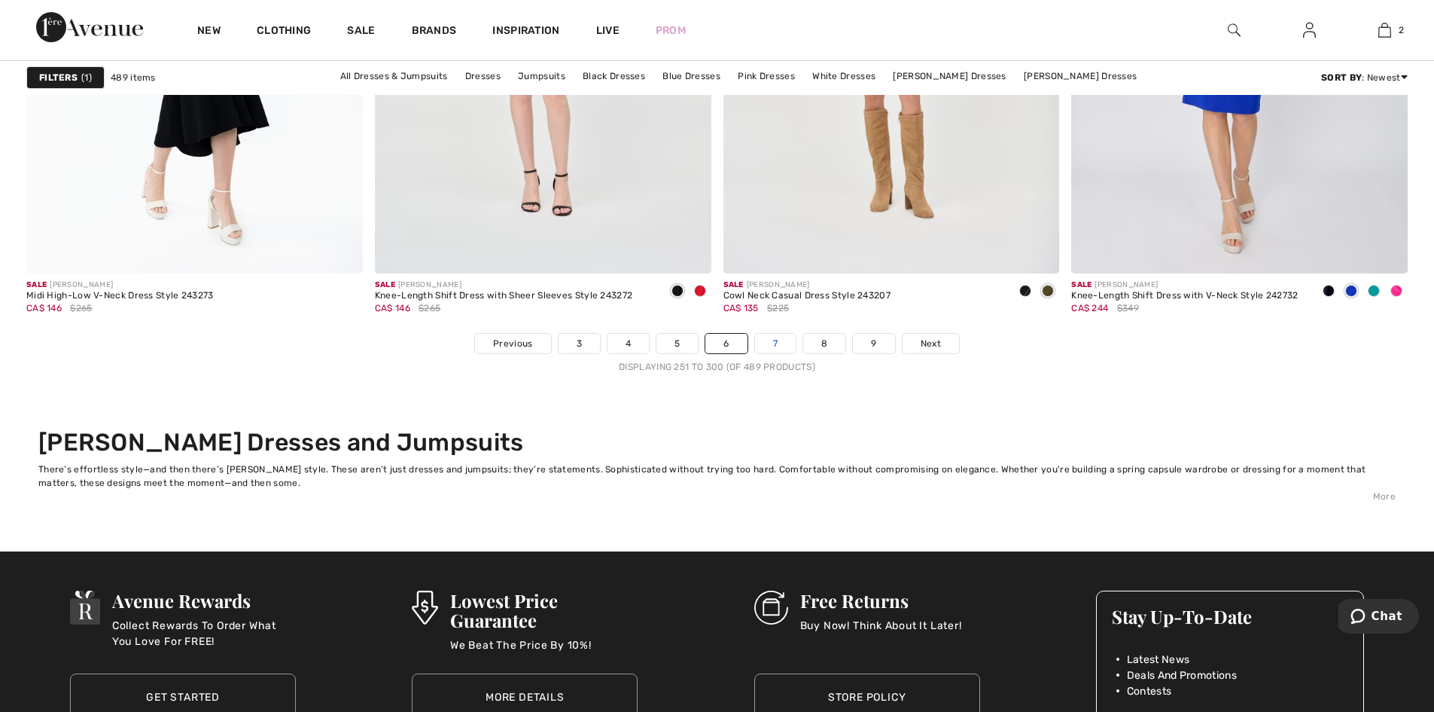
click at [773, 343] on link "7" at bounding box center [775, 344] width 41 height 20
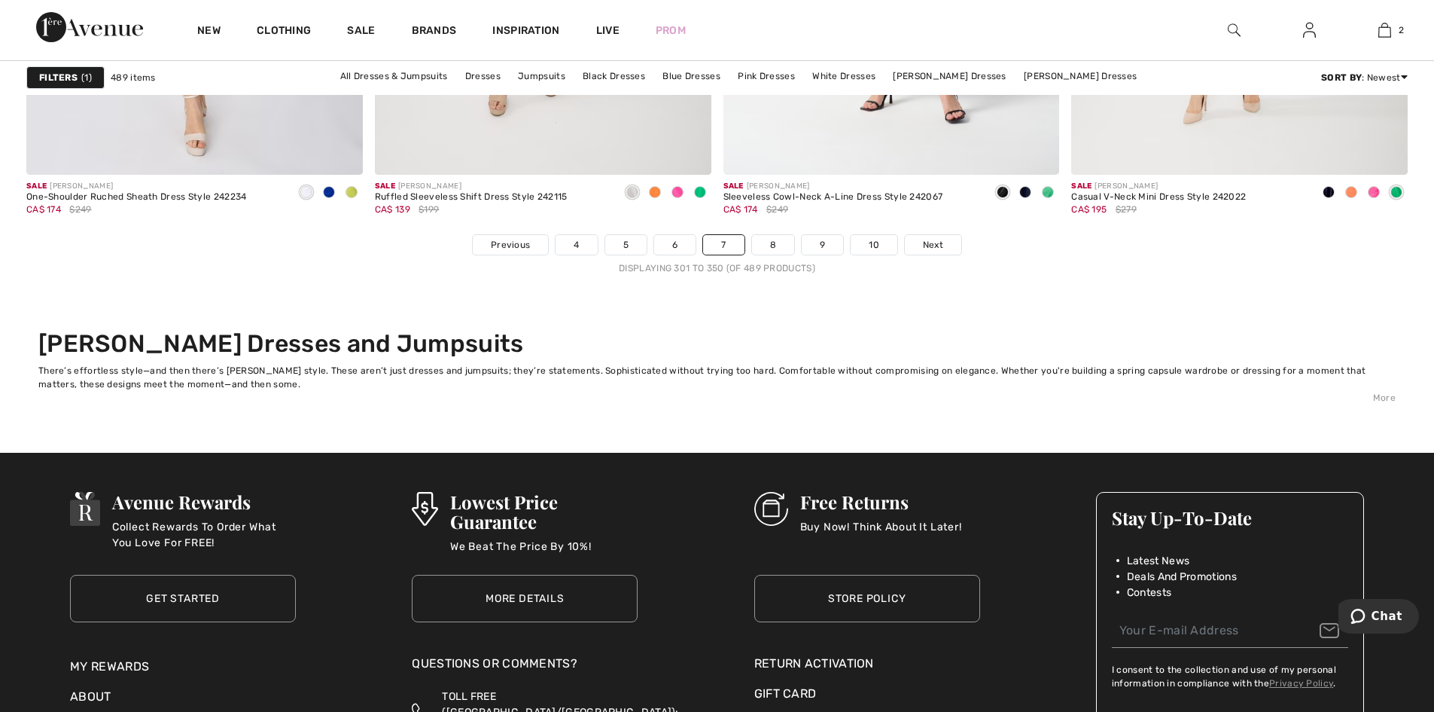
scroll to position [8961, 0]
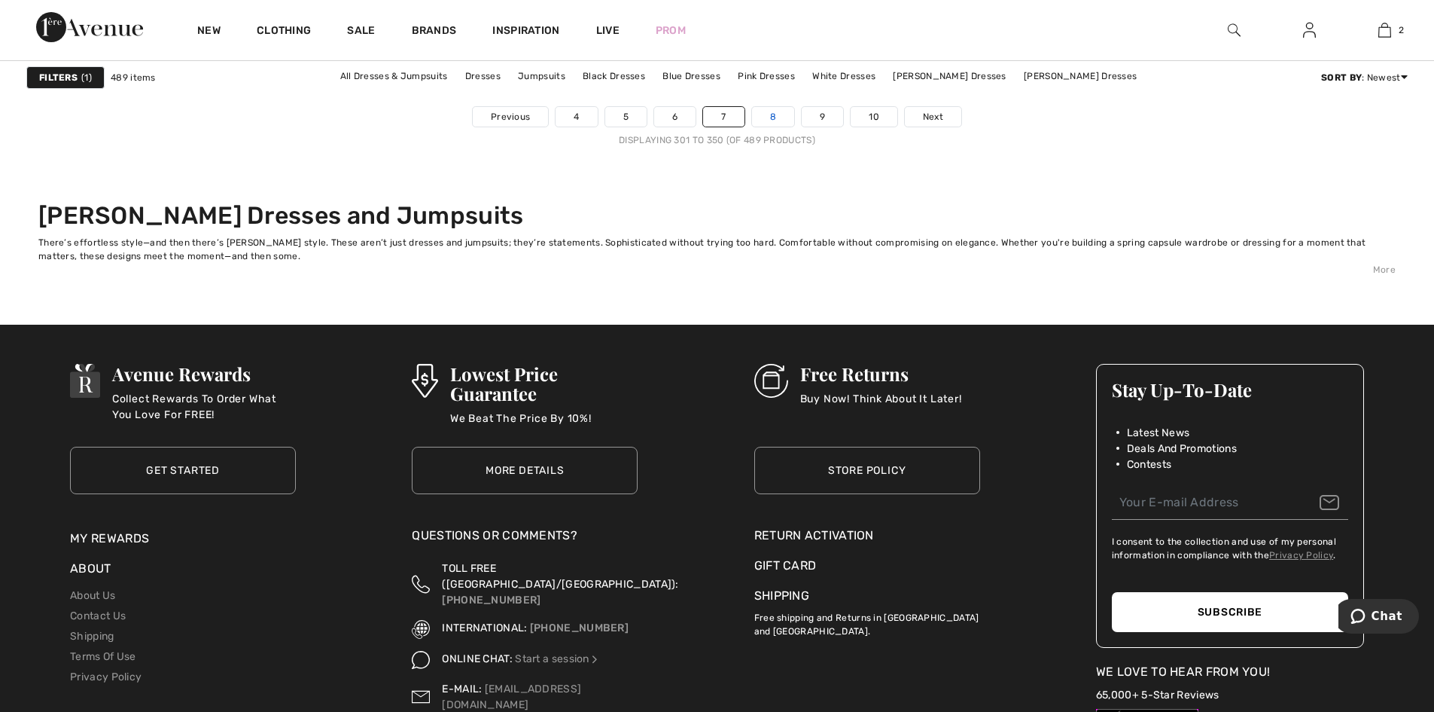
click at [777, 117] on link "8" at bounding box center [773, 117] width 42 height 20
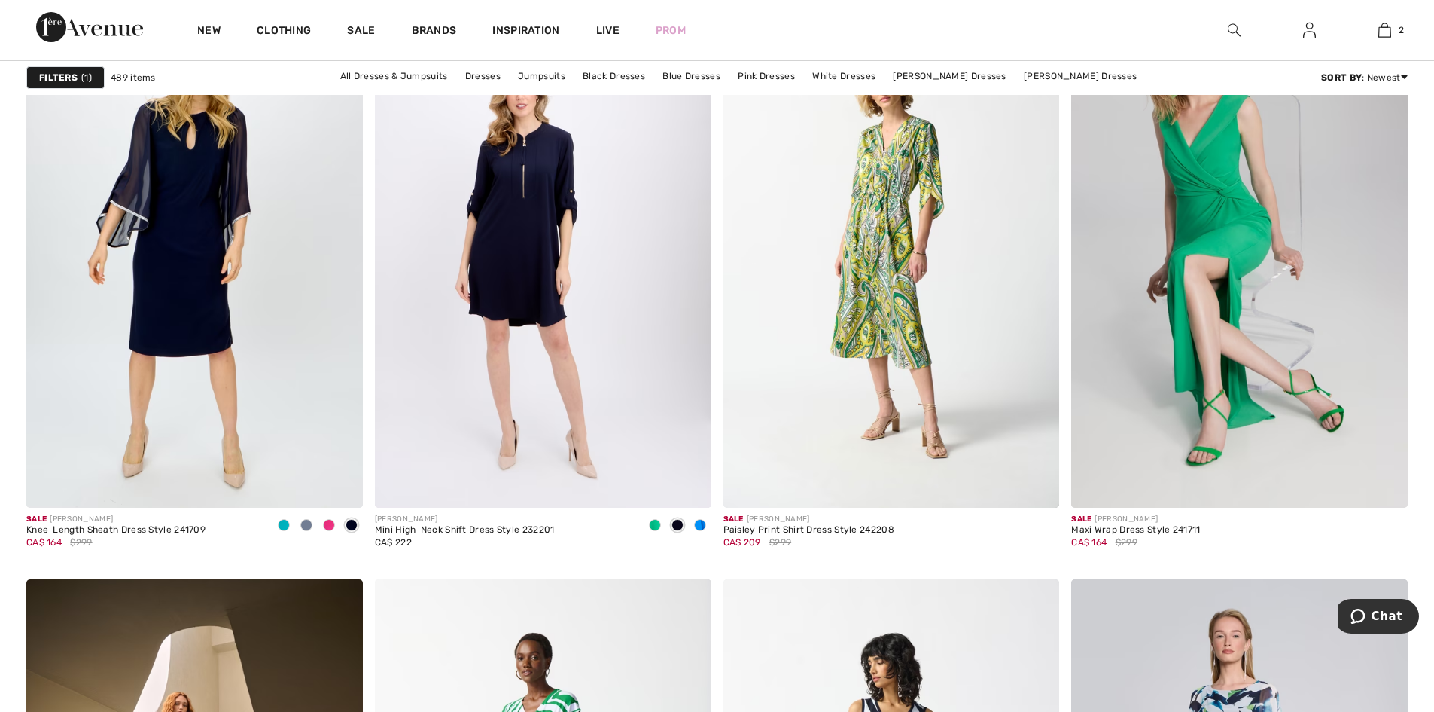
scroll to position [2710, 0]
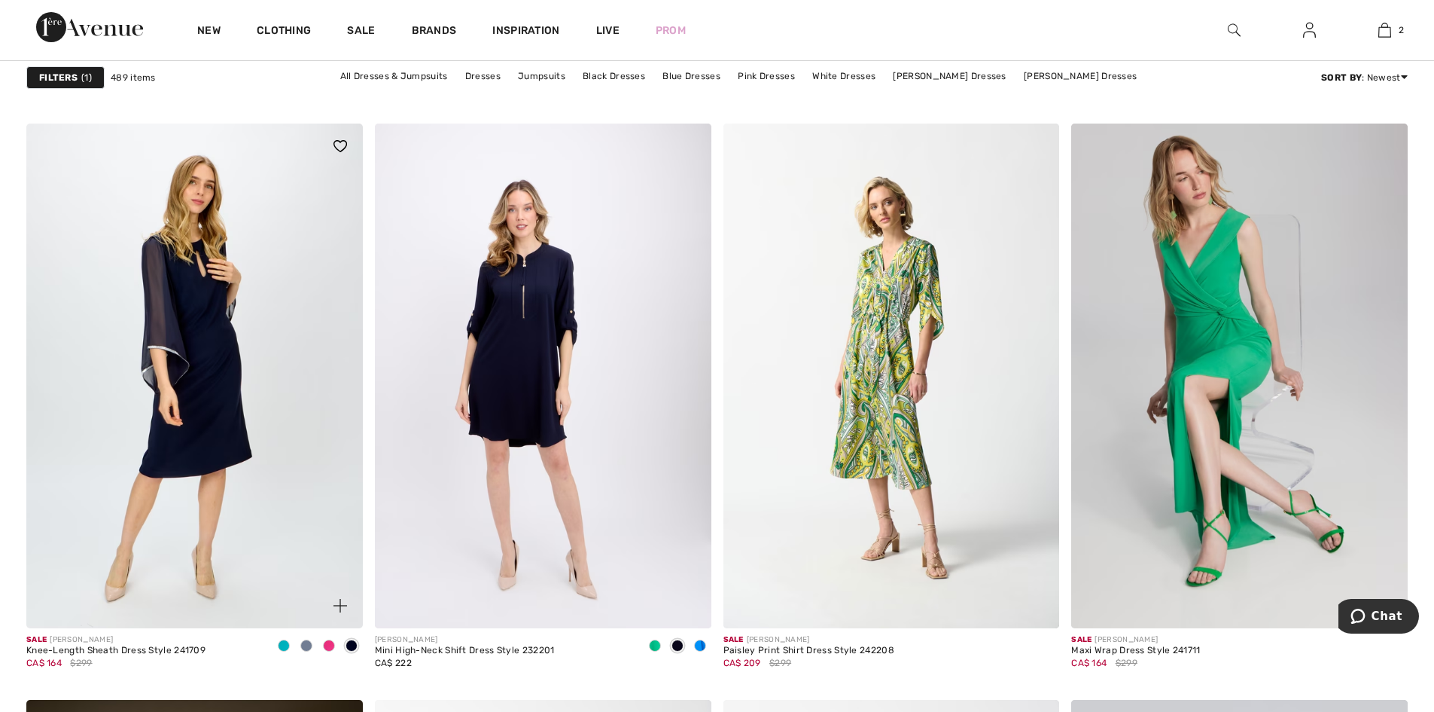
click at [189, 471] on img at bounding box center [194, 375] width 337 height 505
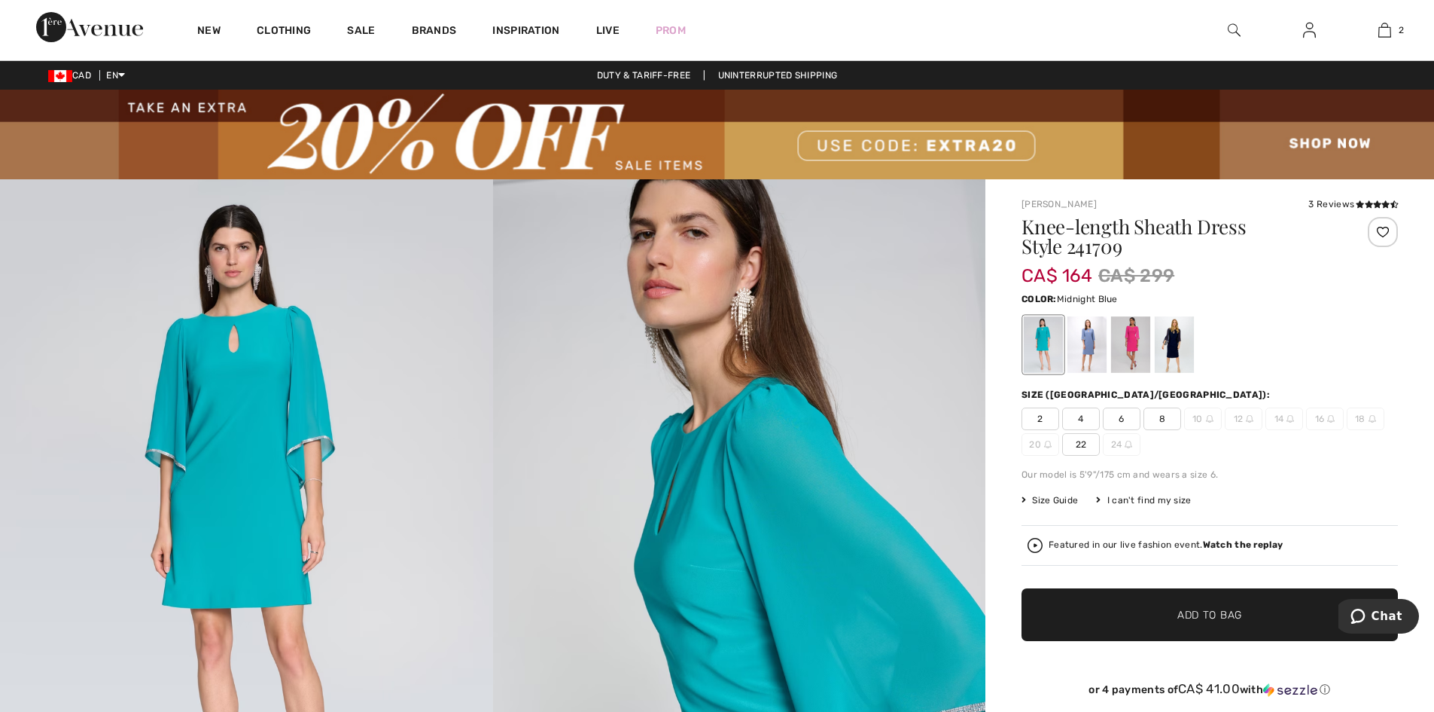
click at [1176, 340] on div at bounding box center [1174, 344] width 39 height 56
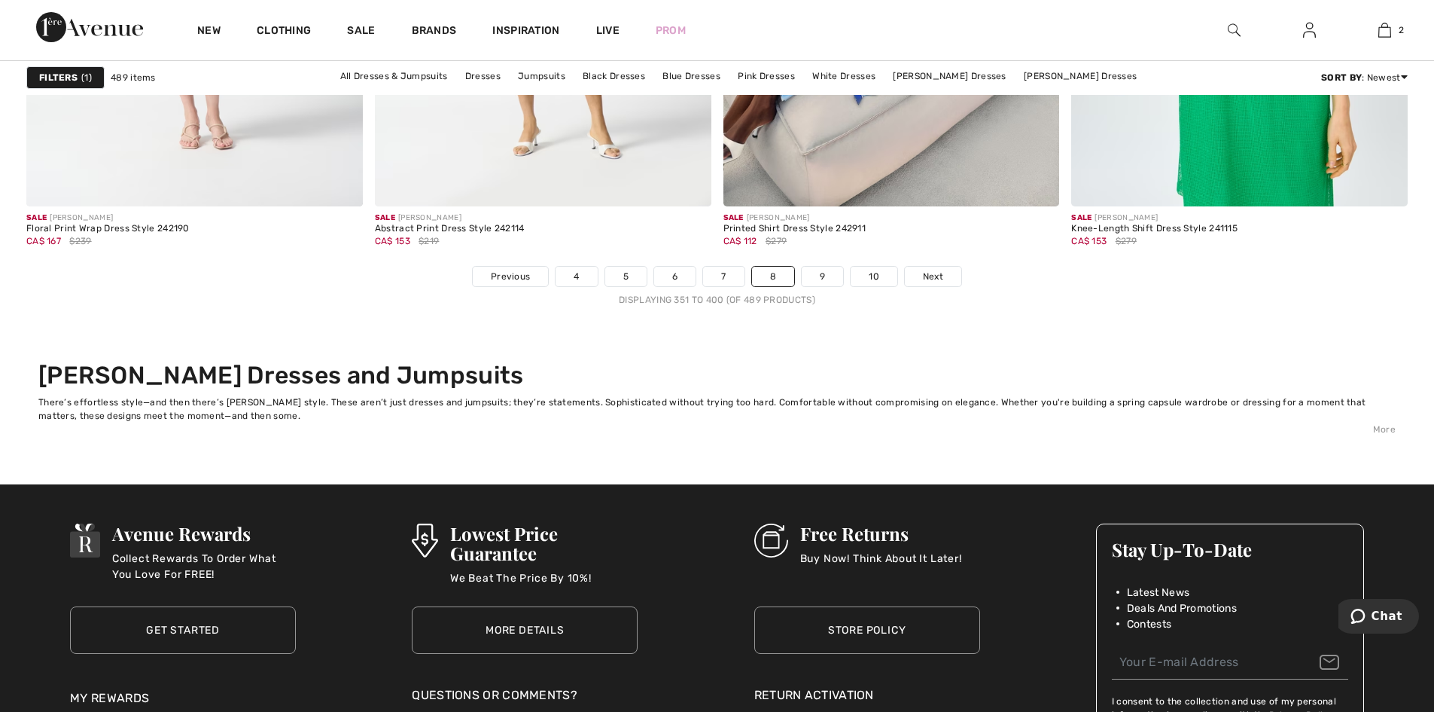
scroll to position [8885, 0]
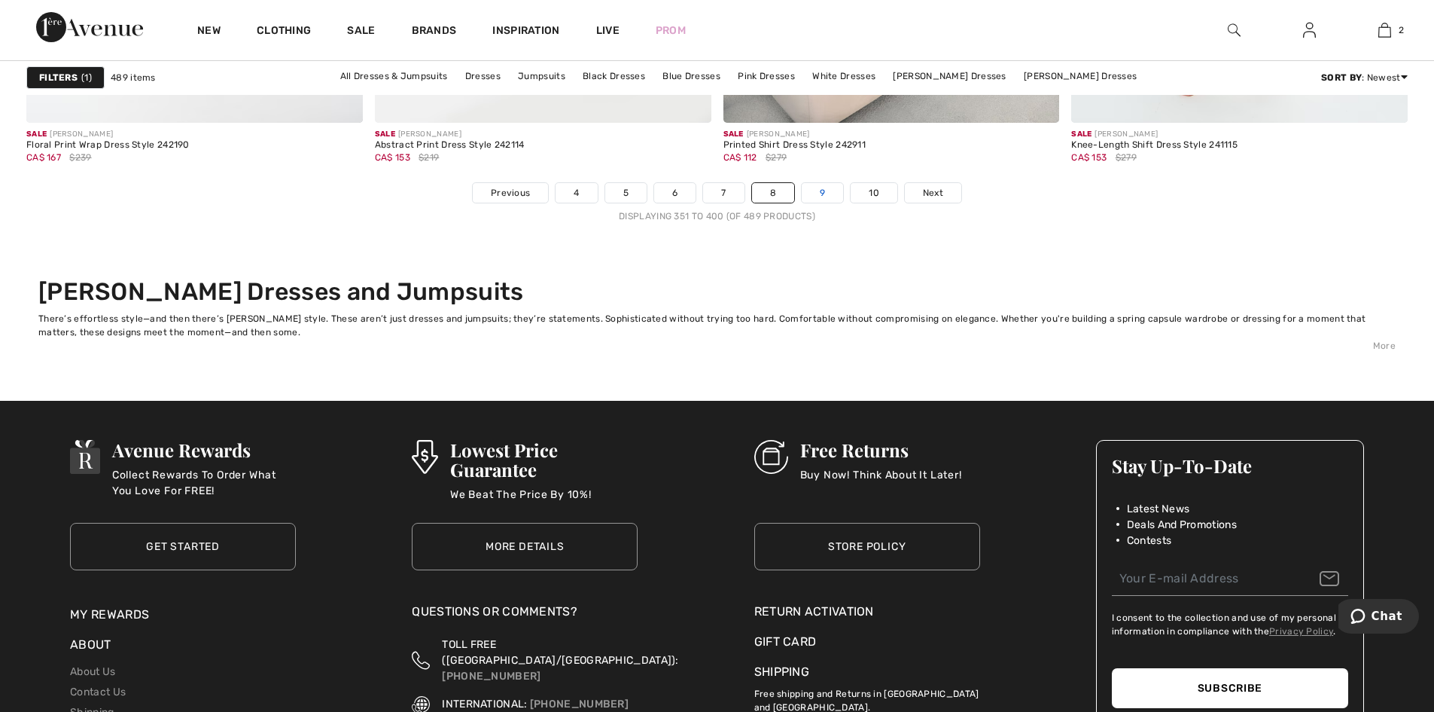
click at [825, 194] on link "9" at bounding box center [822, 193] width 41 height 20
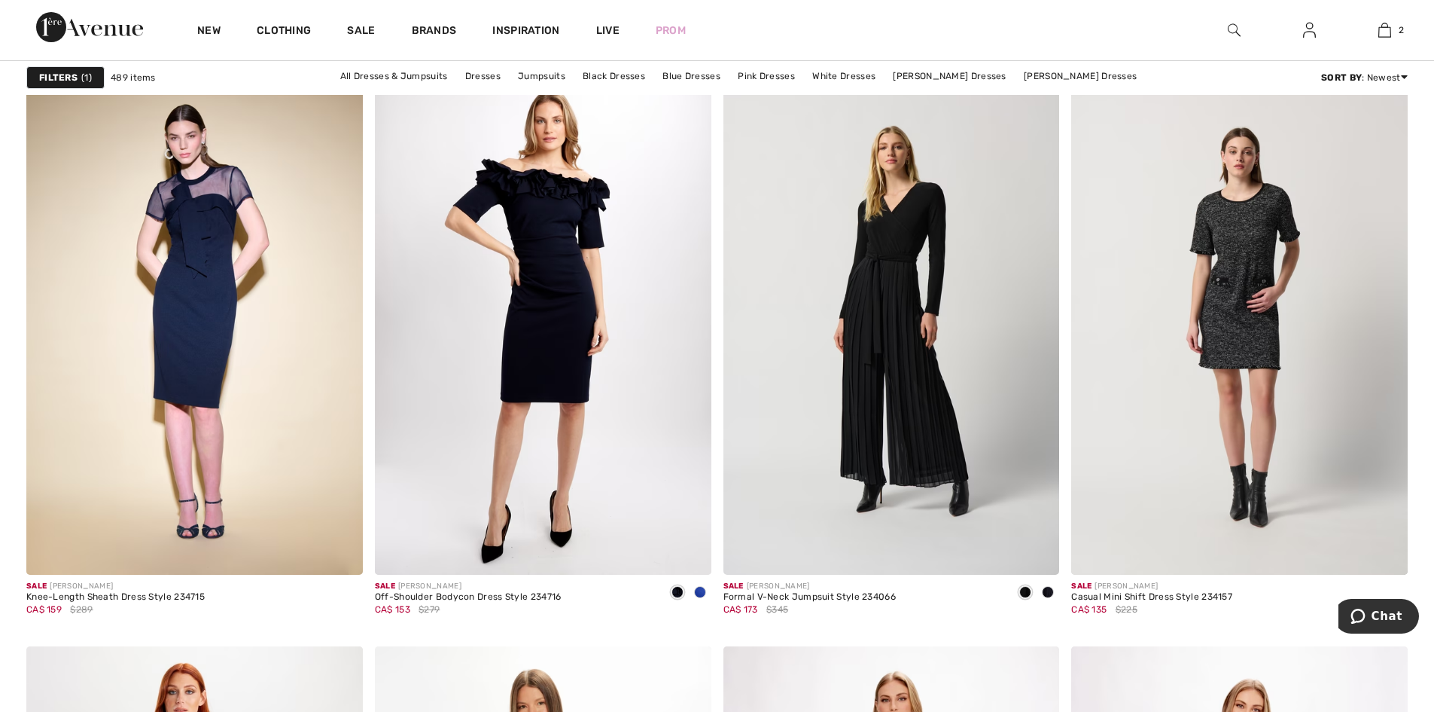
scroll to position [5873, 0]
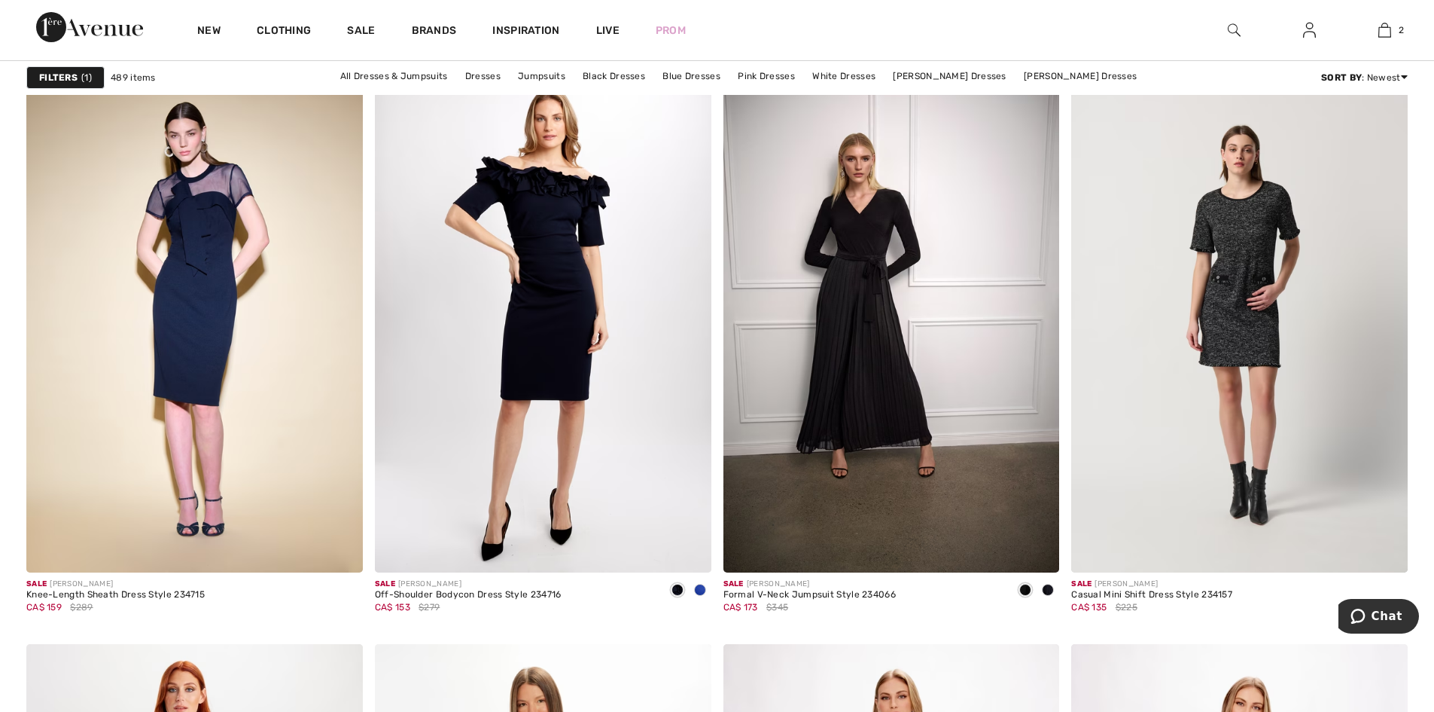
click at [1239, 27] on img at bounding box center [1234, 30] width 13 height 18
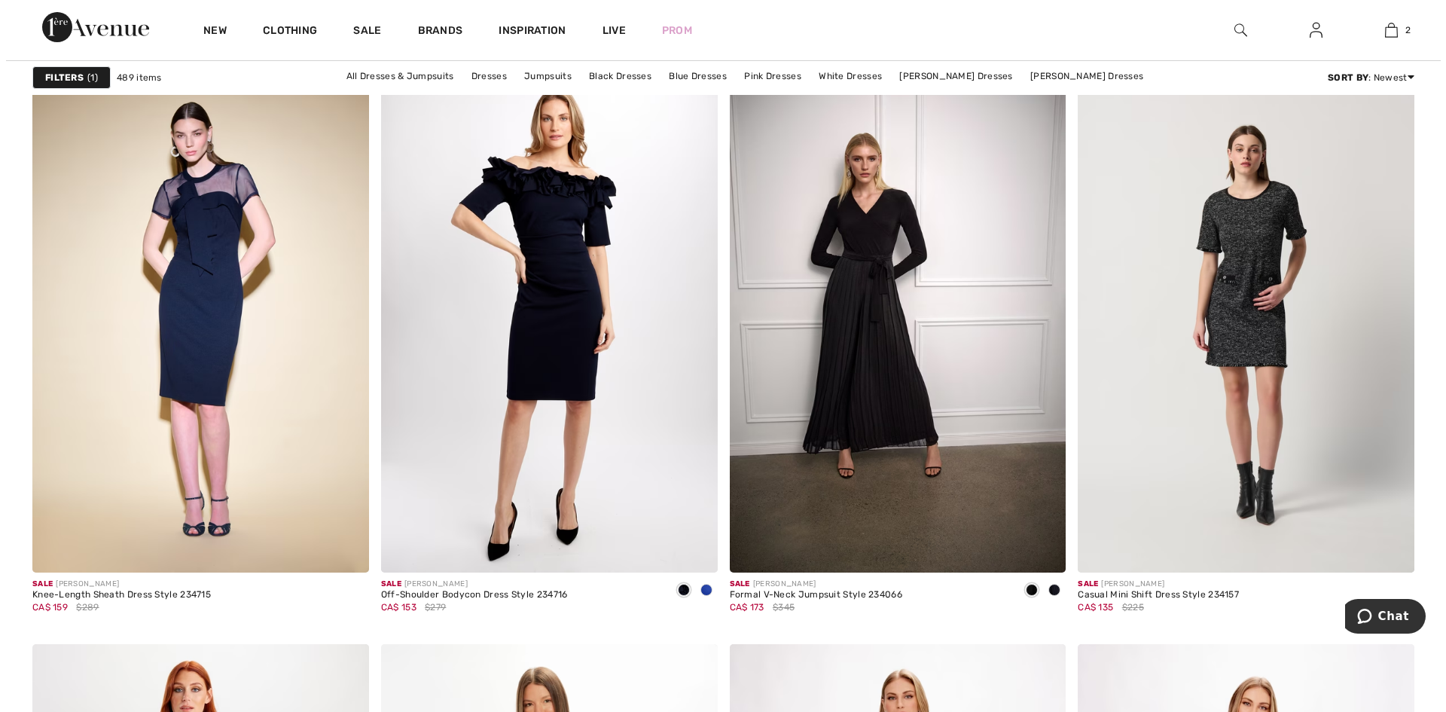
scroll to position [5914, 0]
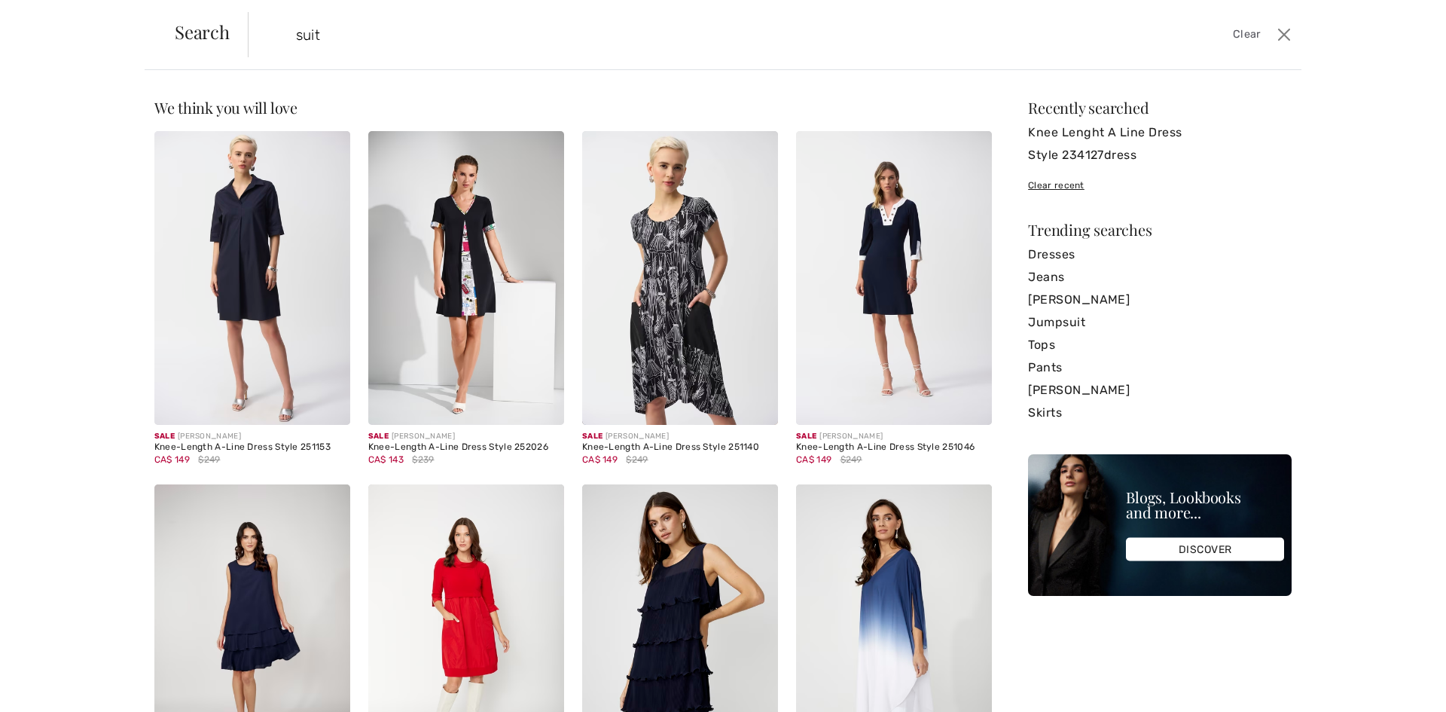
type input "suit"
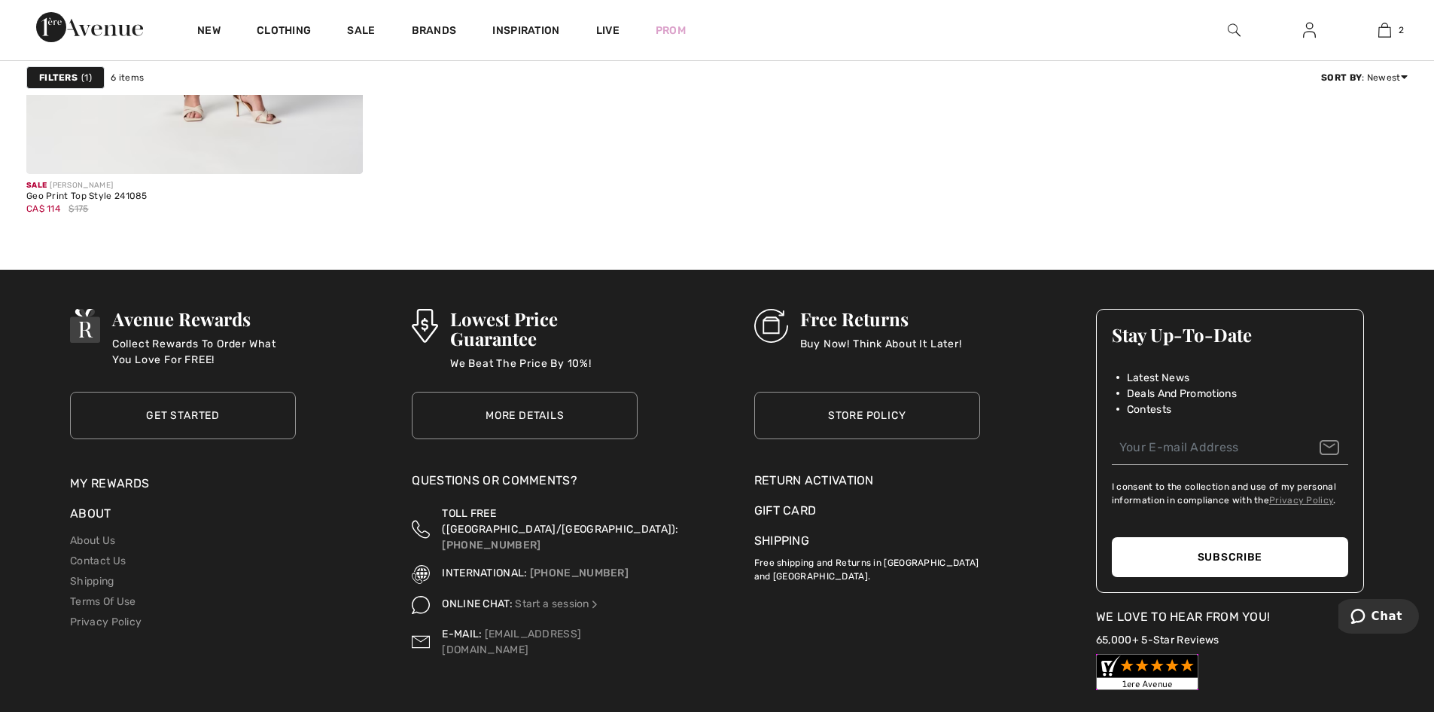
scroll to position [1916, 0]
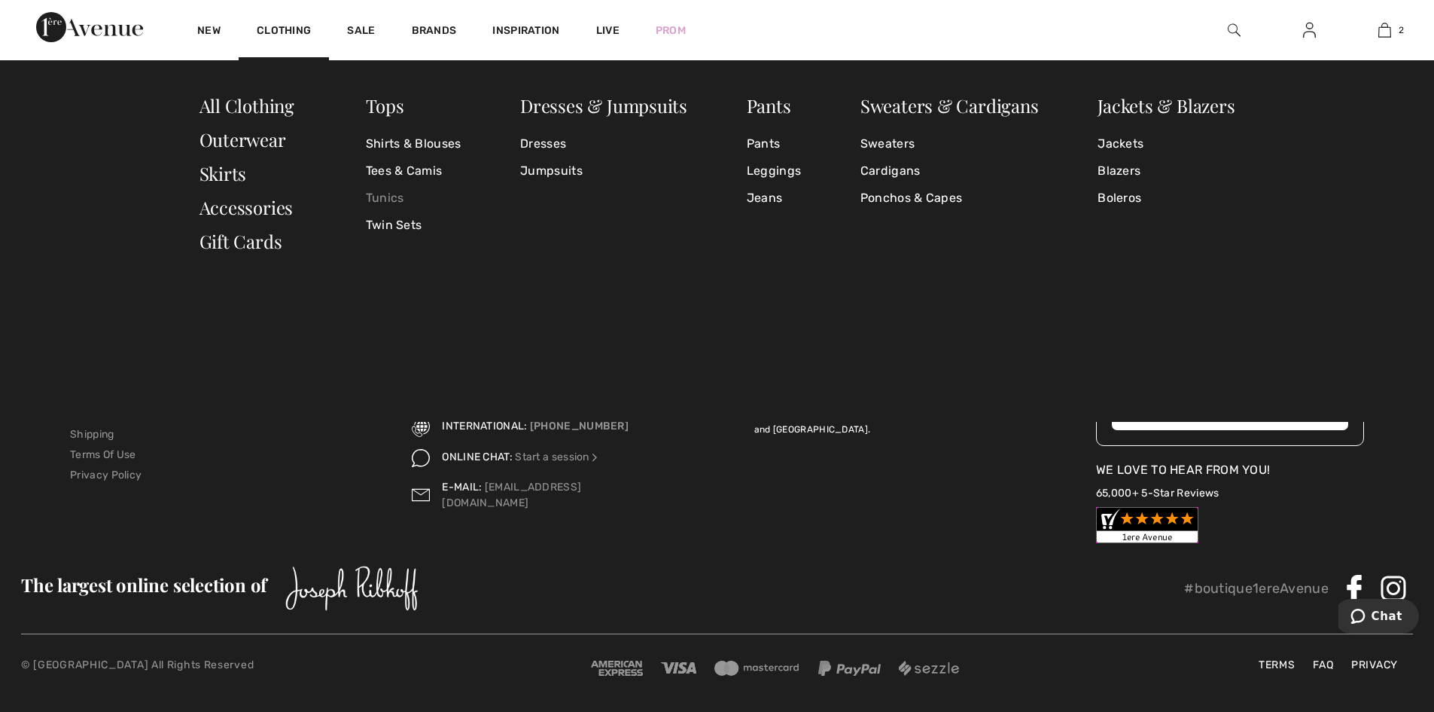
click at [394, 201] on link "Tunics" at bounding box center [414, 197] width 96 height 27
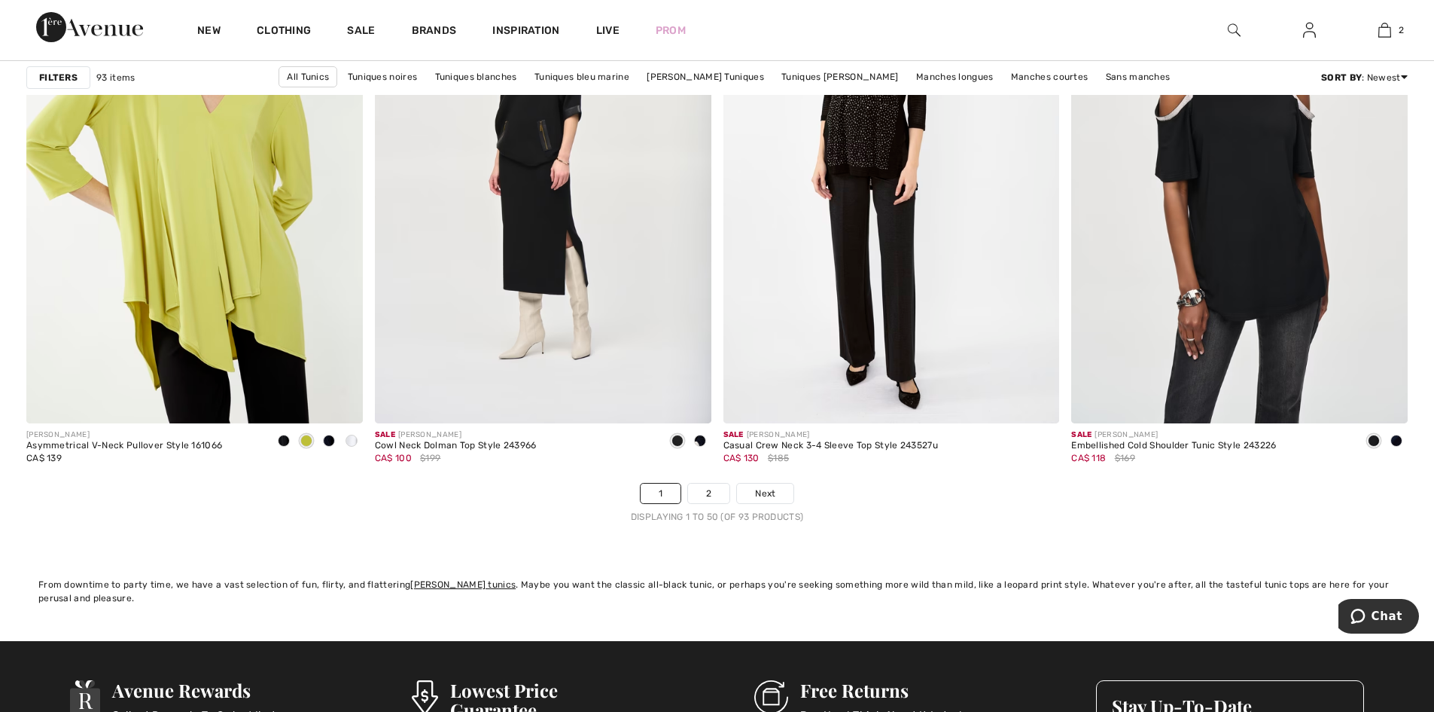
scroll to position [8885, 0]
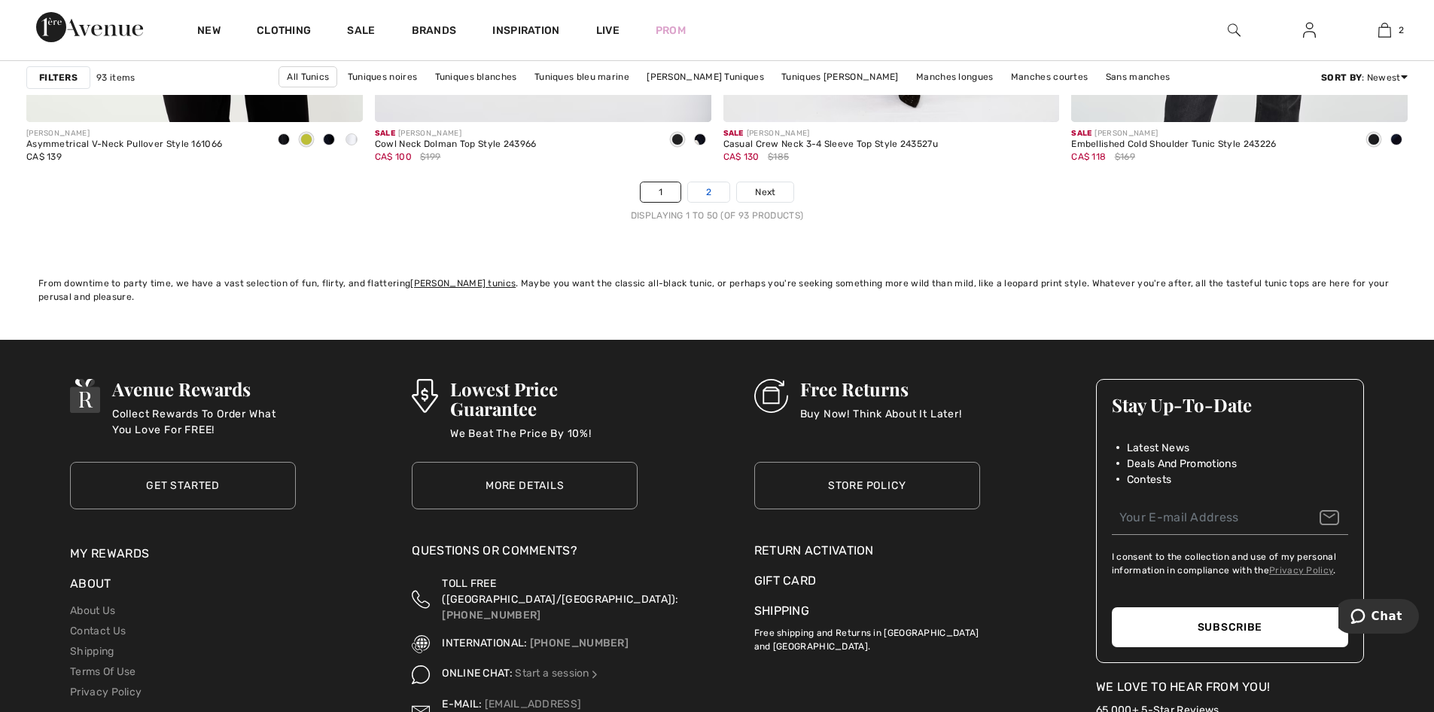
click at [709, 194] on link "2" at bounding box center [708, 192] width 41 height 20
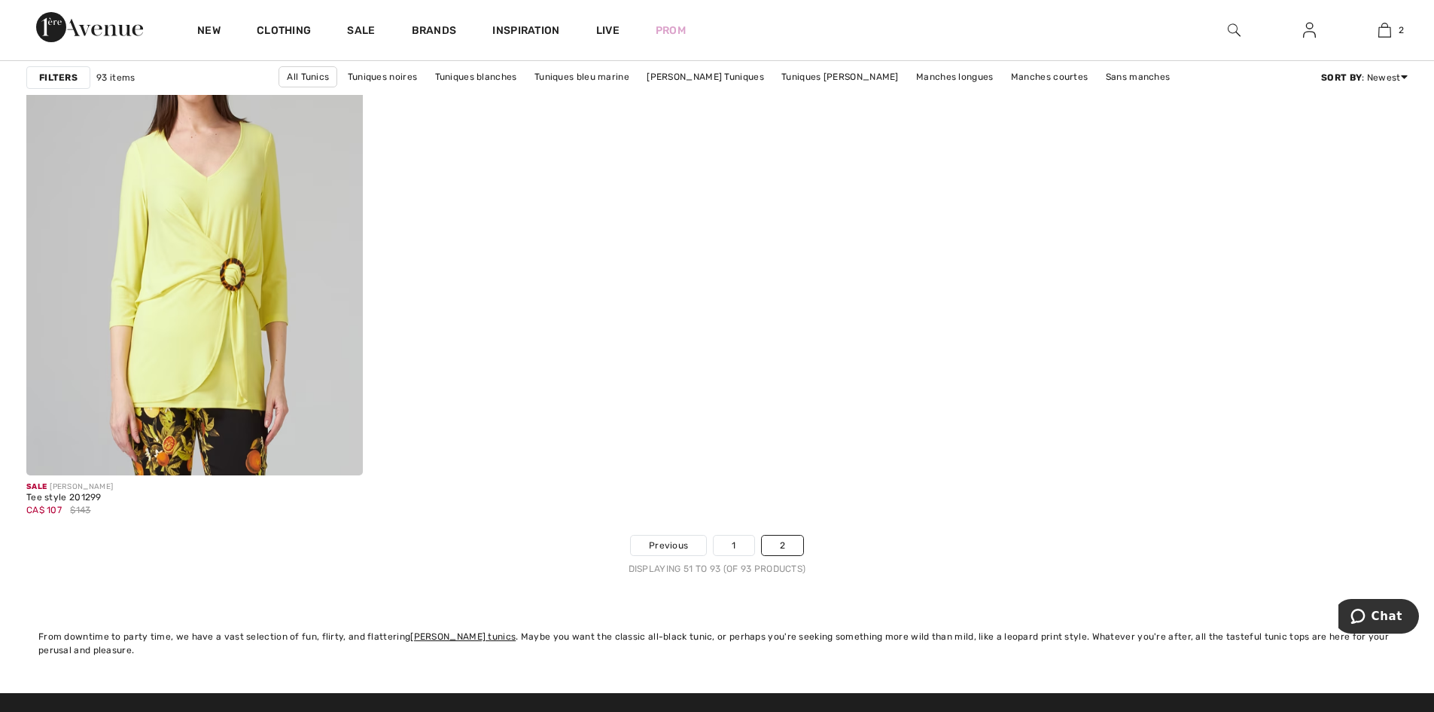
scroll to position [8208, 0]
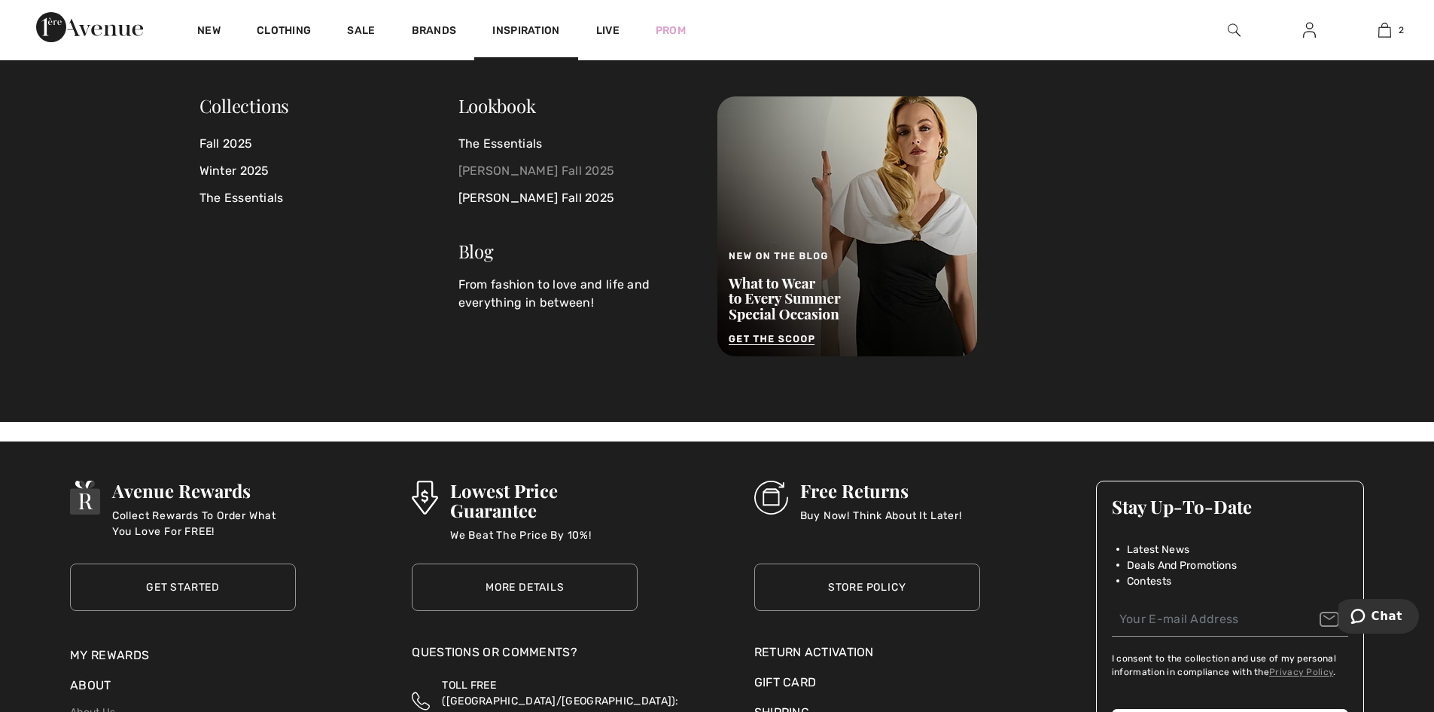
click at [534, 171] on link "[PERSON_NAME] Fall 2025" at bounding box center [579, 170] width 241 height 27
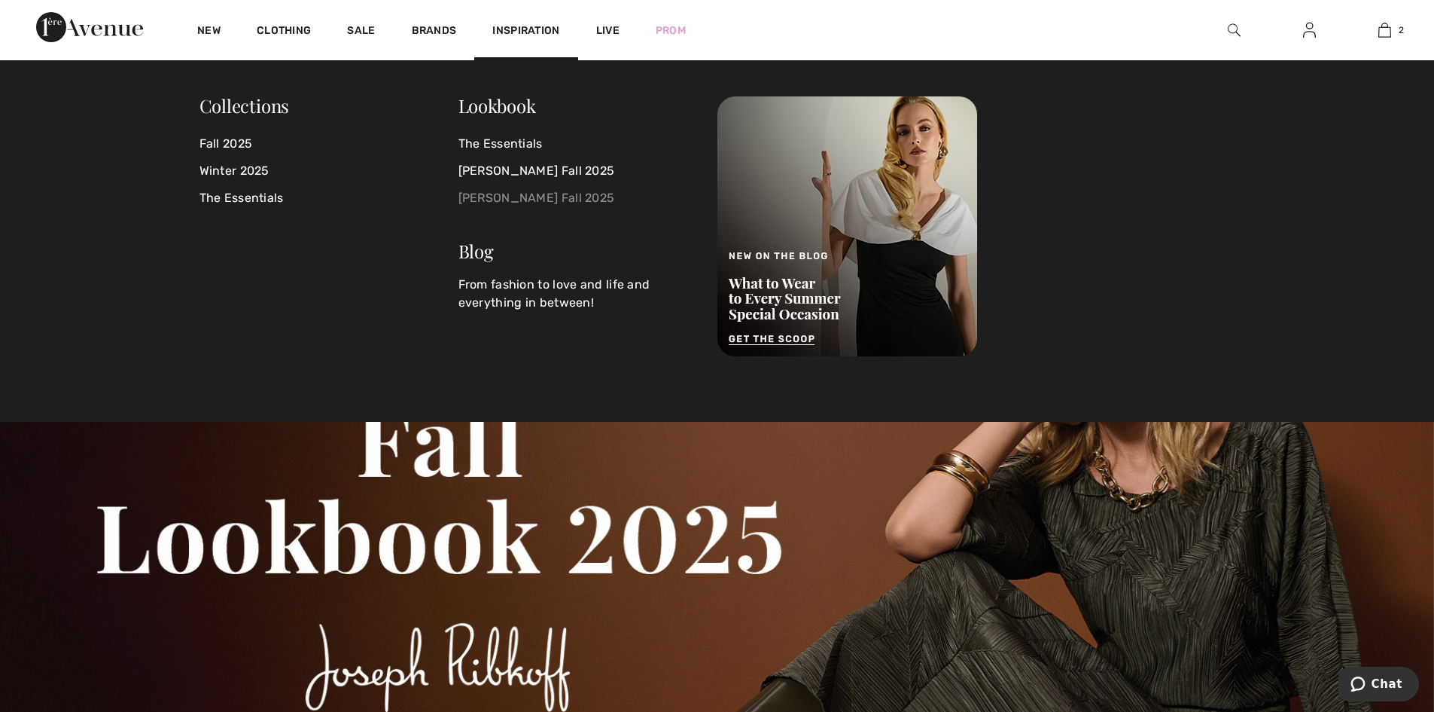
click at [523, 194] on link "[PERSON_NAME] Fall 2025" at bounding box center [579, 197] width 241 height 27
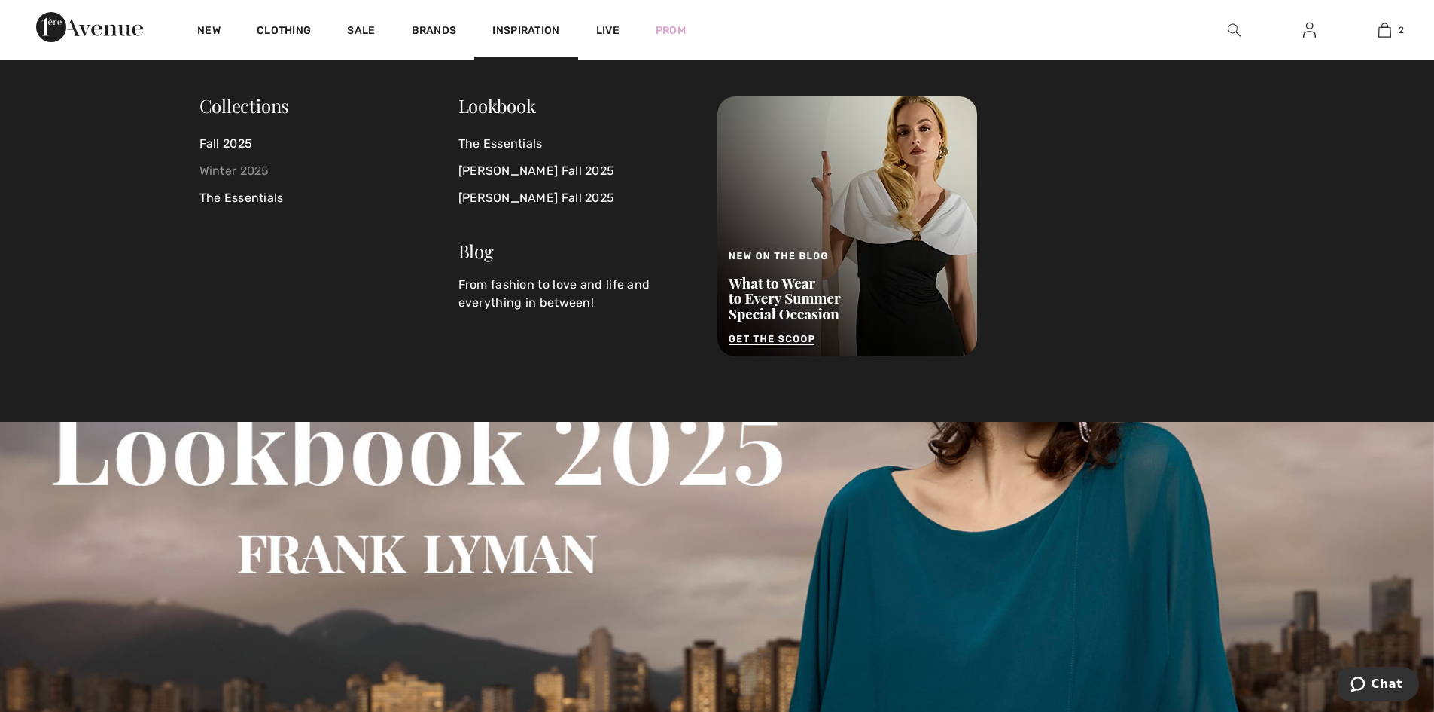
click at [237, 169] on link "Winter 2025" at bounding box center [329, 170] width 259 height 27
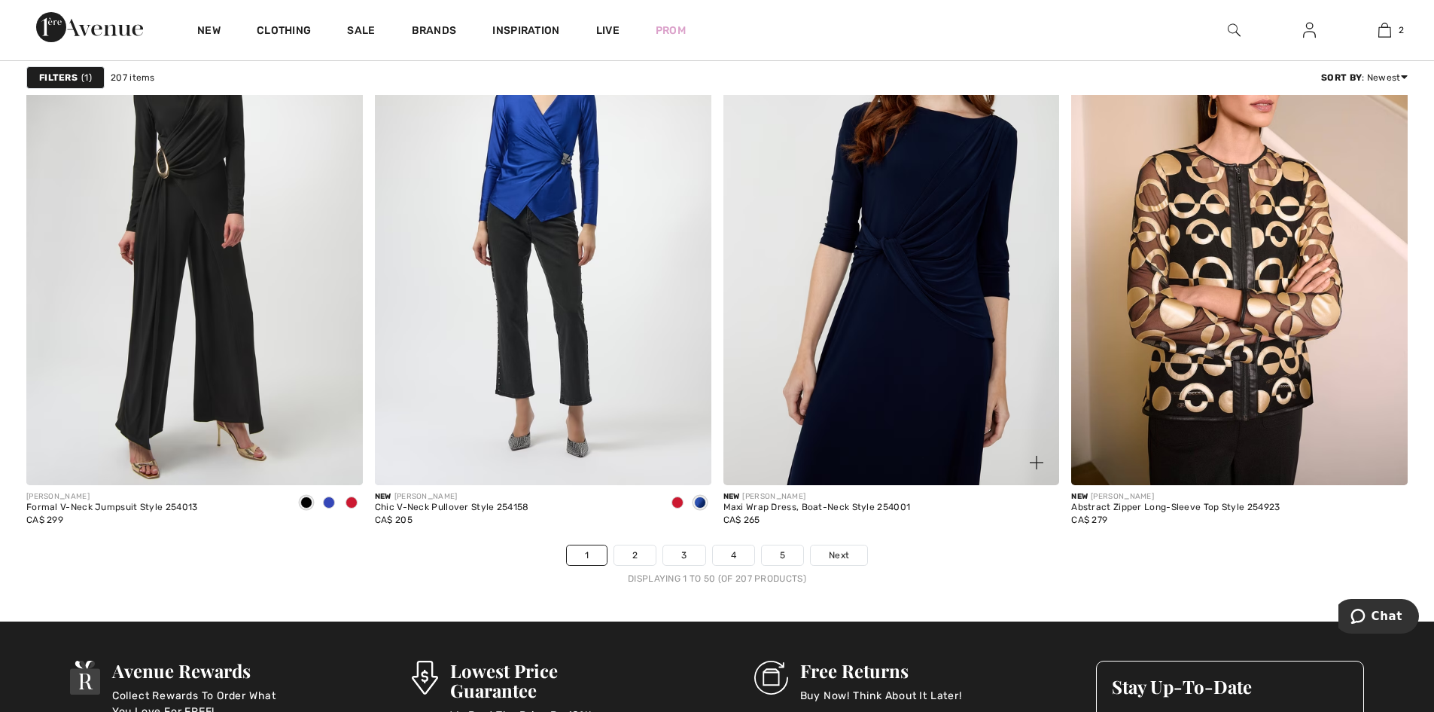
scroll to position [8584, 0]
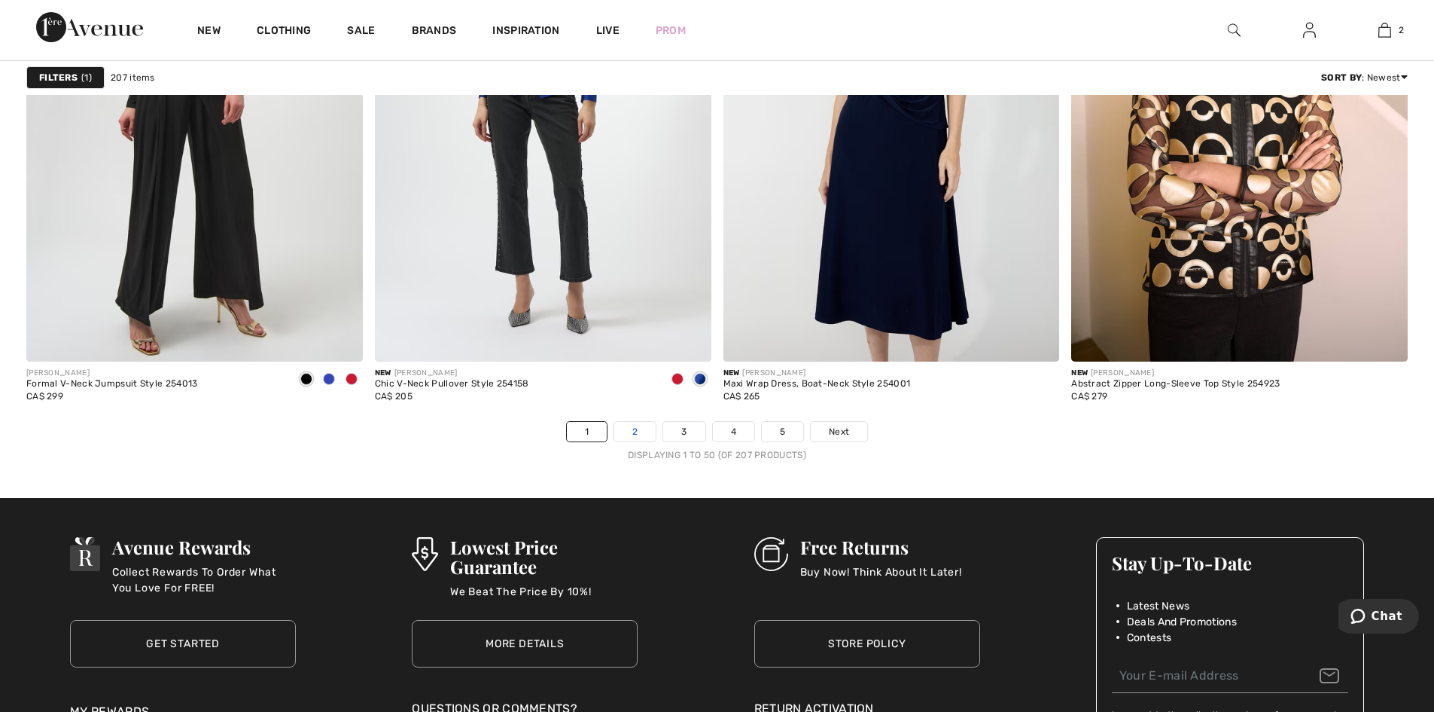
click at [639, 430] on link "2" at bounding box center [634, 432] width 41 height 20
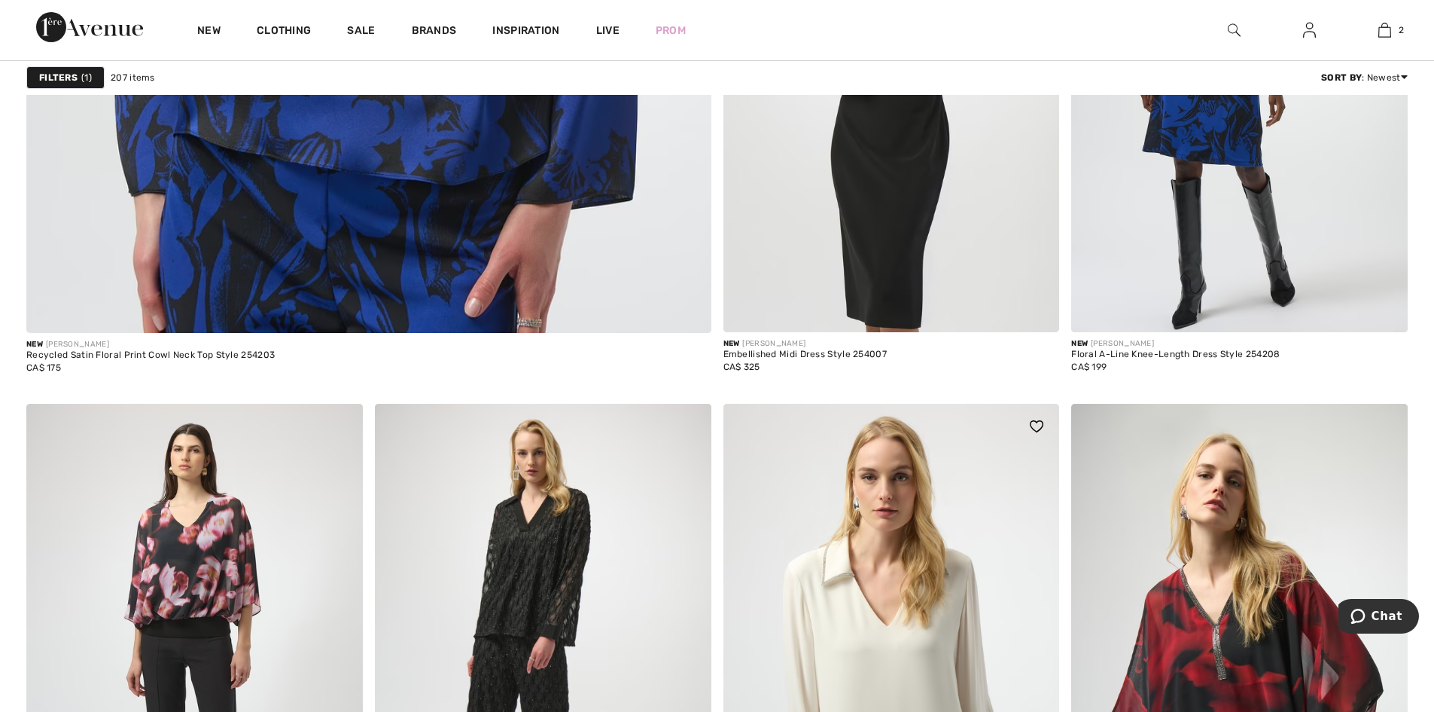
scroll to position [5196, 0]
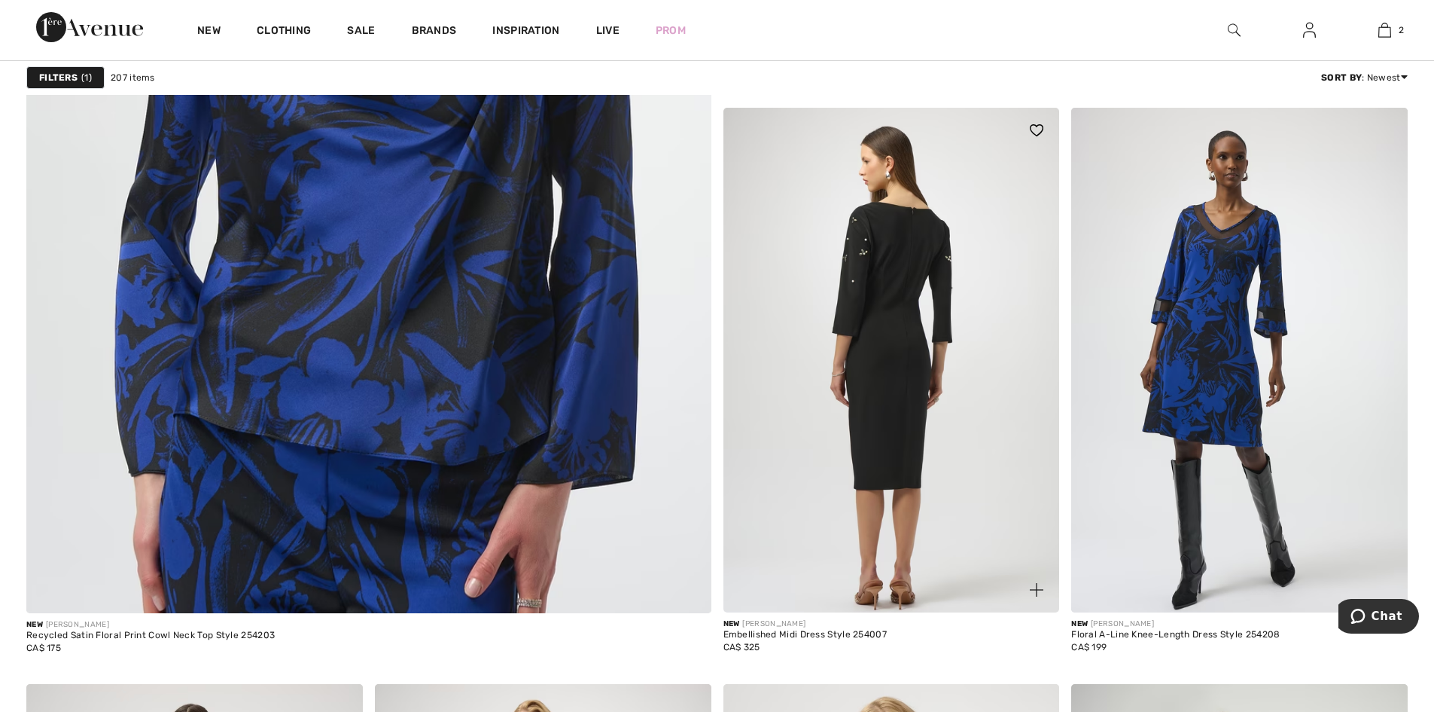
click at [898, 474] on img at bounding box center [892, 360] width 337 height 505
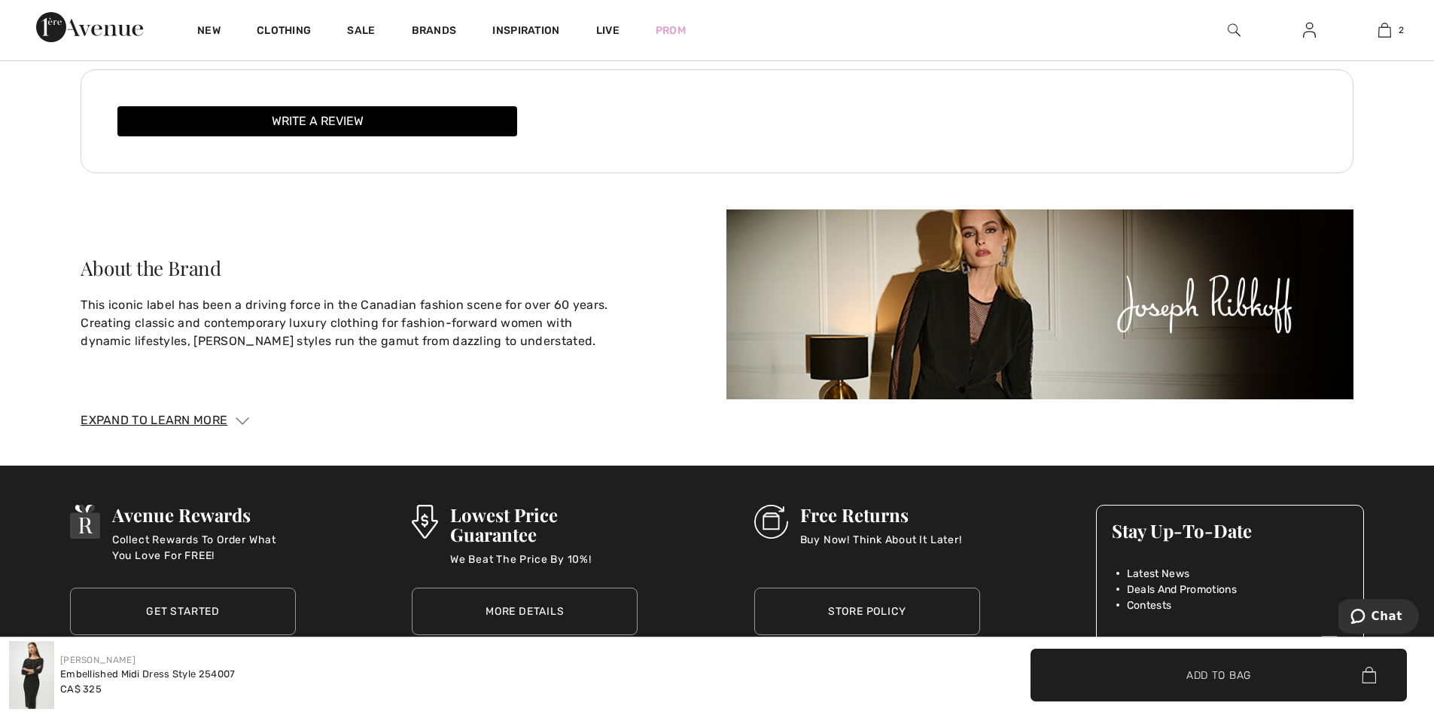
scroll to position [2861, 0]
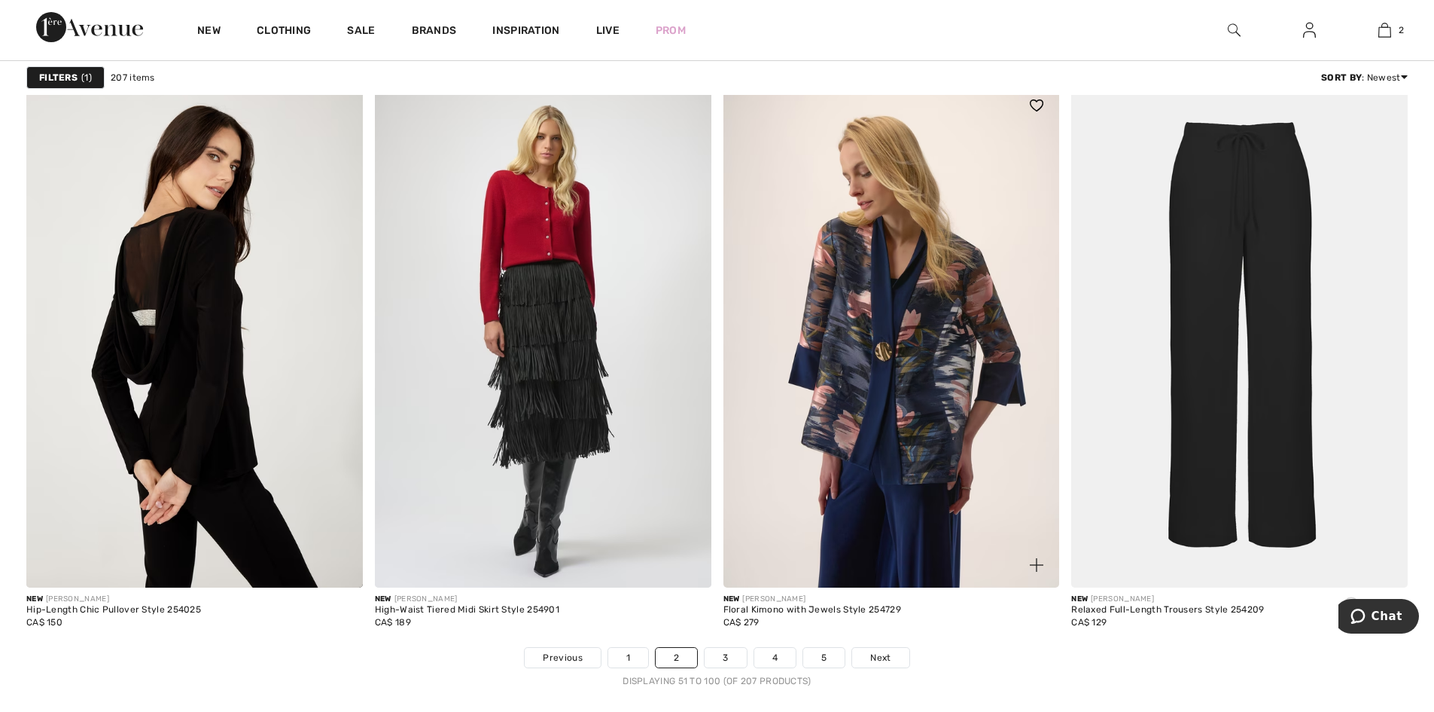
scroll to position [8659, 0]
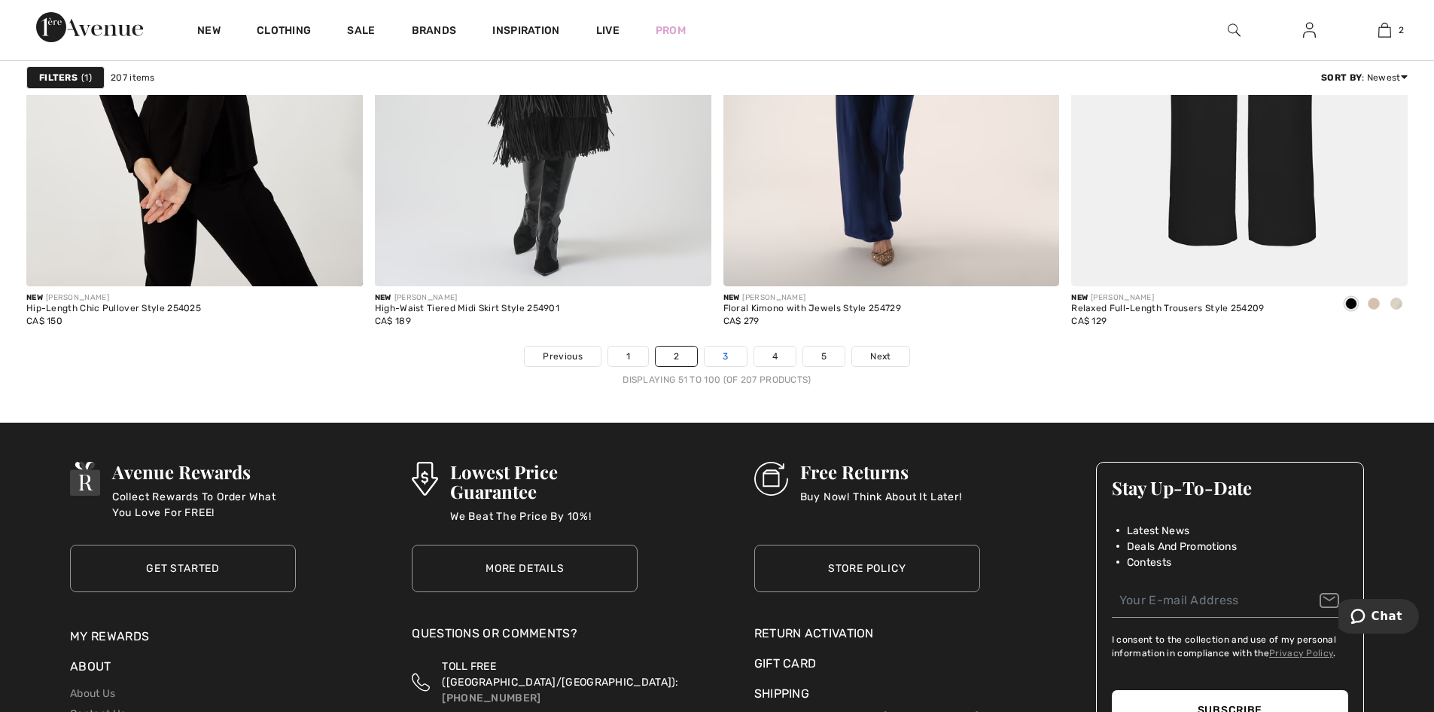
click at [725, 349] on link "3" at bounding box center [725, 356] width 41 height 20
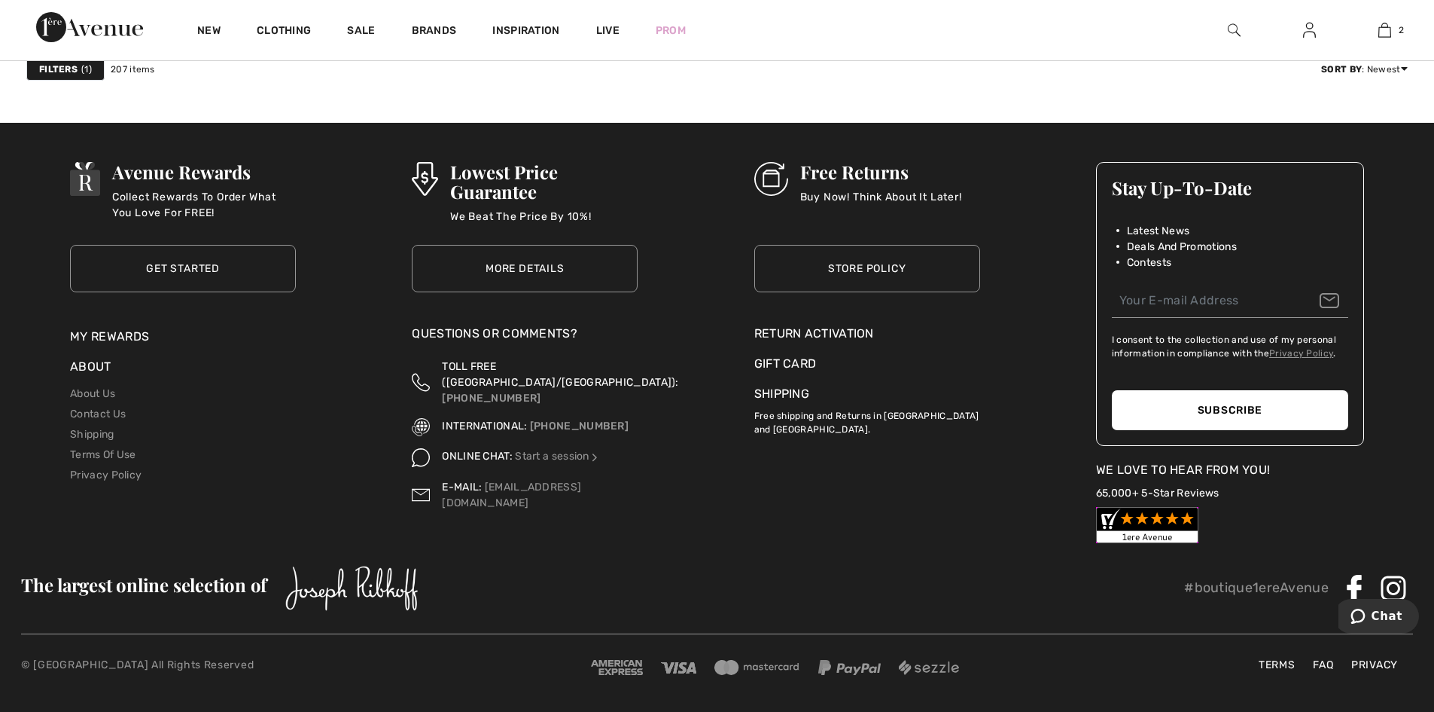
scroll to position [8507, 0]
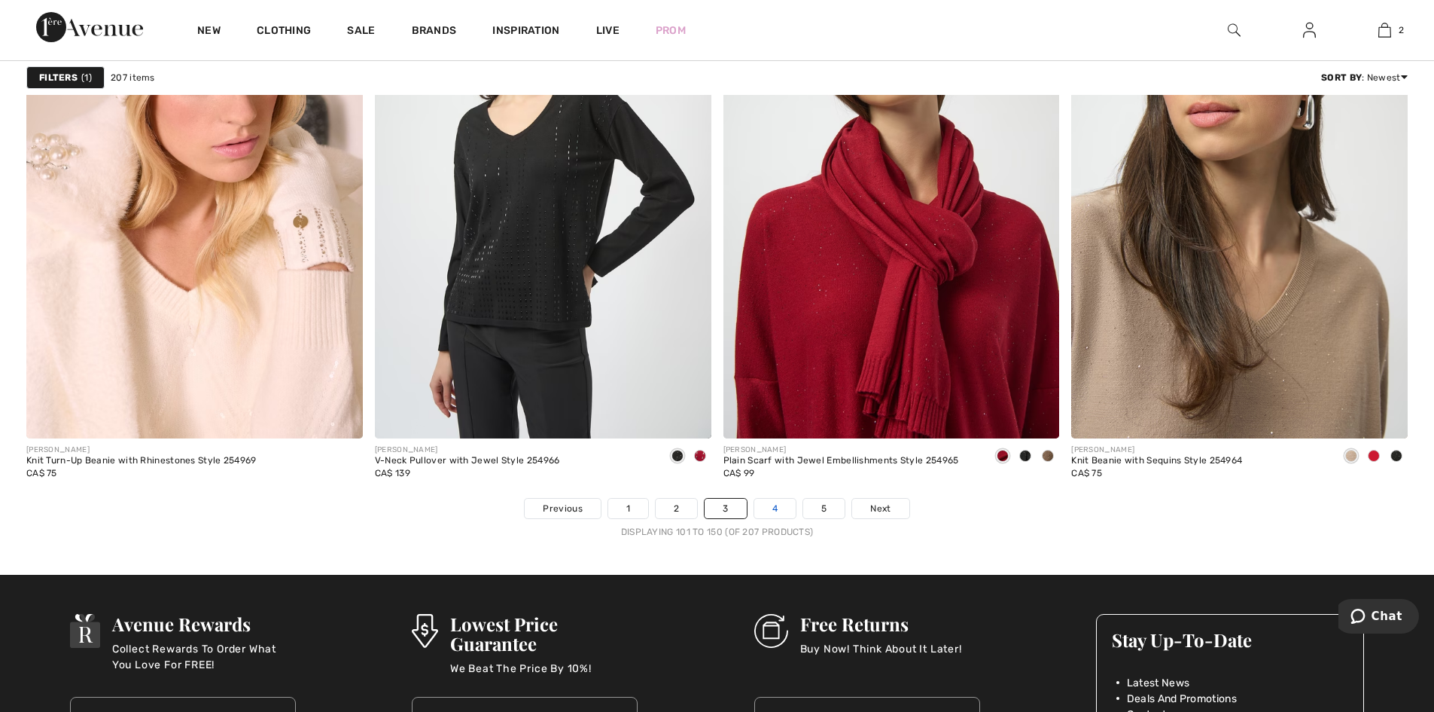
click at [776, 508] on link "4" at bounding box center [775, 508] width 41 height 20
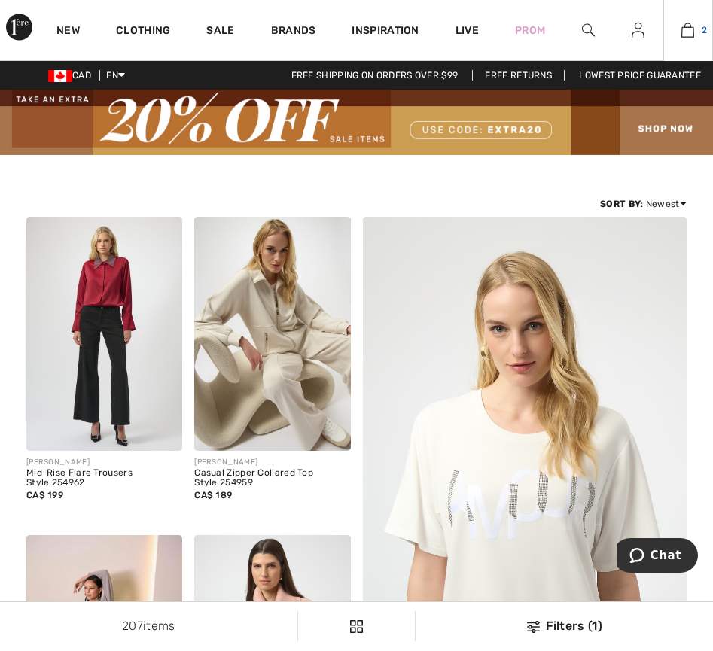
click at [688, 29] on img at bounding box center [687, 30] width 13 height 18
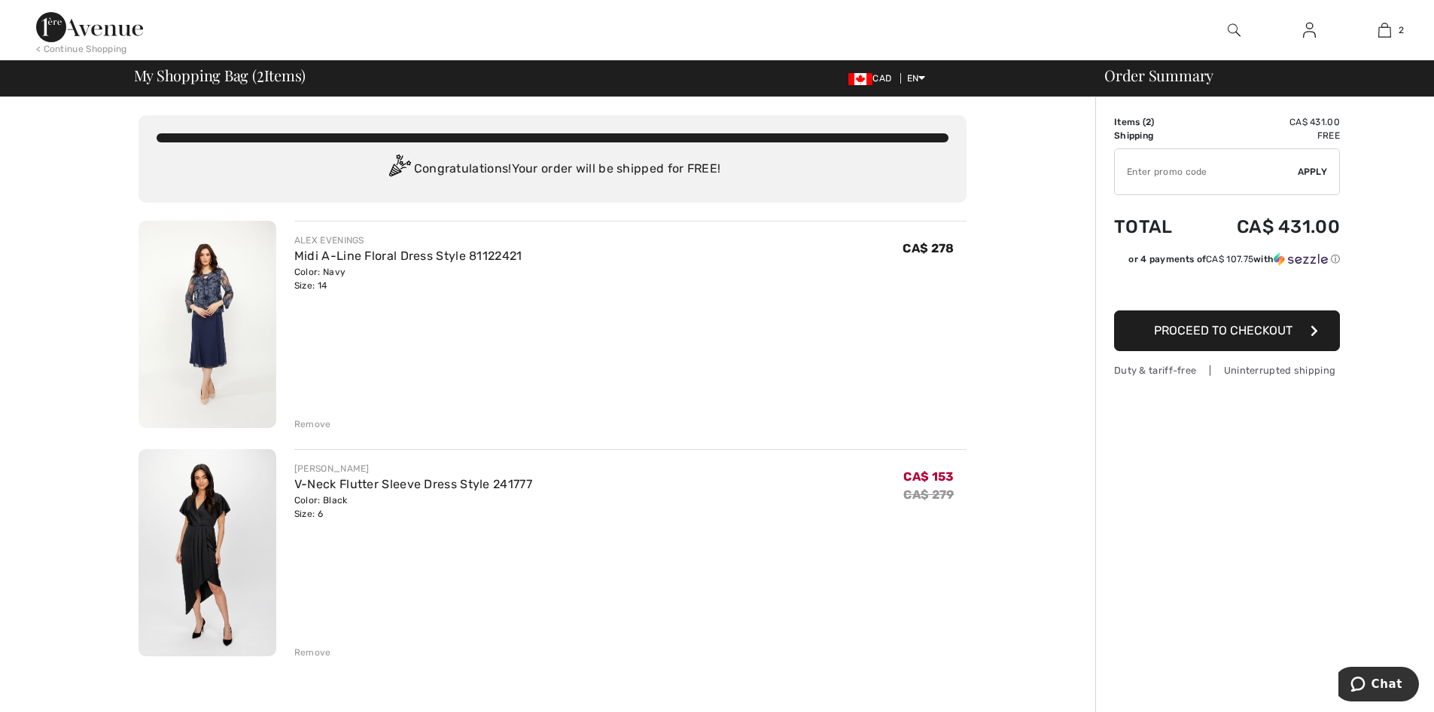
click at [197, 348] on img at bounding box center [208, 324] width 138 height 207
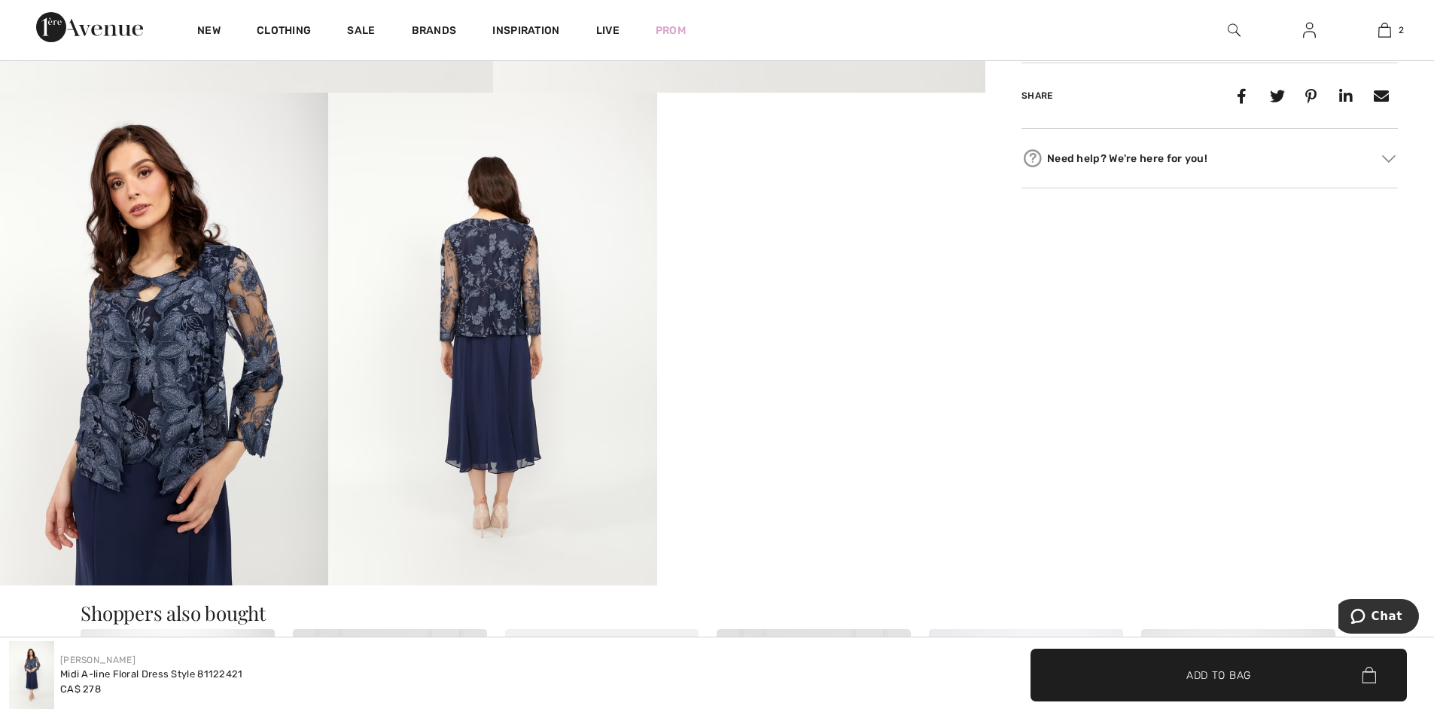
scroll to position [828, 0]
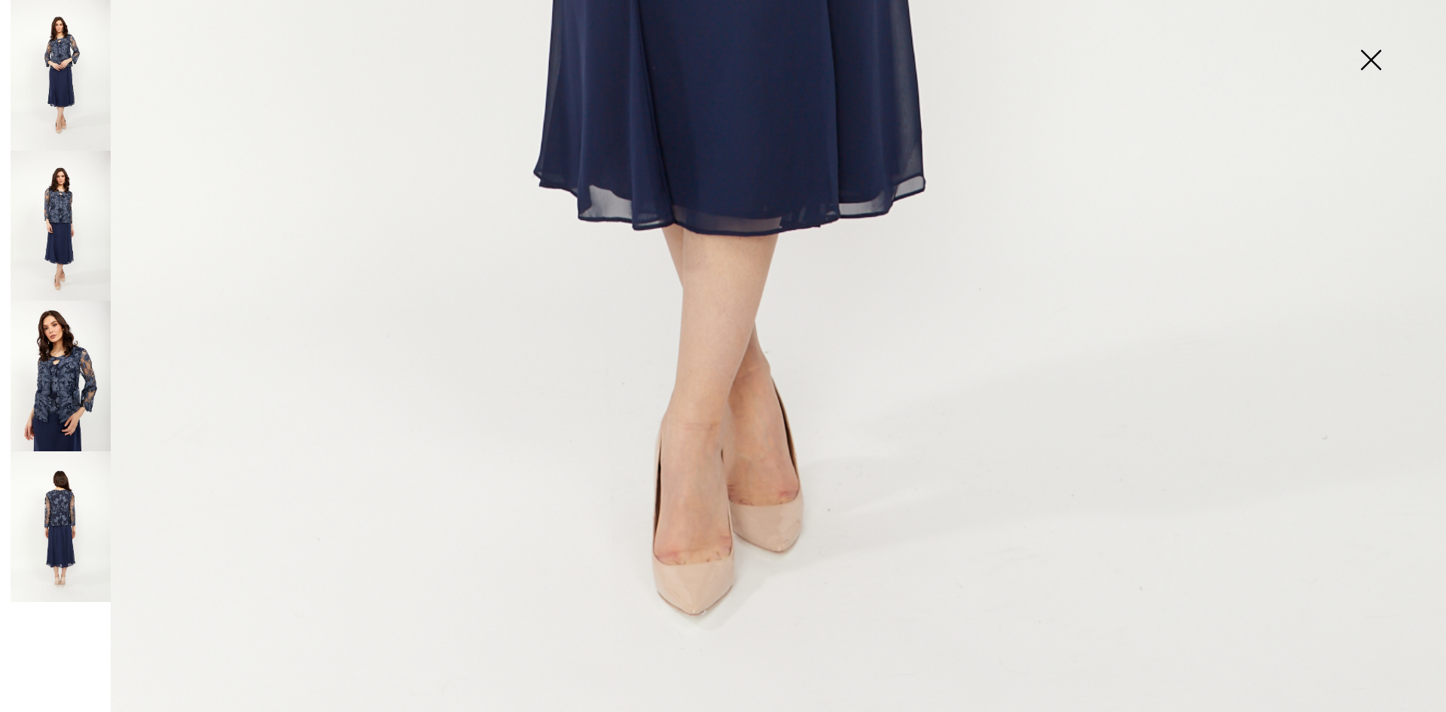
scroll to position [1440, 0]
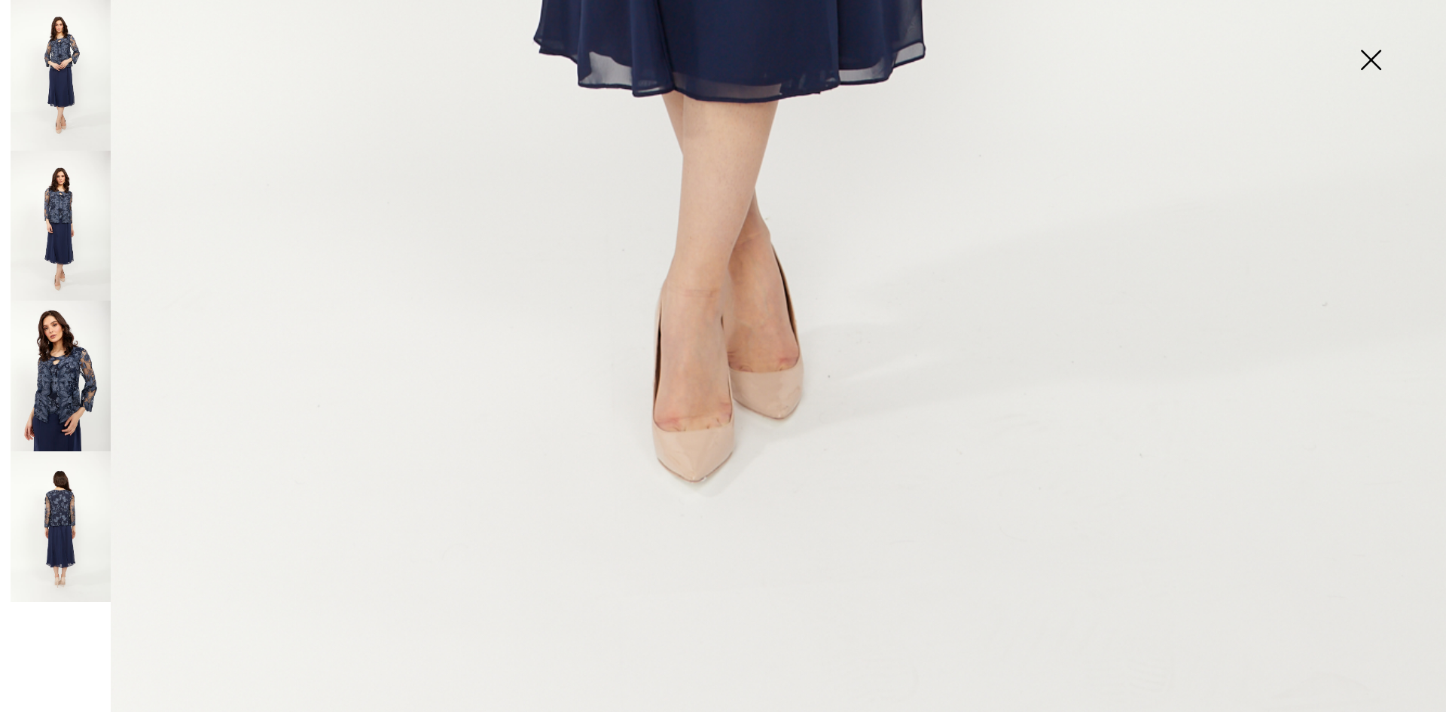
click at [1373, 66] on img at bounding box center [1370, 62] width 75 height 78
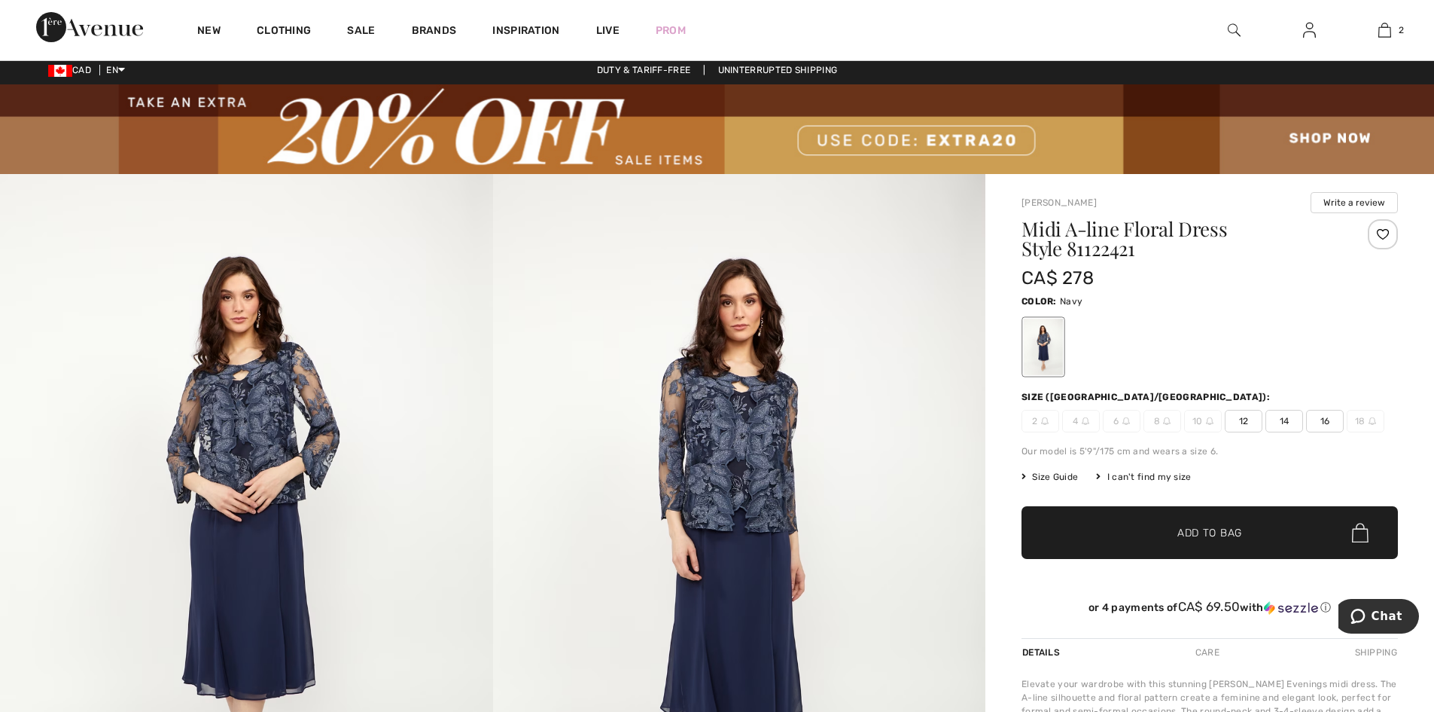
scroll to position [0, 0]
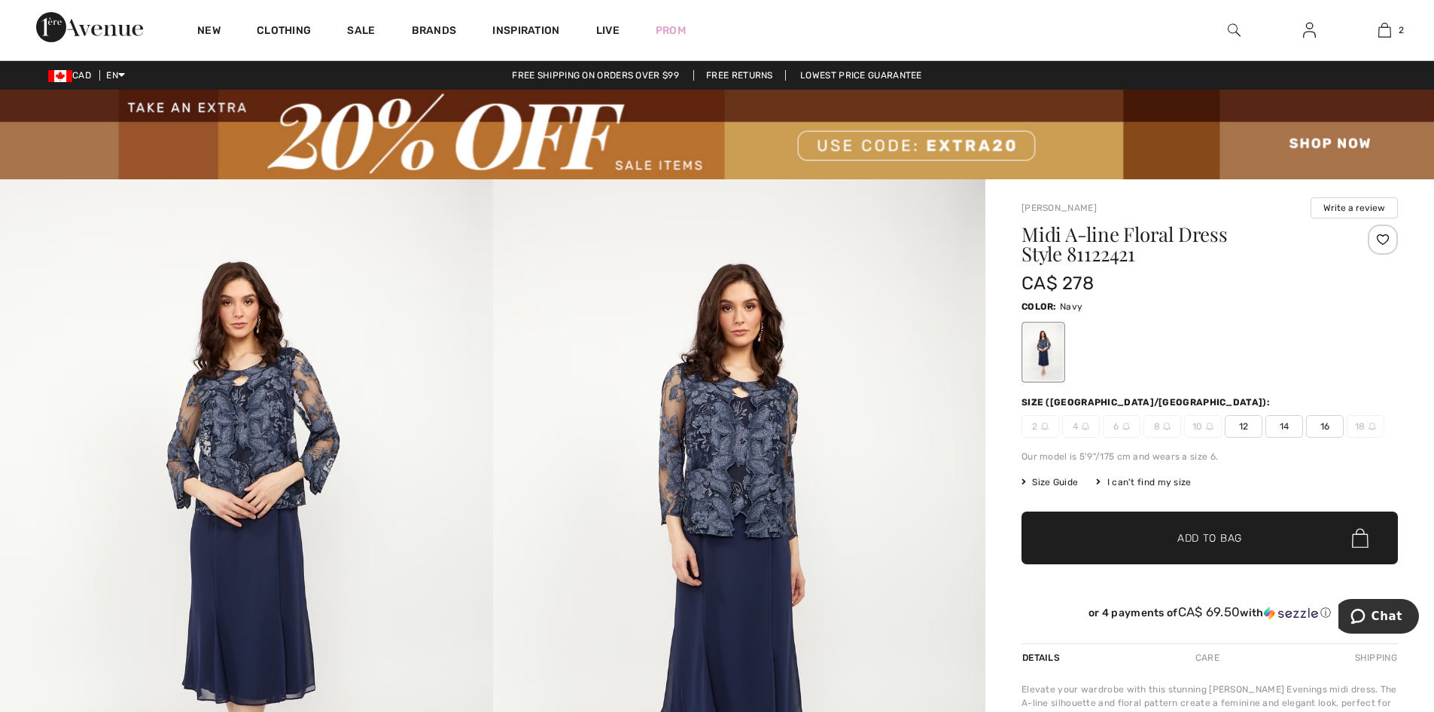
click at [1041, 345] on div at bounding box center [1043, 352] width 39 height 56
click at [1027, 482] on span "Size Guide" at bounding box center [1050, 482] width 56 height 14
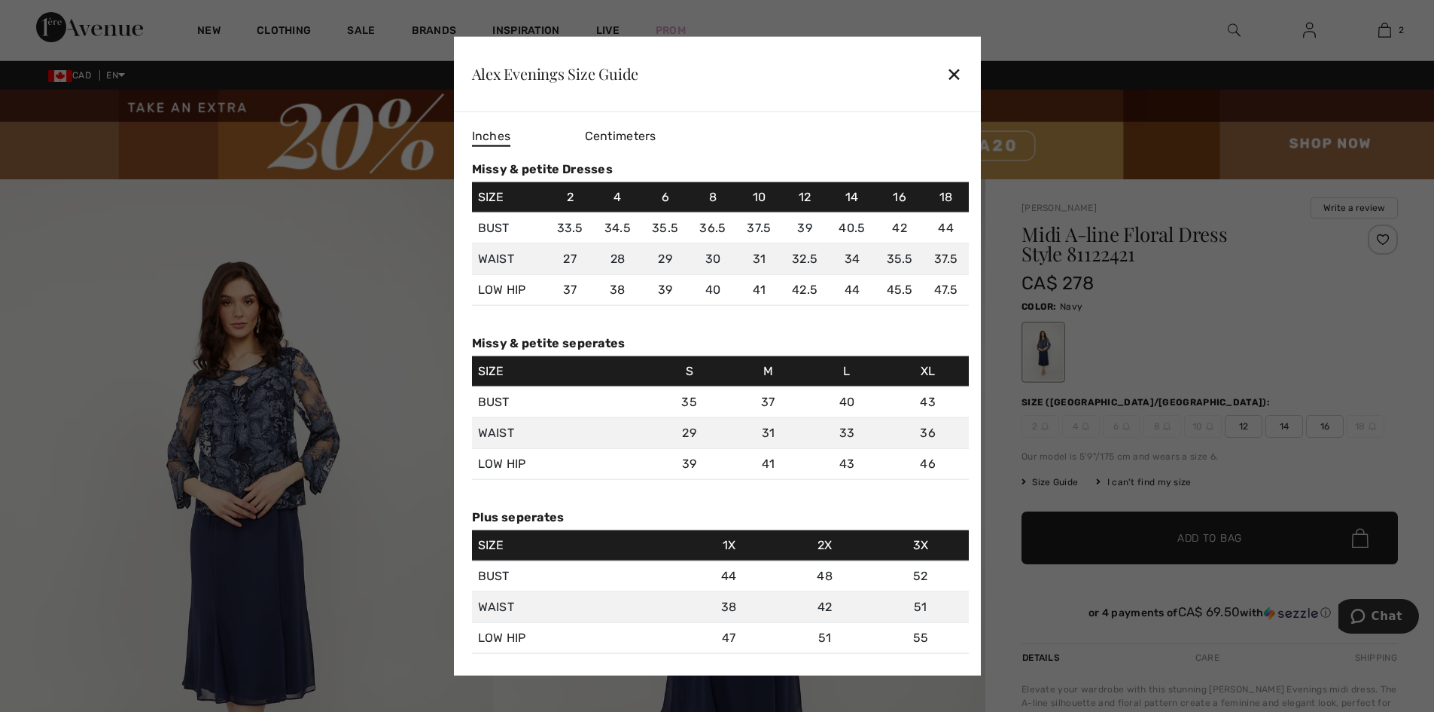
click at [950, 72] on div "✕" at bounding box center [955, 74] width 16 height 32
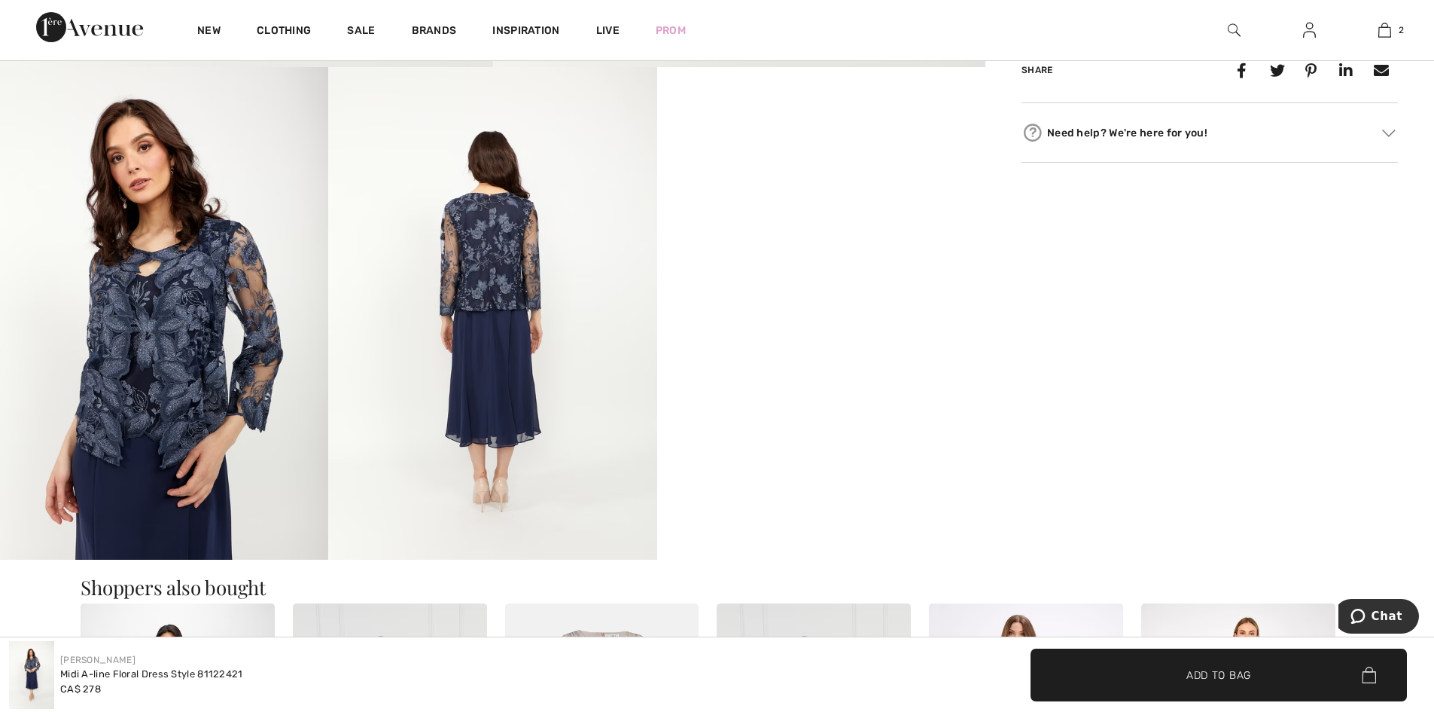
scroll to position [828, 0]
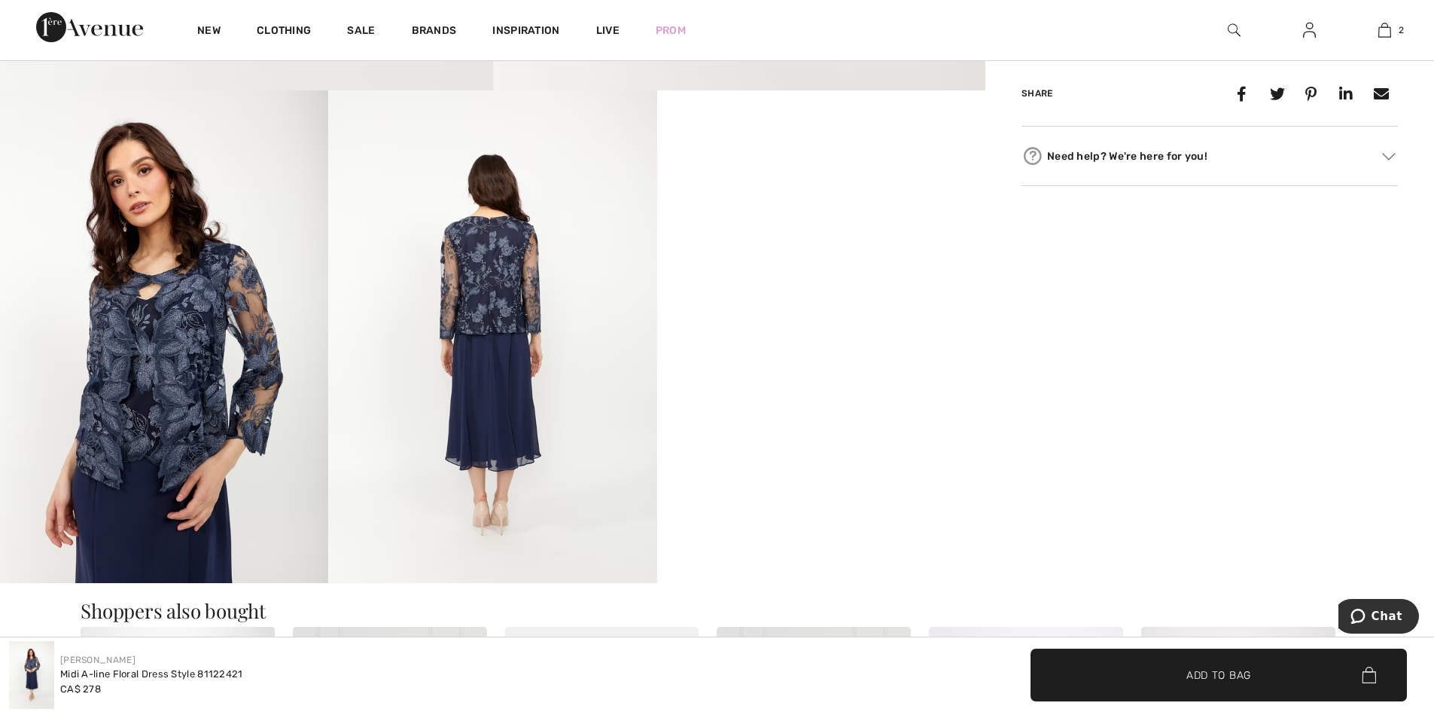
click at [827, 255] on video "Your browser does not support the video tag." at bounding box center [821, 172] width 328 height 164
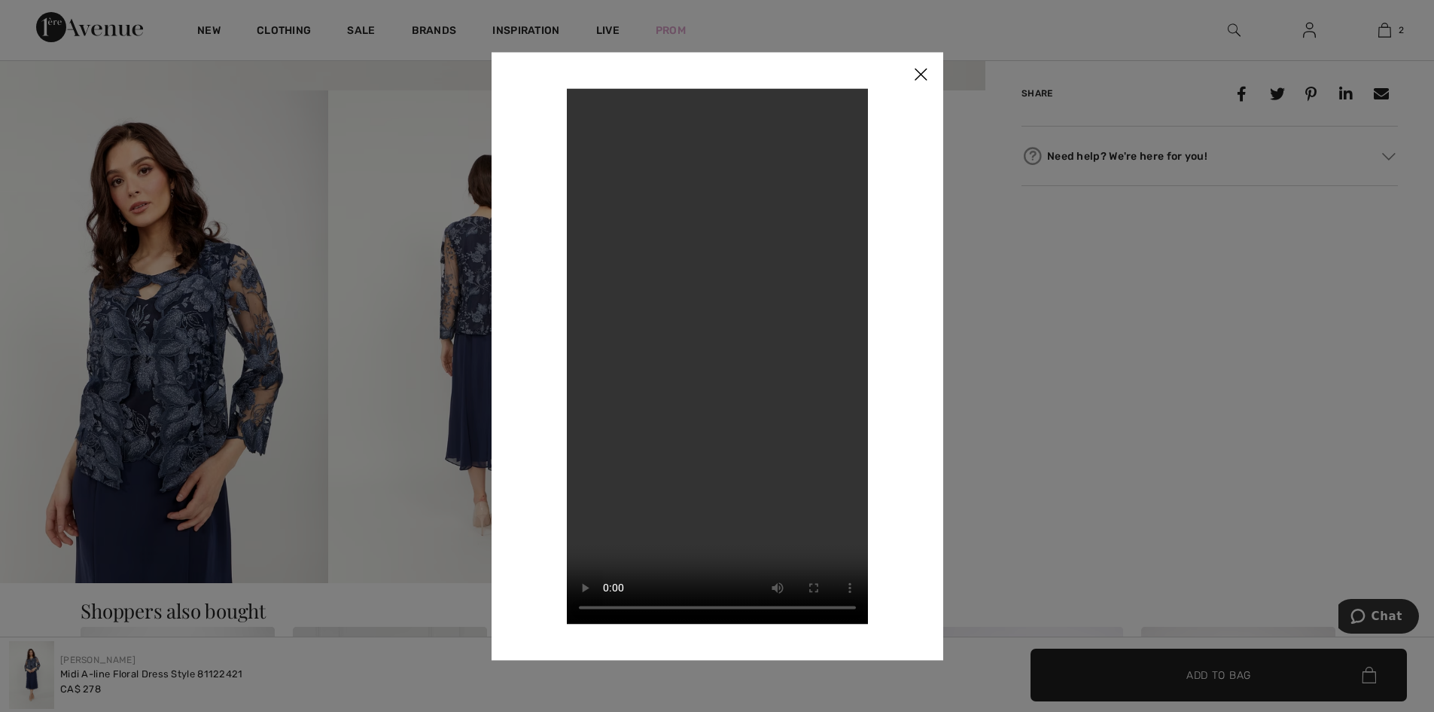
click at [1224, 396] on div at bounding box center [717, 356] width 1434 height 712
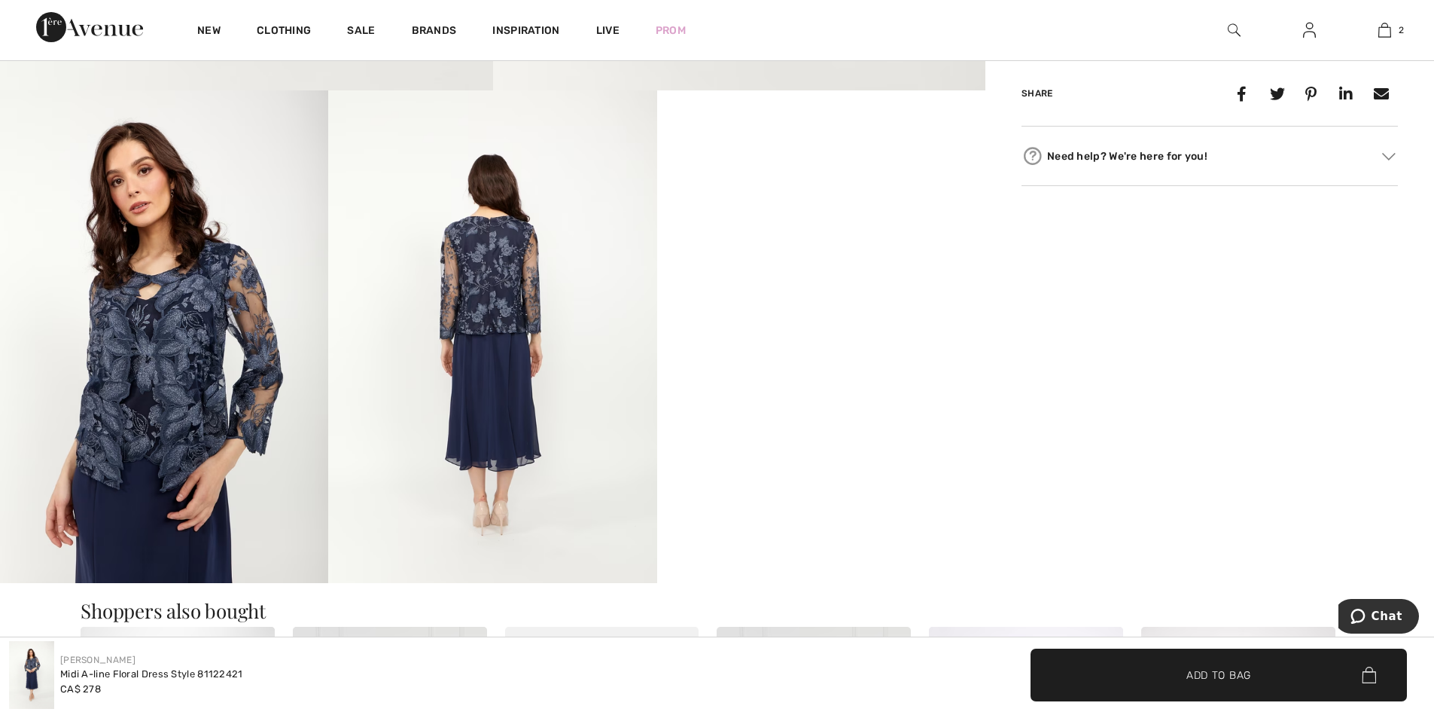
click at [1230, 666] on span "✔ Added to Bag Add to Bag" at bounding box center [1219, 674] width 376 height 53
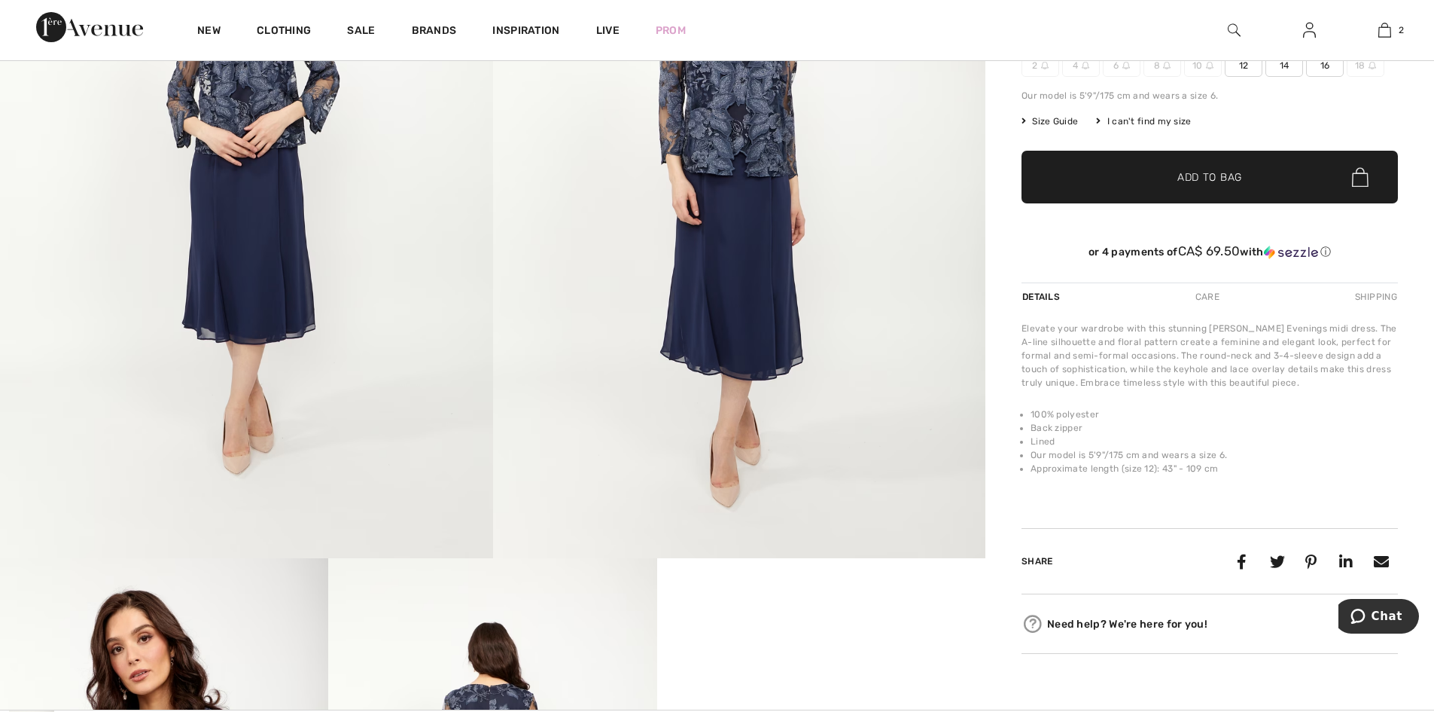
scroll to position [275, 0]
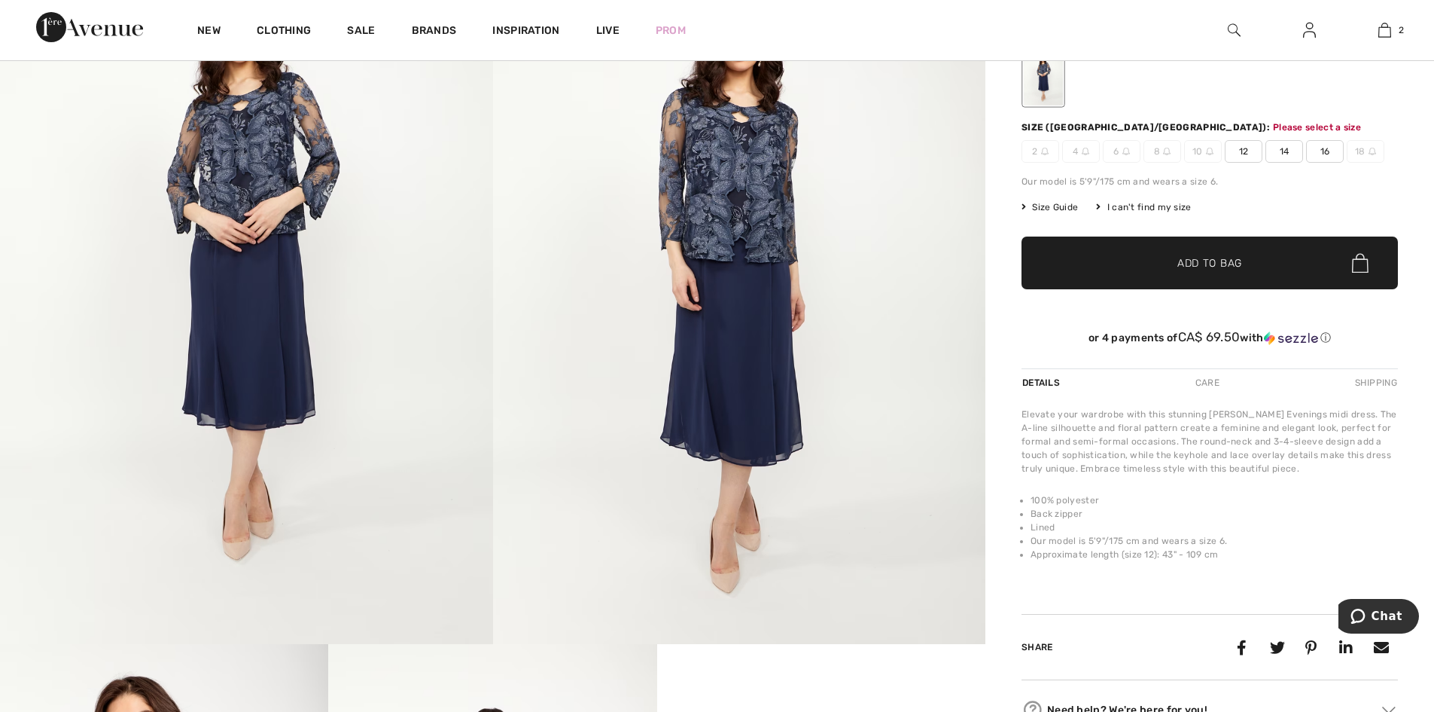
click at [1294, 148] on span "14" at bounding box center [1285, 151] width 38 height 23
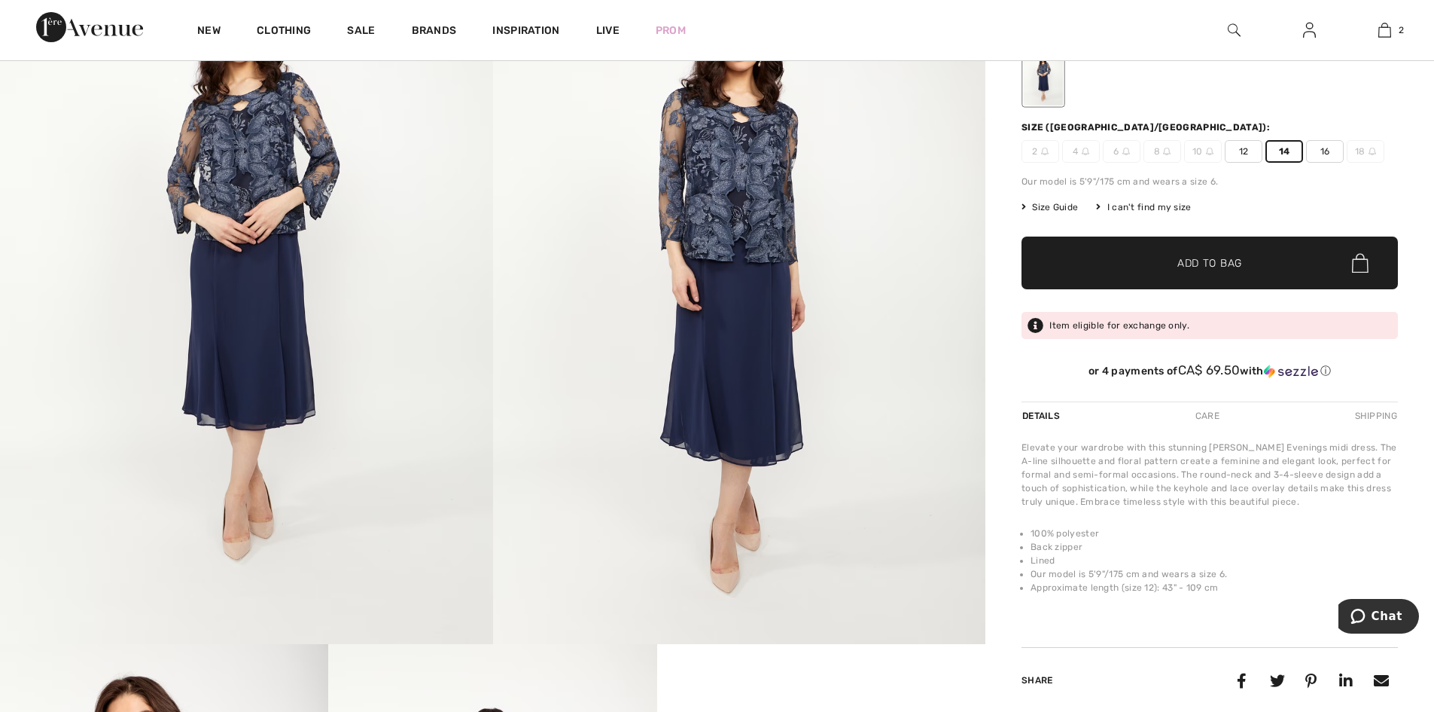
click at [1199, 254] on span "✔ Added to Bag Add to Bag" at bounding box center [1210, 262] width 376 height 53
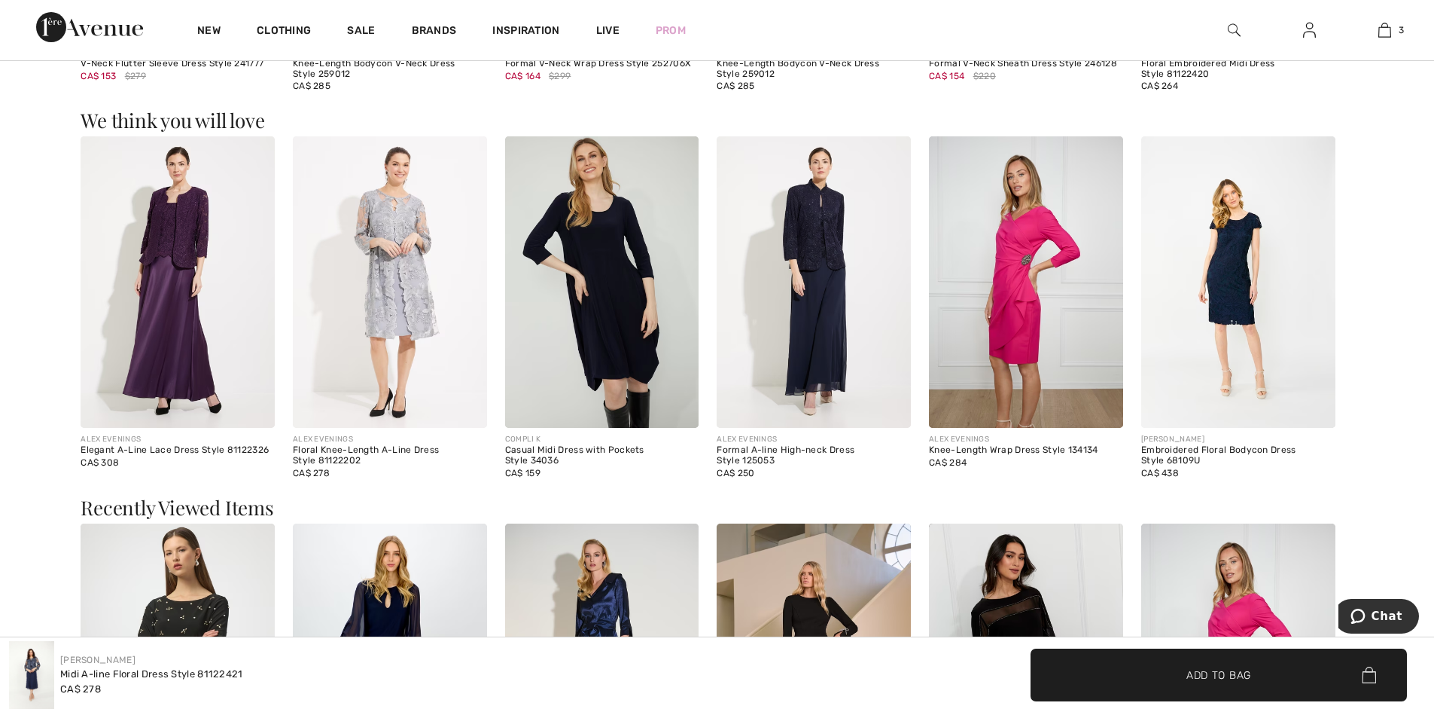
scroll to position [1706, 0]
click at [422, 349] on img at bounding box center [390, 281] width 194 height 291
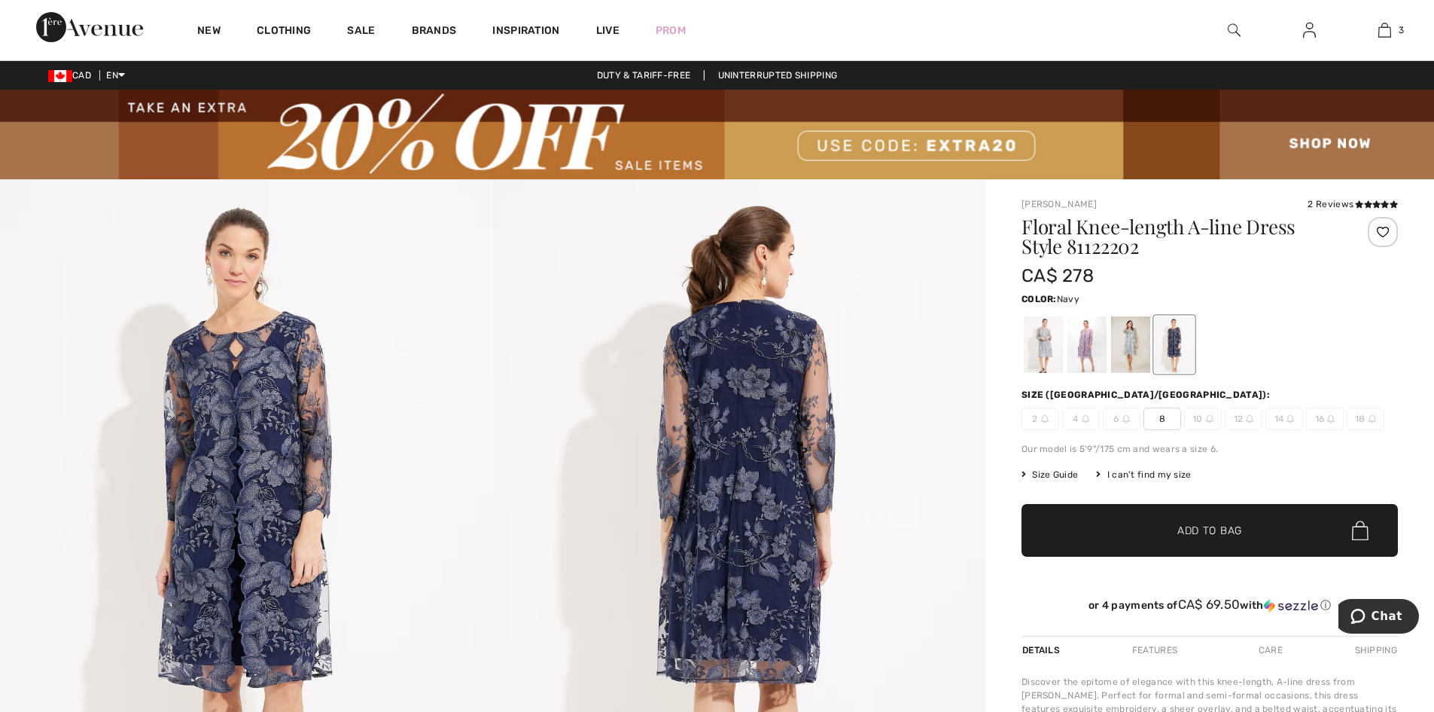
click at [1187, 352] on div at bounding box center [1174, 344] width 39 height 56
click at [1126, 353] on div at bounding box center [1130, 344] width 39 height 56
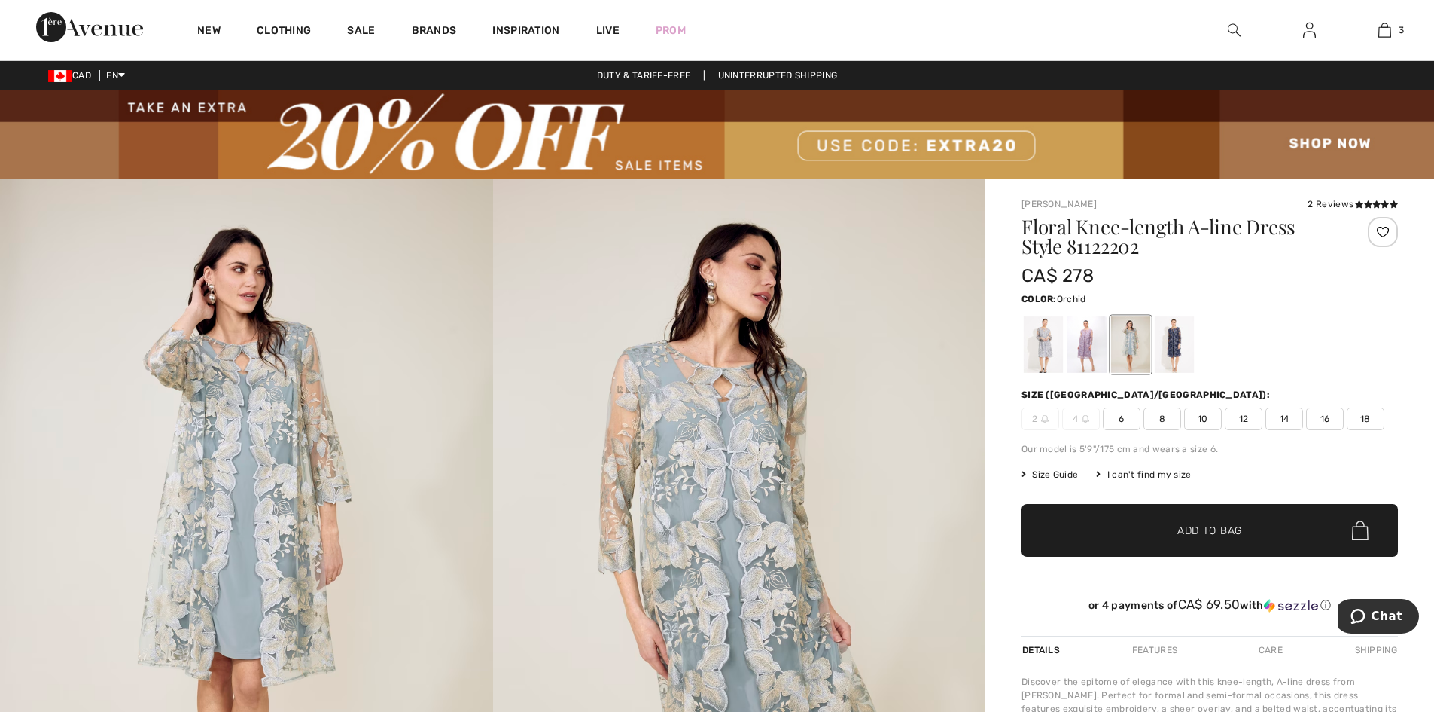
click at [1093, 353] on div at bounding box center [1087, 344] width 39 height 56
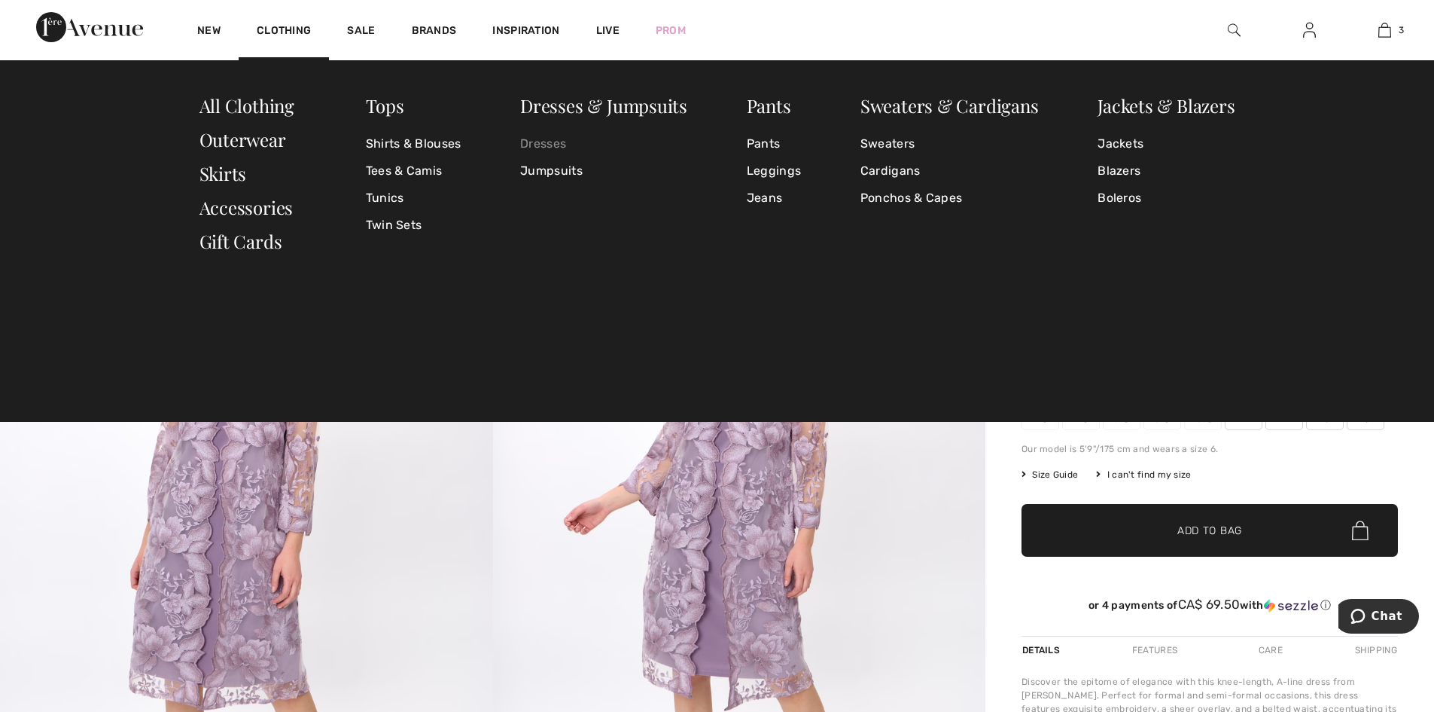
click at [536, 138] on link "Dresses" at bounding box center [603, 143] width 167 height 27
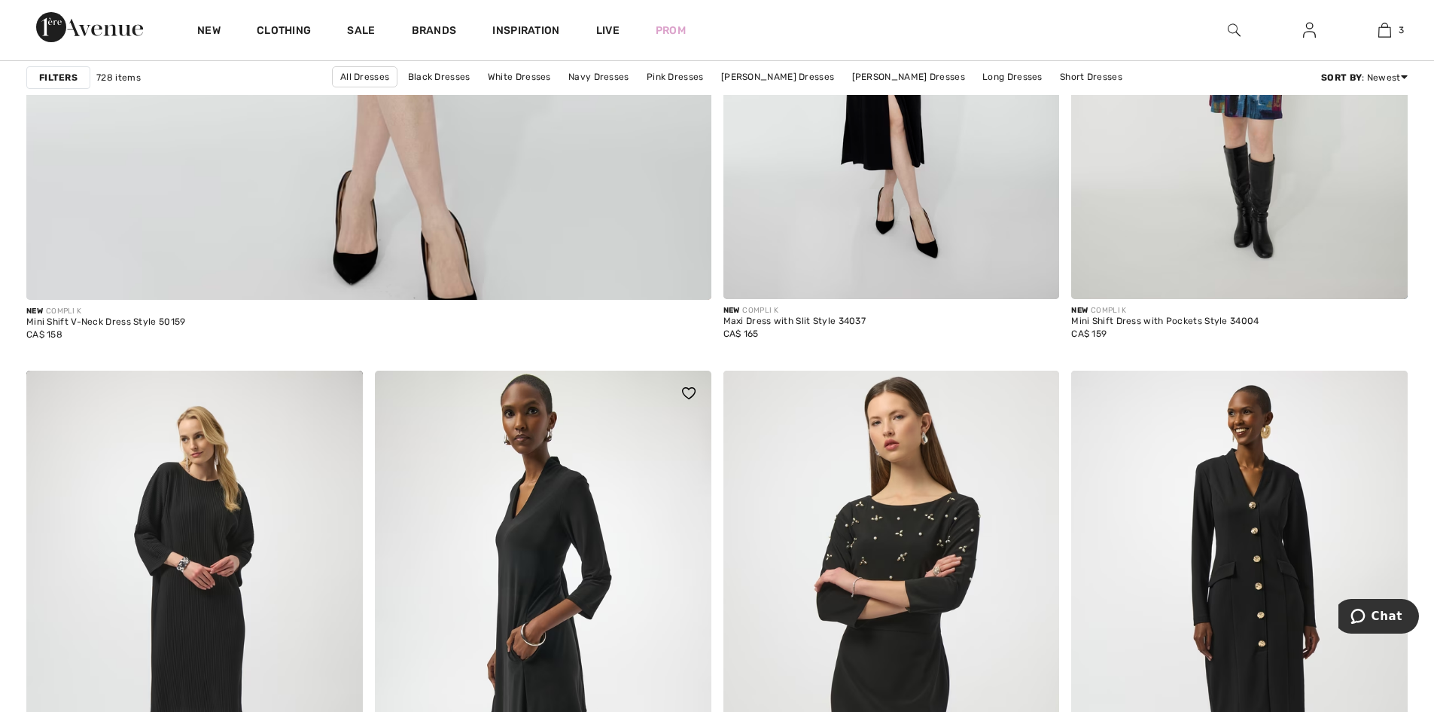
scroll to position [5723, 0]
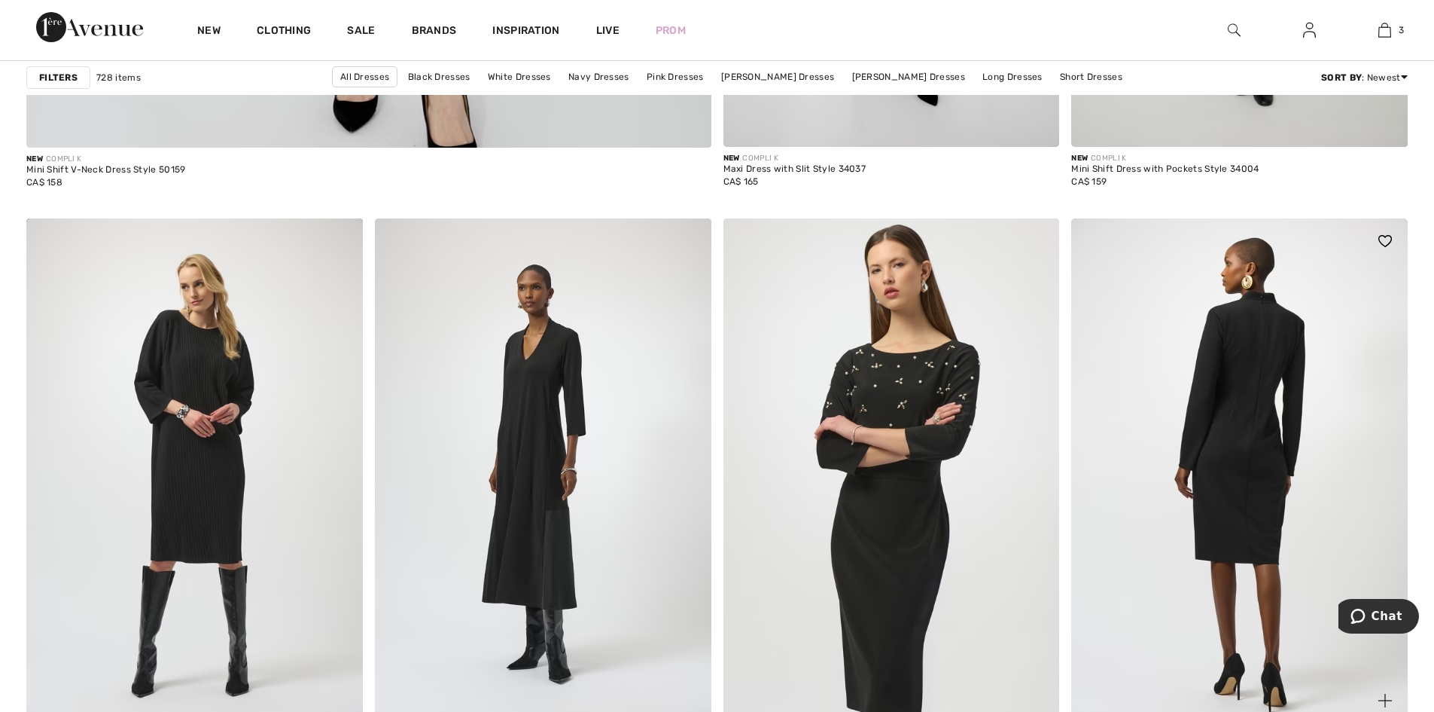
click at [1279, 486] on img at bounding box center [1240, 470] width 337 height 505
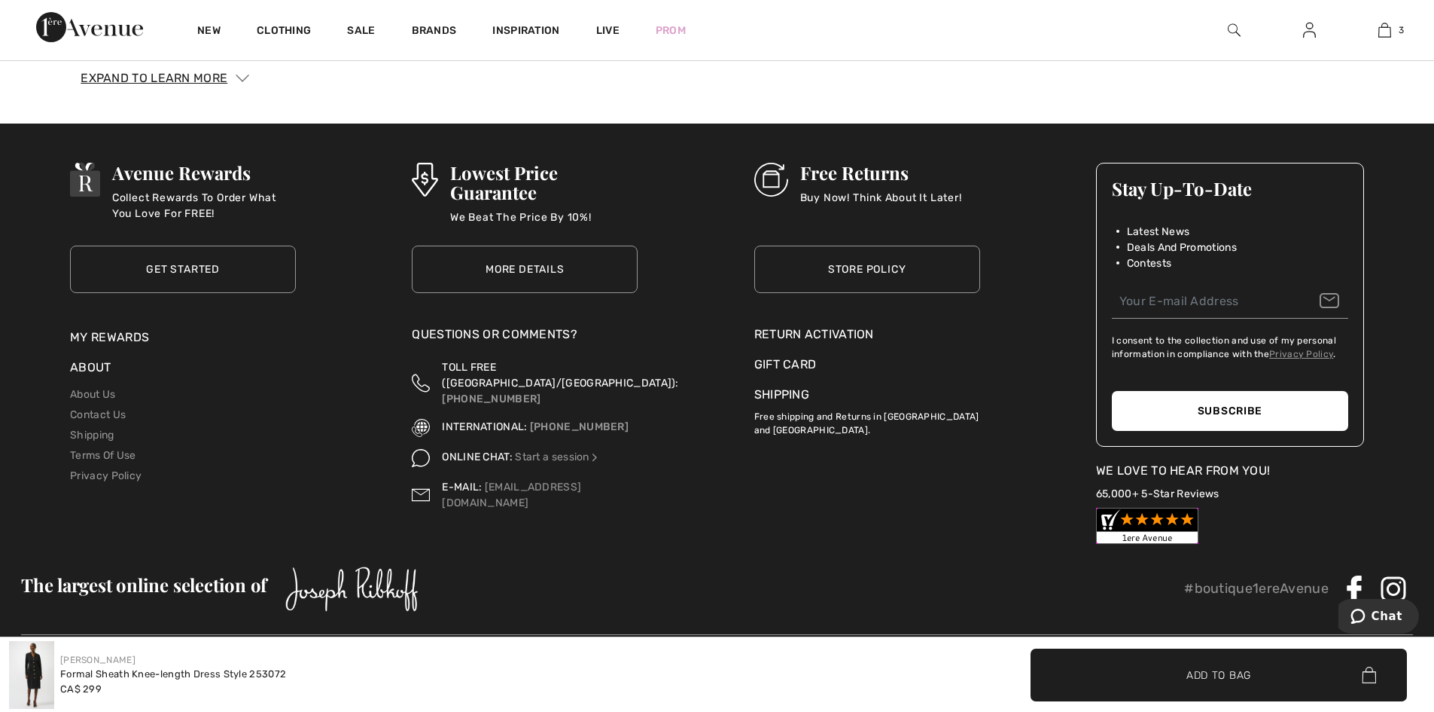
scroll to position [2879, 0]
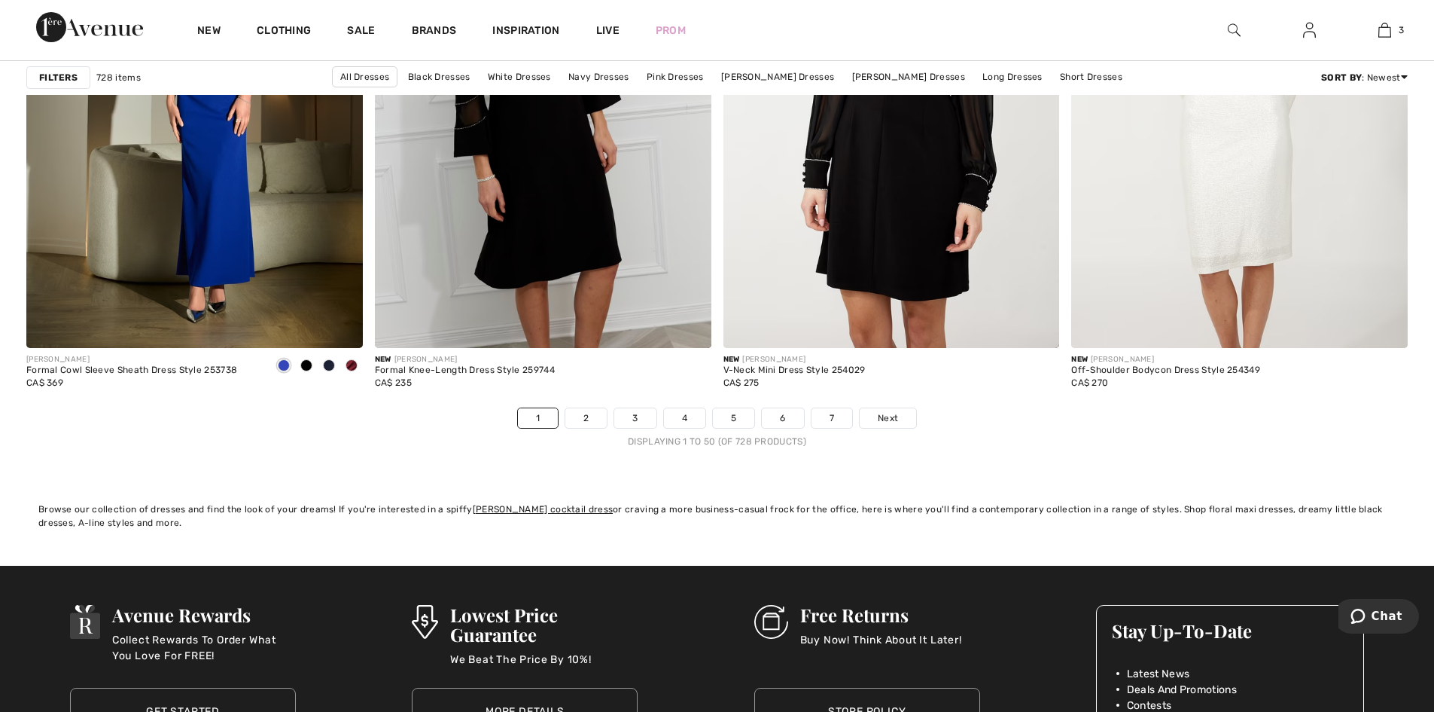
scroll to position [8584, 0]
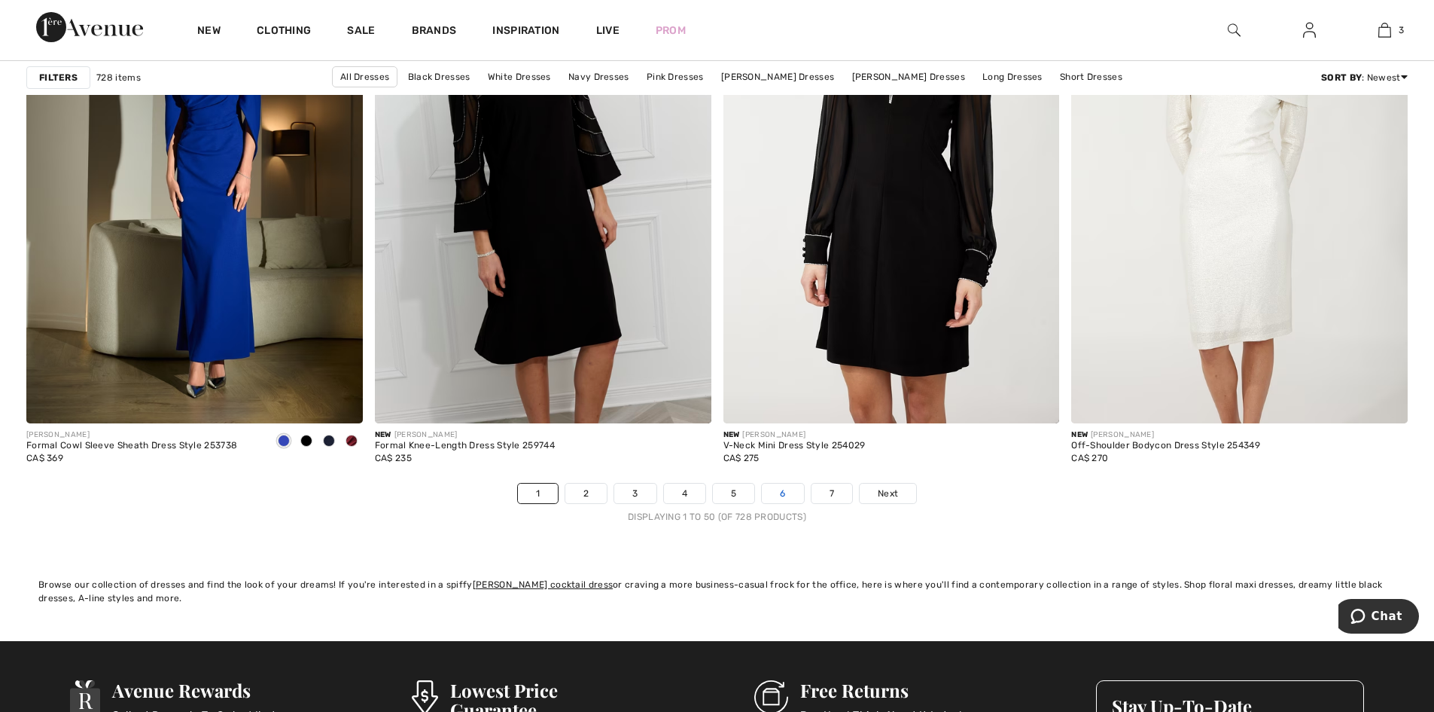
click at [791, 493] on link "6" at bounding box center [782, 493] width 41 height 20
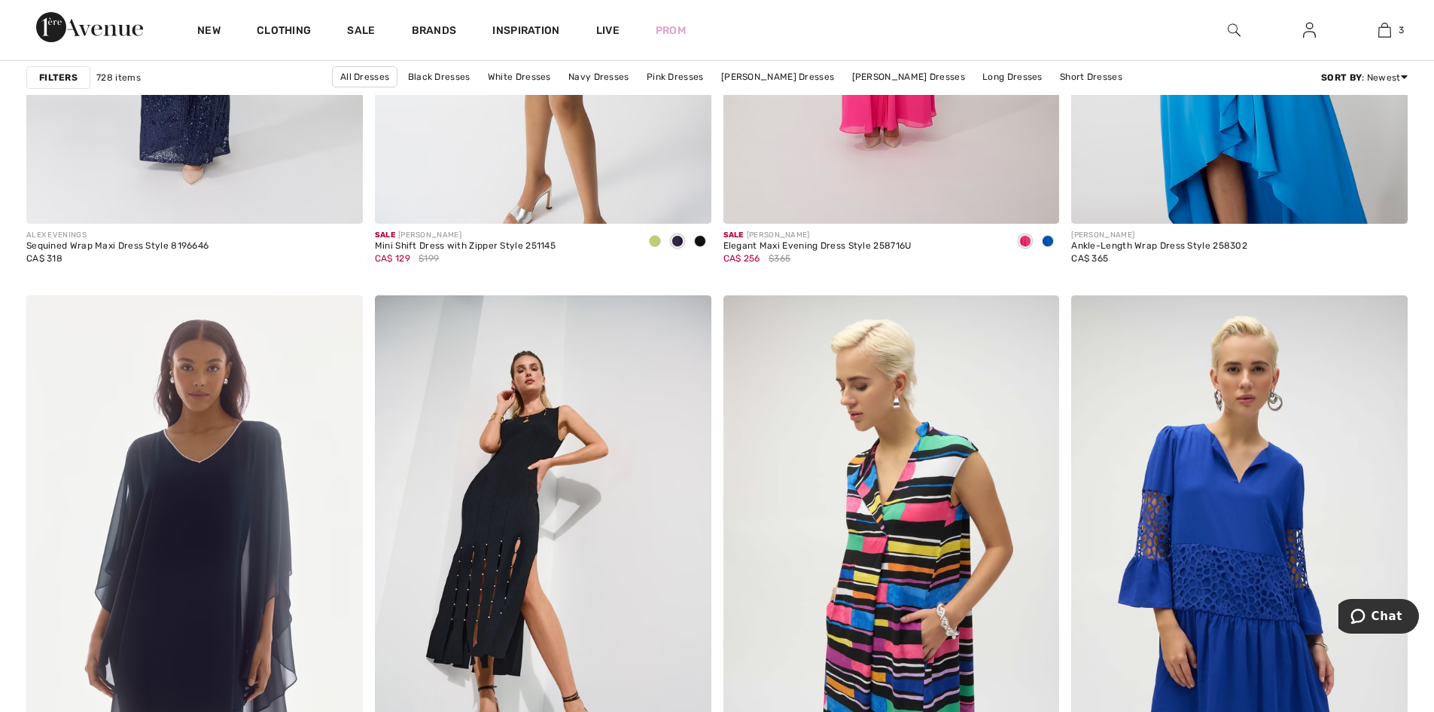
scroll to position [8509, 0]
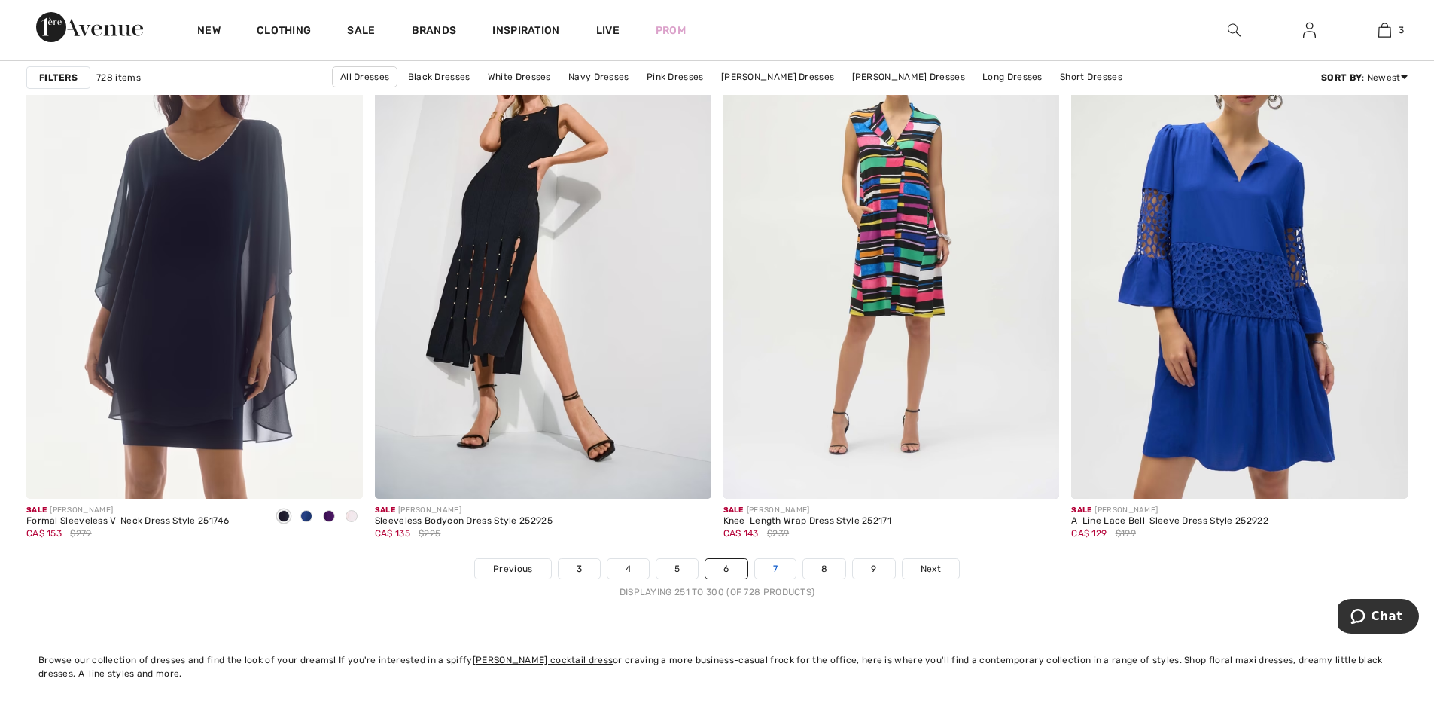
click at [774, 569] on link "7" at bounding box center [775, 569] width 41 height 20
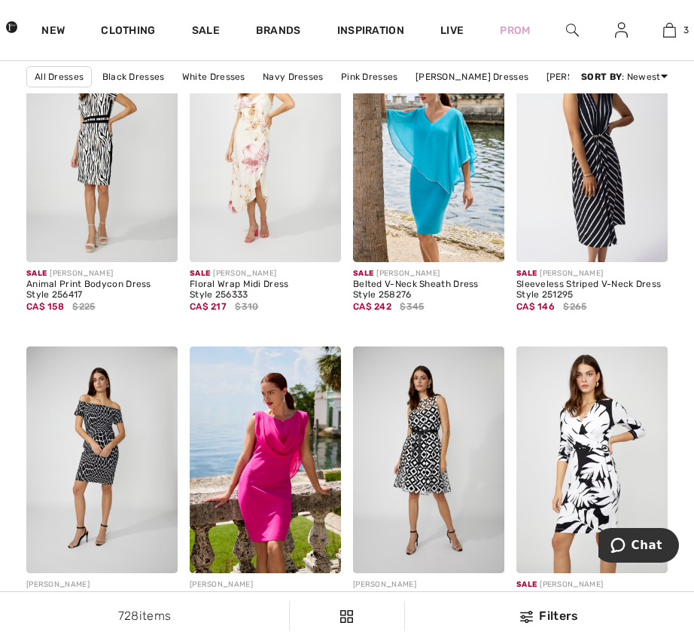
scroll to position [3323, 0]
